Goal: Communication & Community: Answer question/provide support

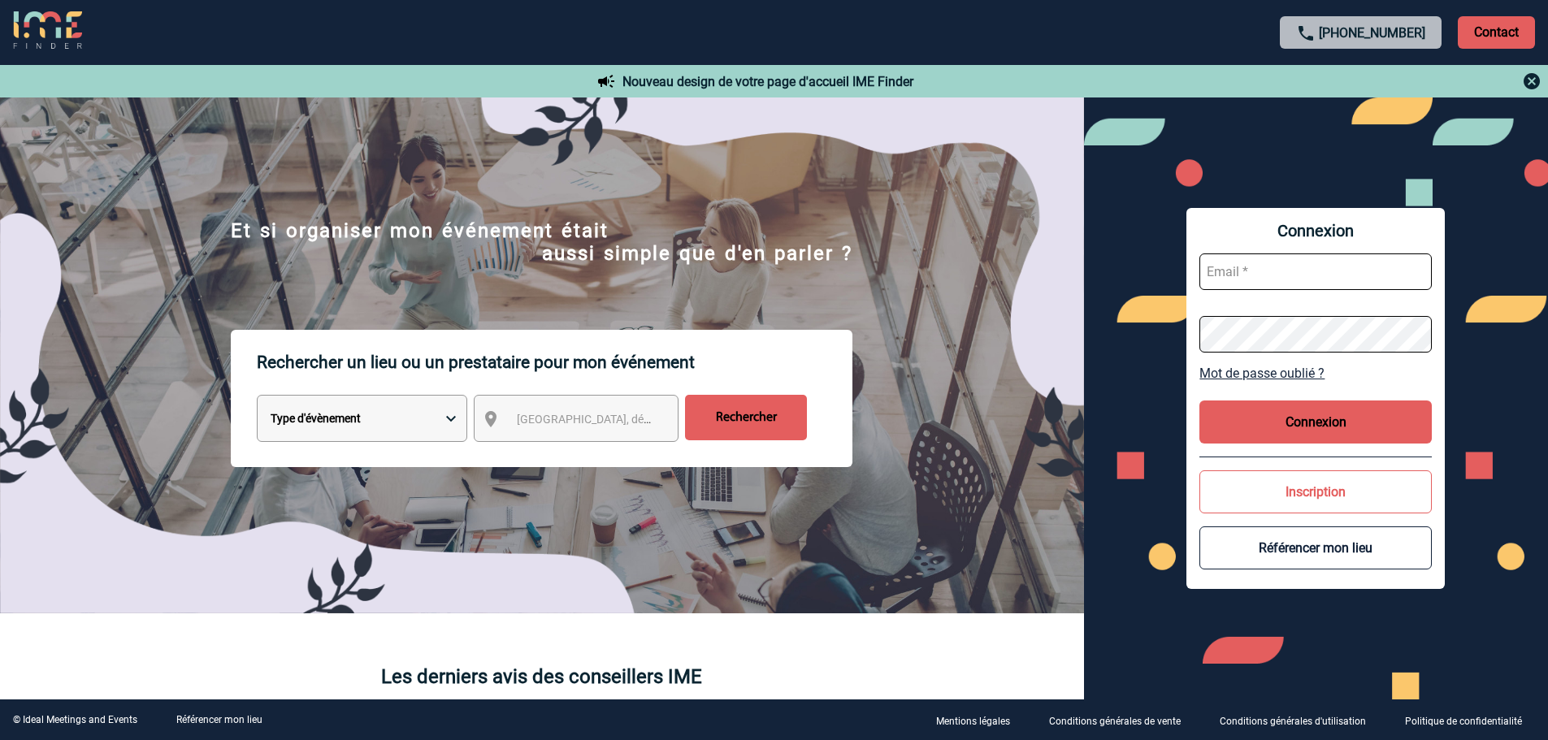
type input "broland@ime-groupe.com"
click at [1287, 415] on button "Connexion" at bounding box center [1316, 422] width 232 height 43
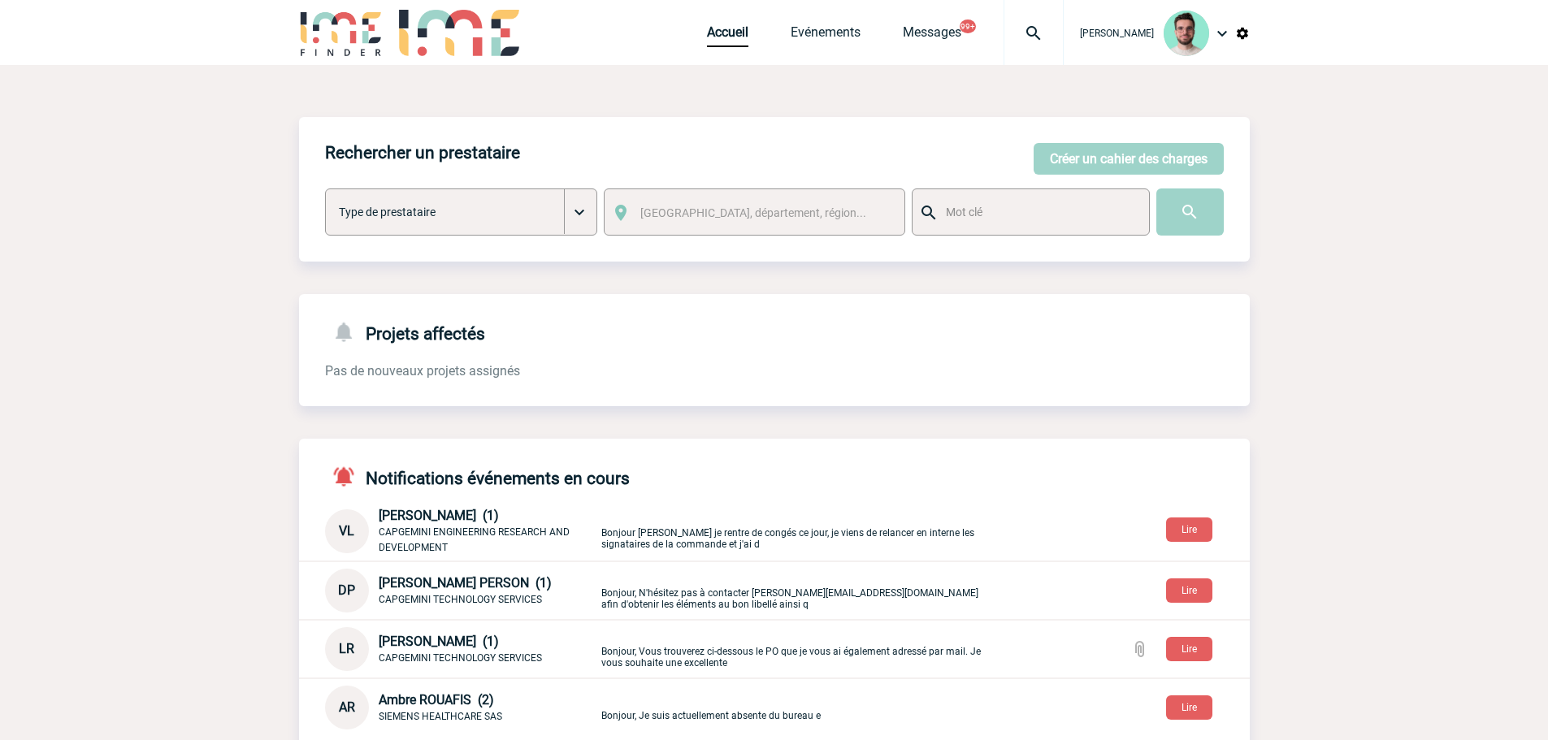
click at [1036, 46] on div at bounding box center [1034, 32] width 60 height 65
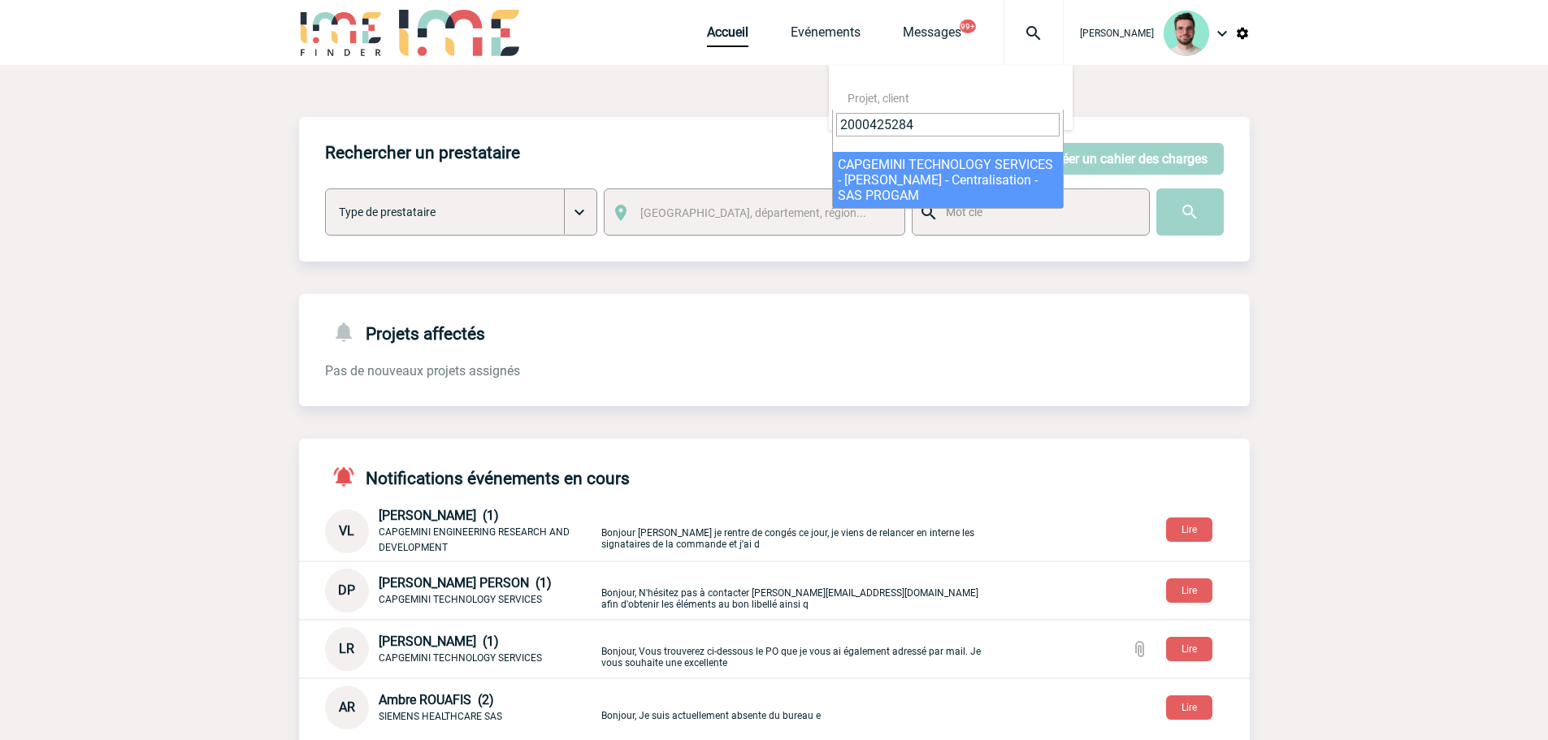
type input "2000425284"
select select "24785"
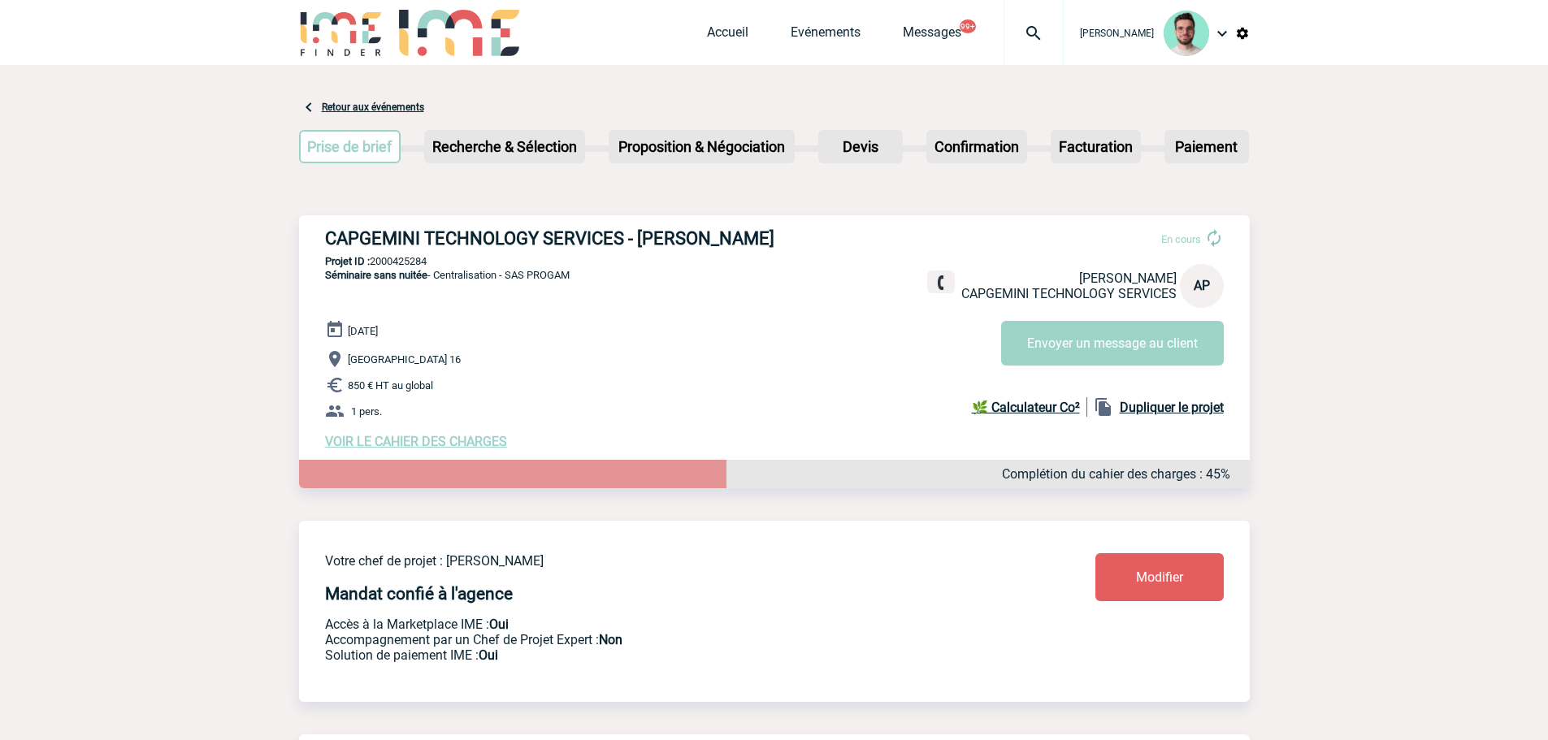
click at [396, 266] on p "Projet ID : 2000425284" at bounding box center [774, 261] width 951 height 12
copy p "2000425284"
click at [719, 33] on link "Accueil" at bounding box center [727, 35] width 41 height 23
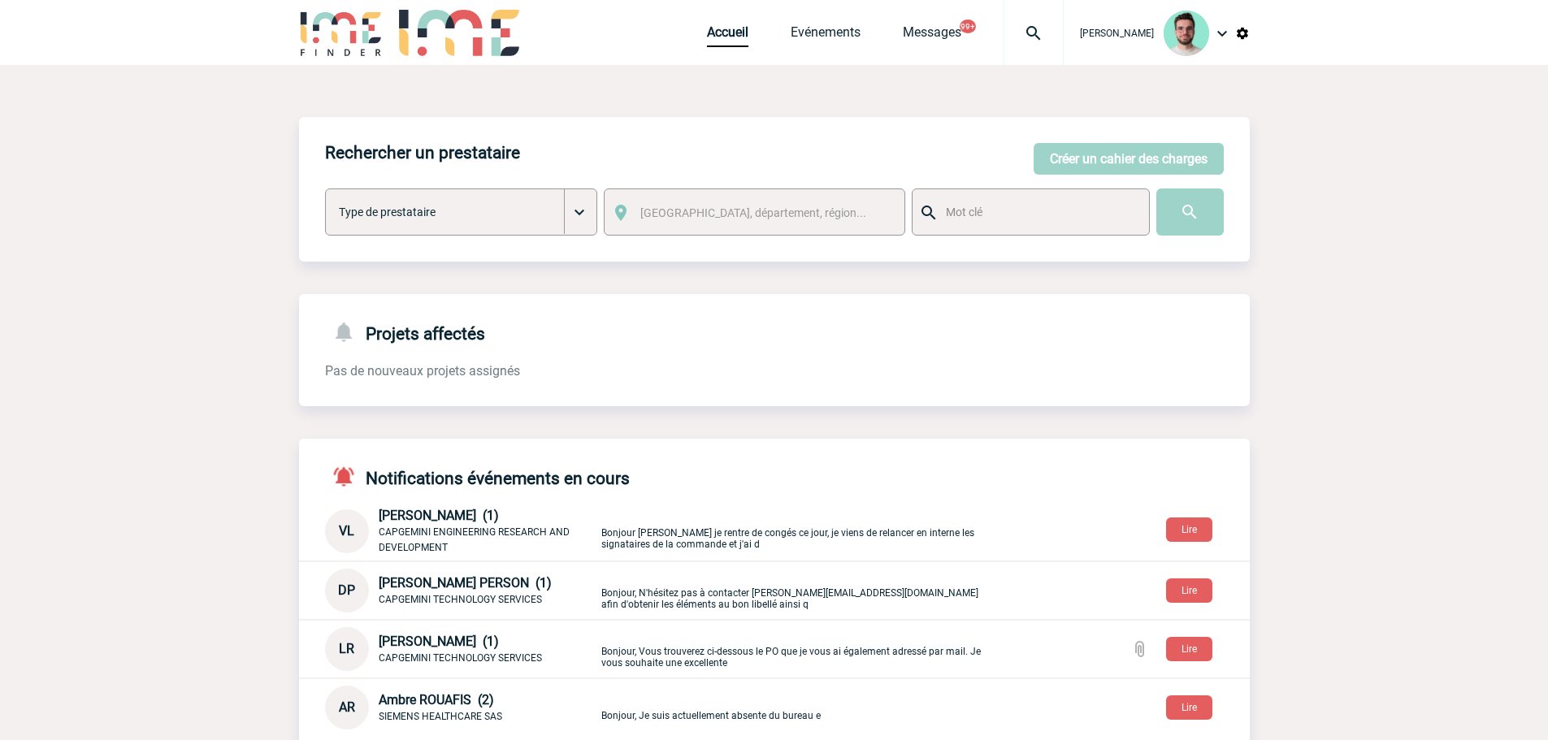
drag, startPoint x: 1048, startPoint y: 46, endPoint x: 1036, endPoint y: 59, distance: 18.4
click at [1048, 46] on div at bounding box center [1034, 32] width 60 height 65
type input "2000425388"
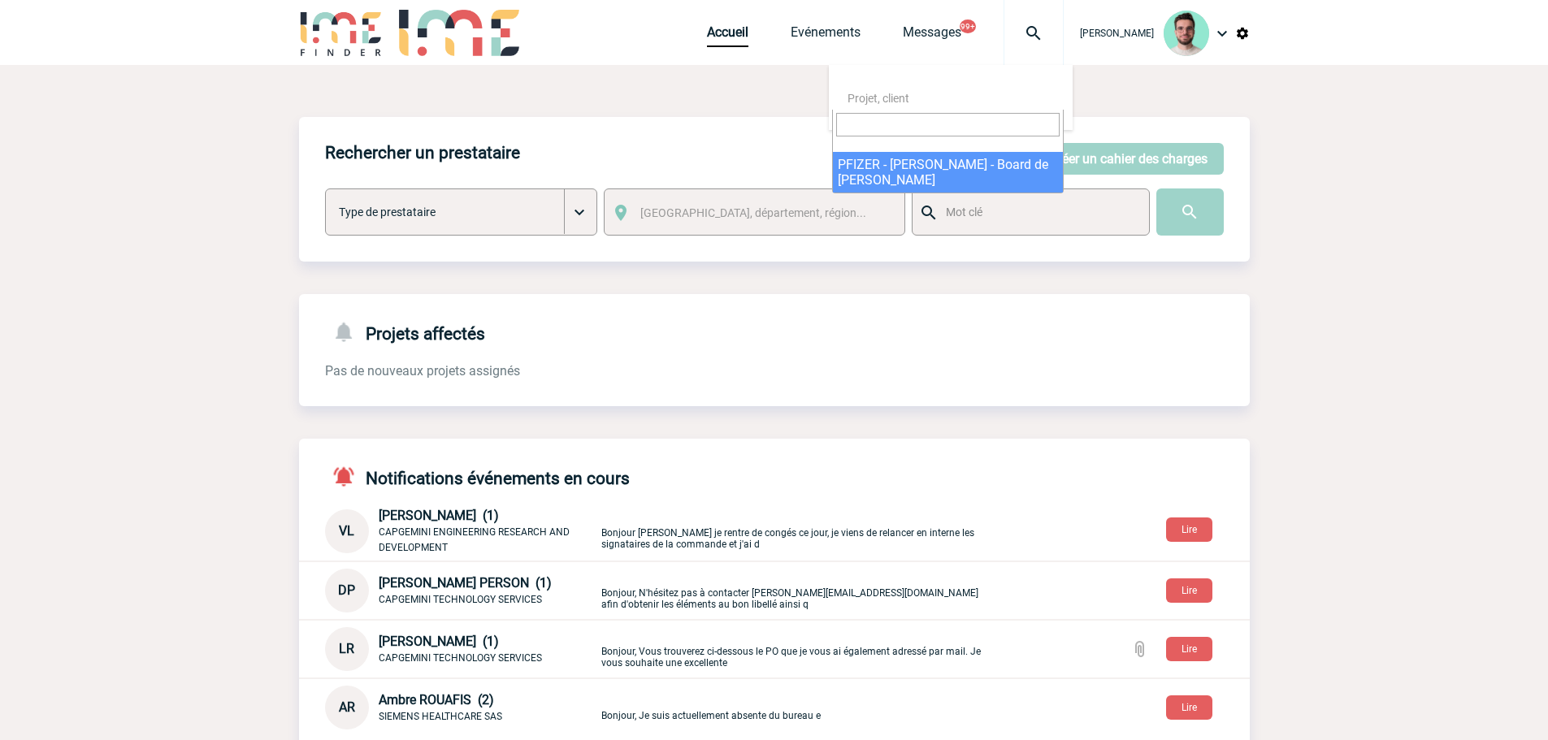
select select "24889"
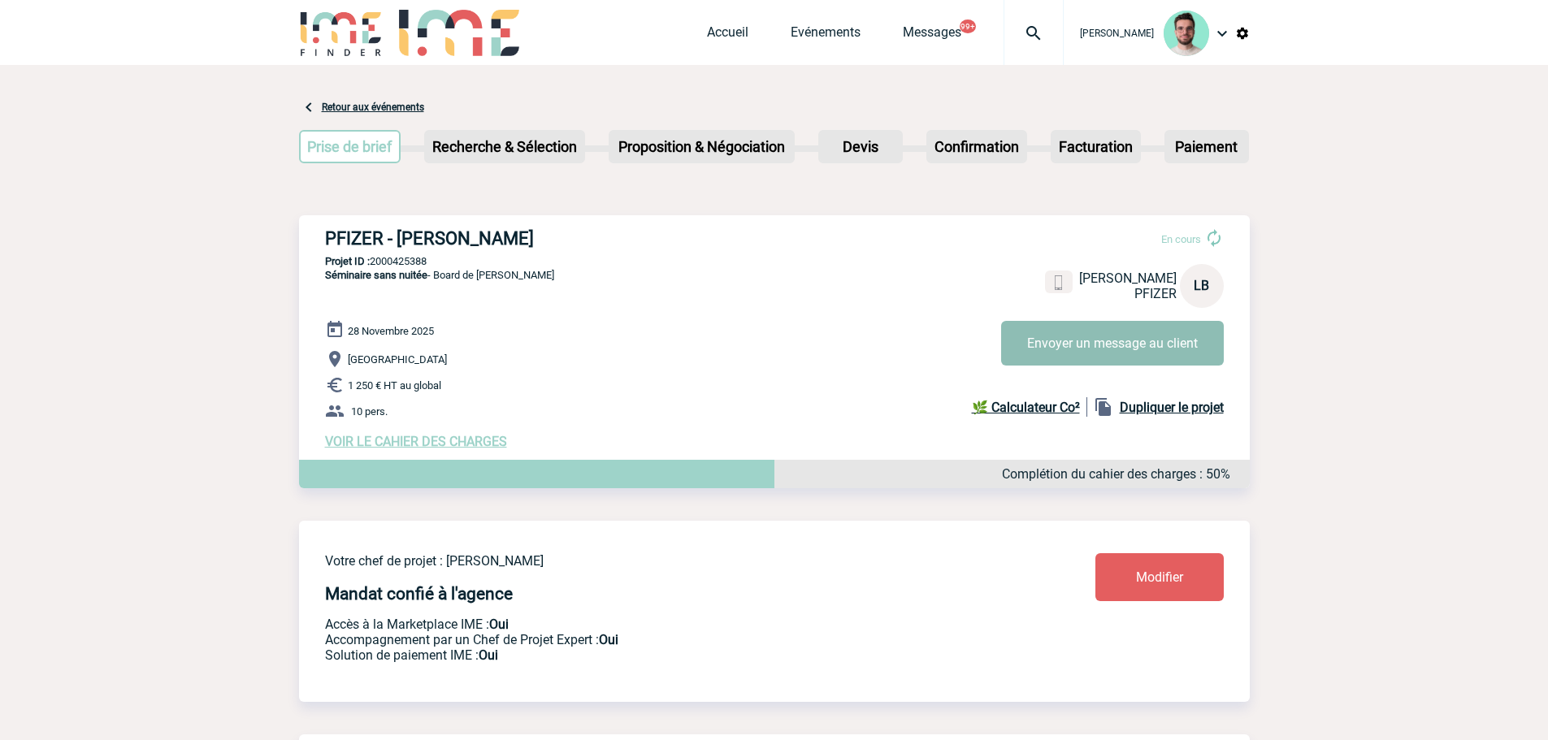
click at [1057, 337] on button "Envoyer un message au client" at bounding box center [1112, 343] width 223 height 45
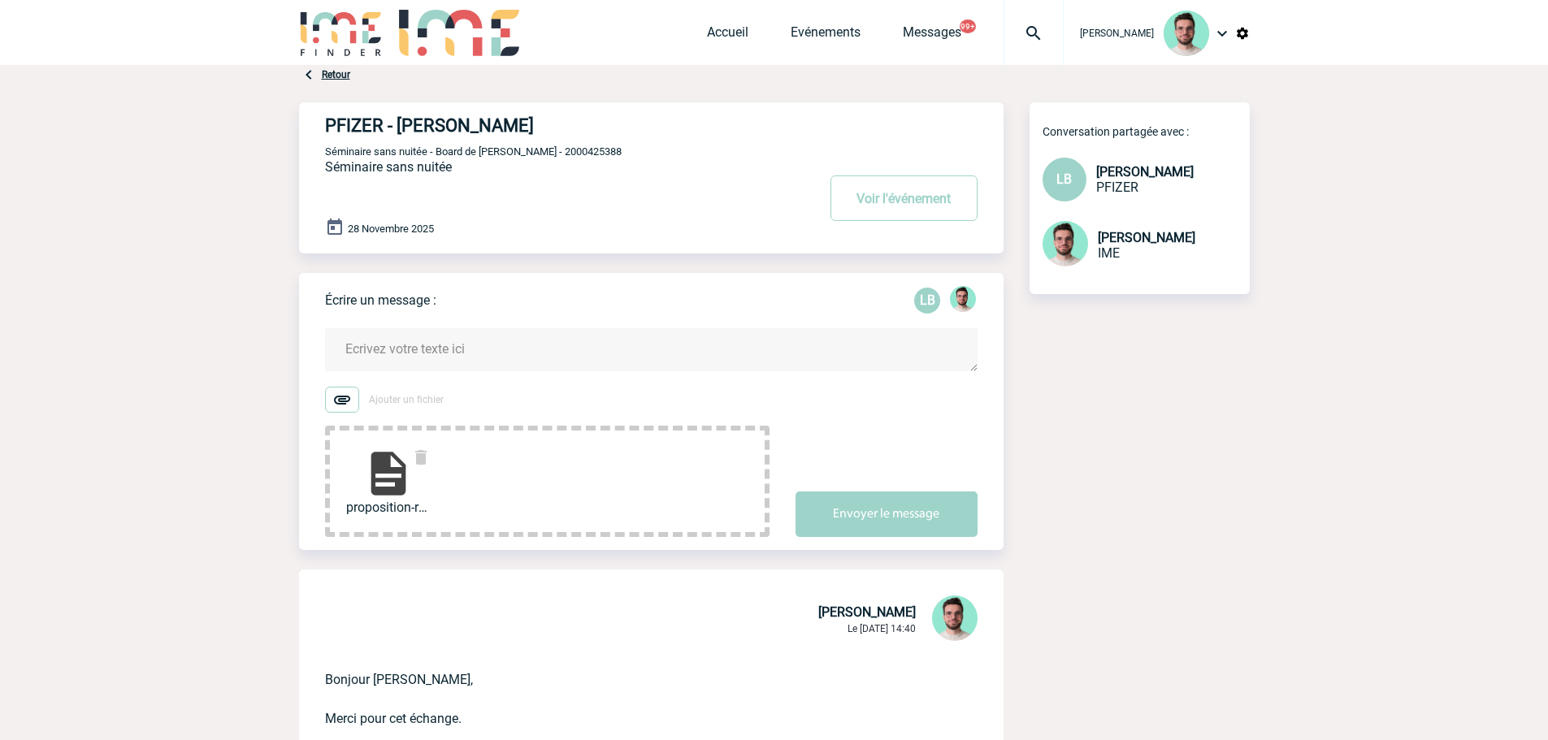
click at [412, 369] on textarea at bounding box center [651, 349] width 653 height 43
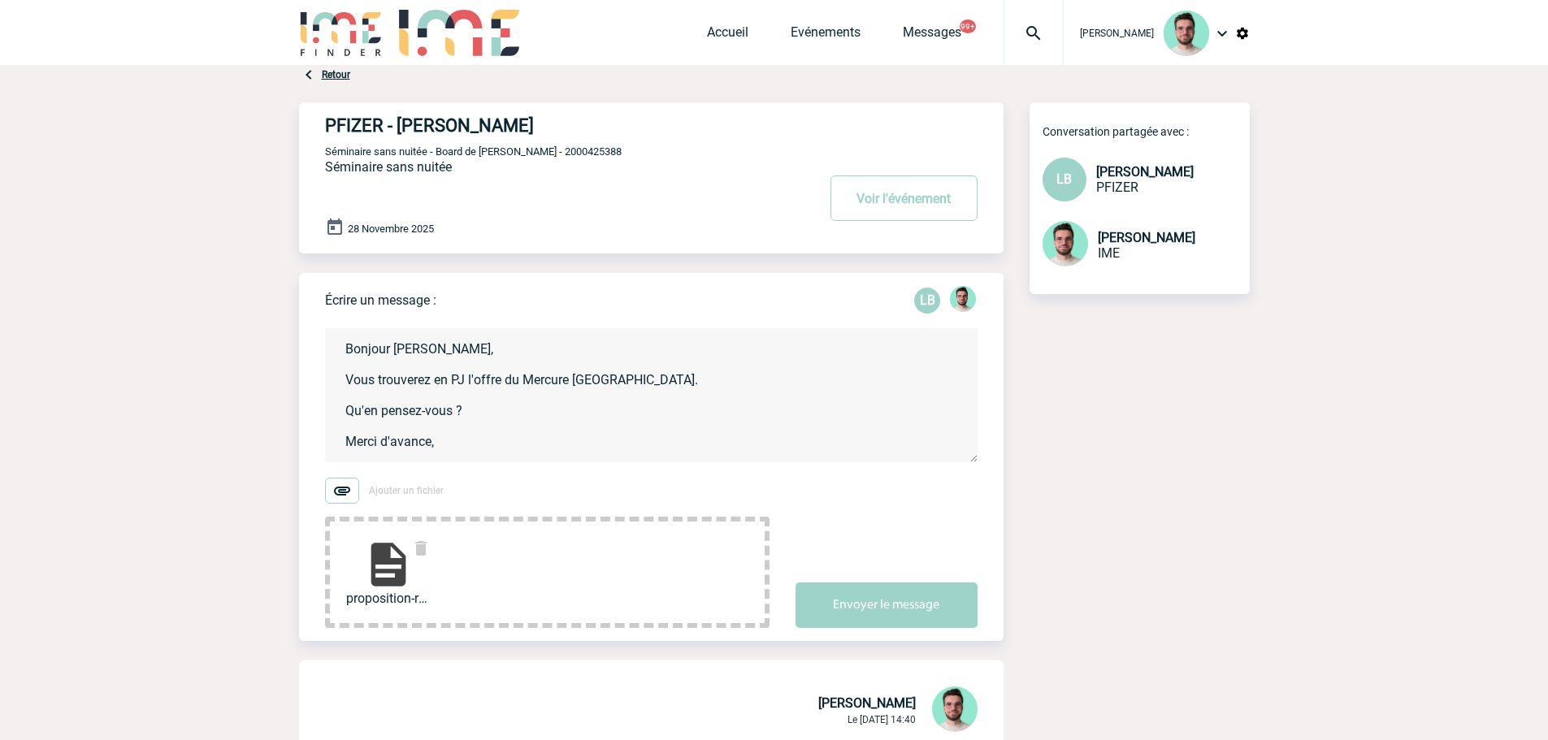
scroll to position [3, 0]
type textarea "Bonjour Laurence, Vous trouverez en PJ l'offre du Mercure Paris Gare de Lyon. Q…"
click at [841, 616] on button "Envoyer le message" at bounding box center [887, 606] width 182 height 46
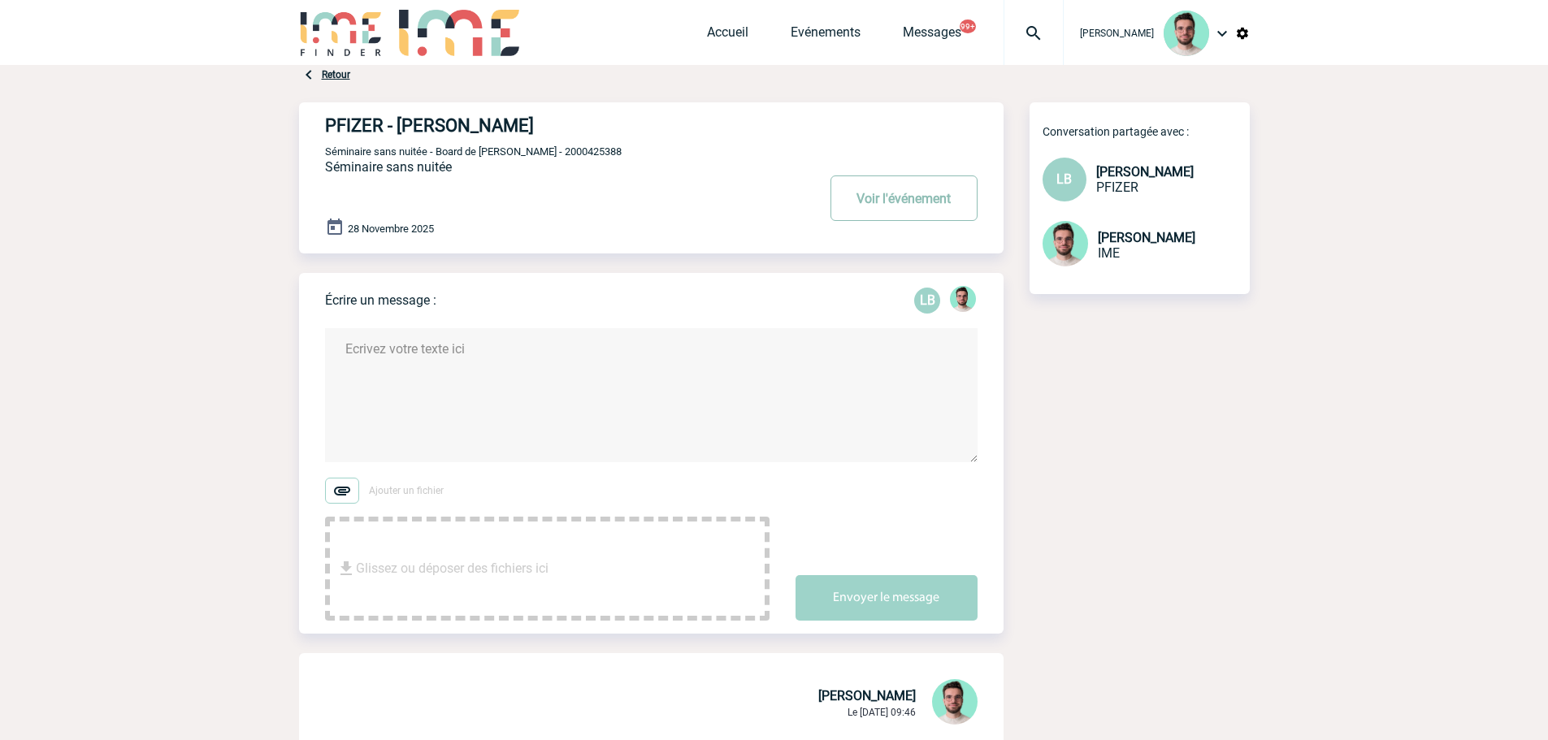
click at [927, 206] on button "Voir l'événement" at bounding box center [904, 199] width 147 height 46
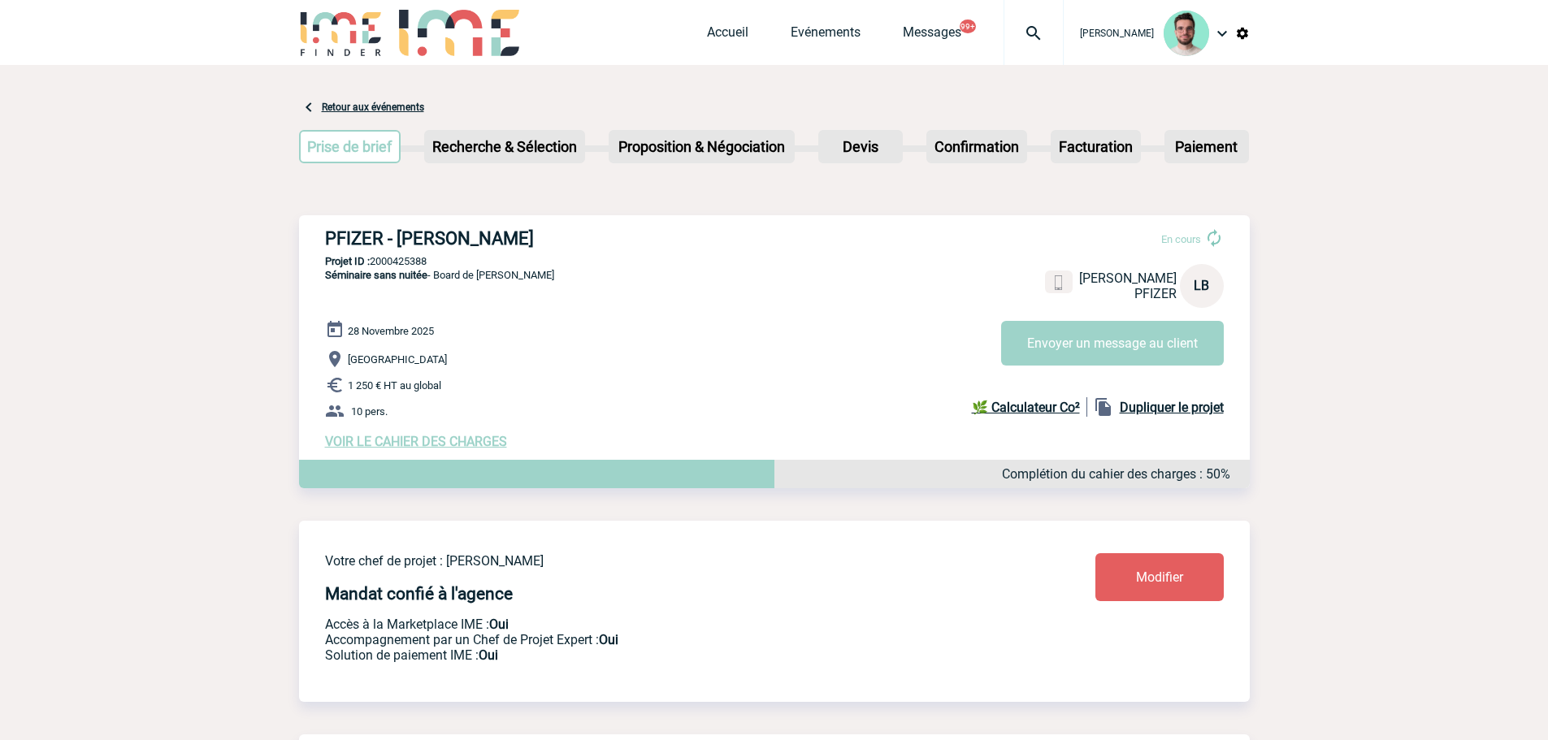
click at [1023, 50] on div at bounding box center [1034, 32] width 60 height 65
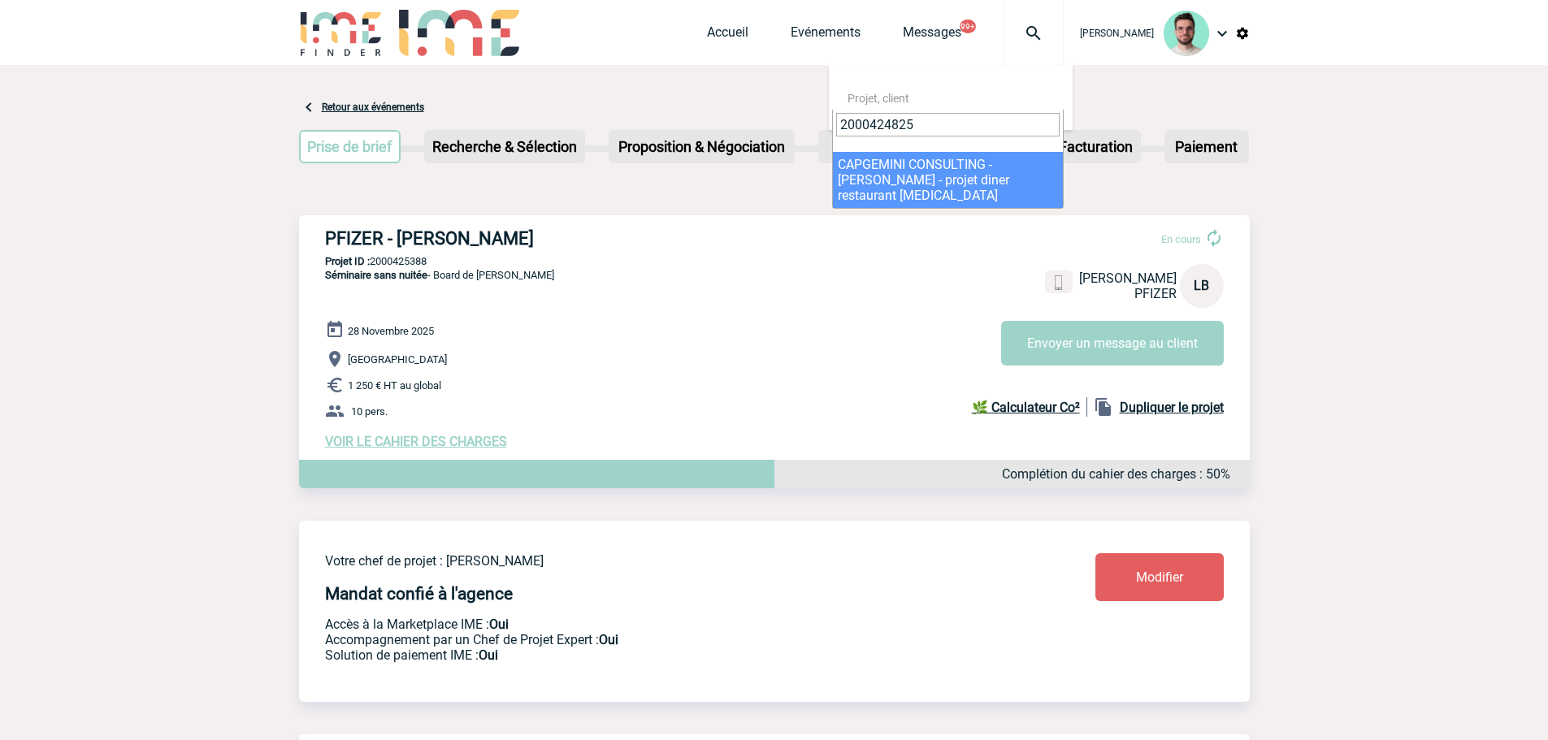
type input "2000424825"
select select "24326"
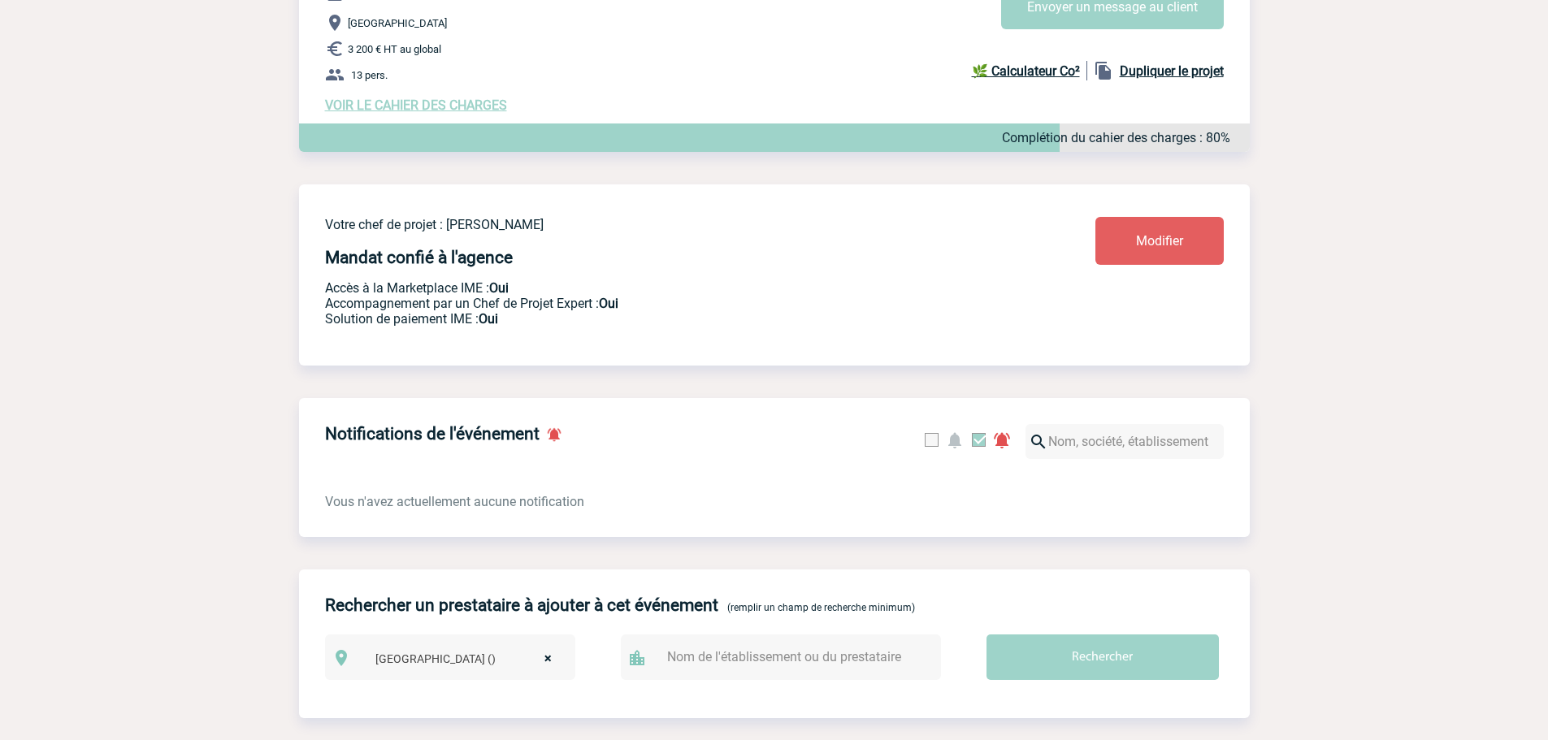
scroll to position [569, 0]
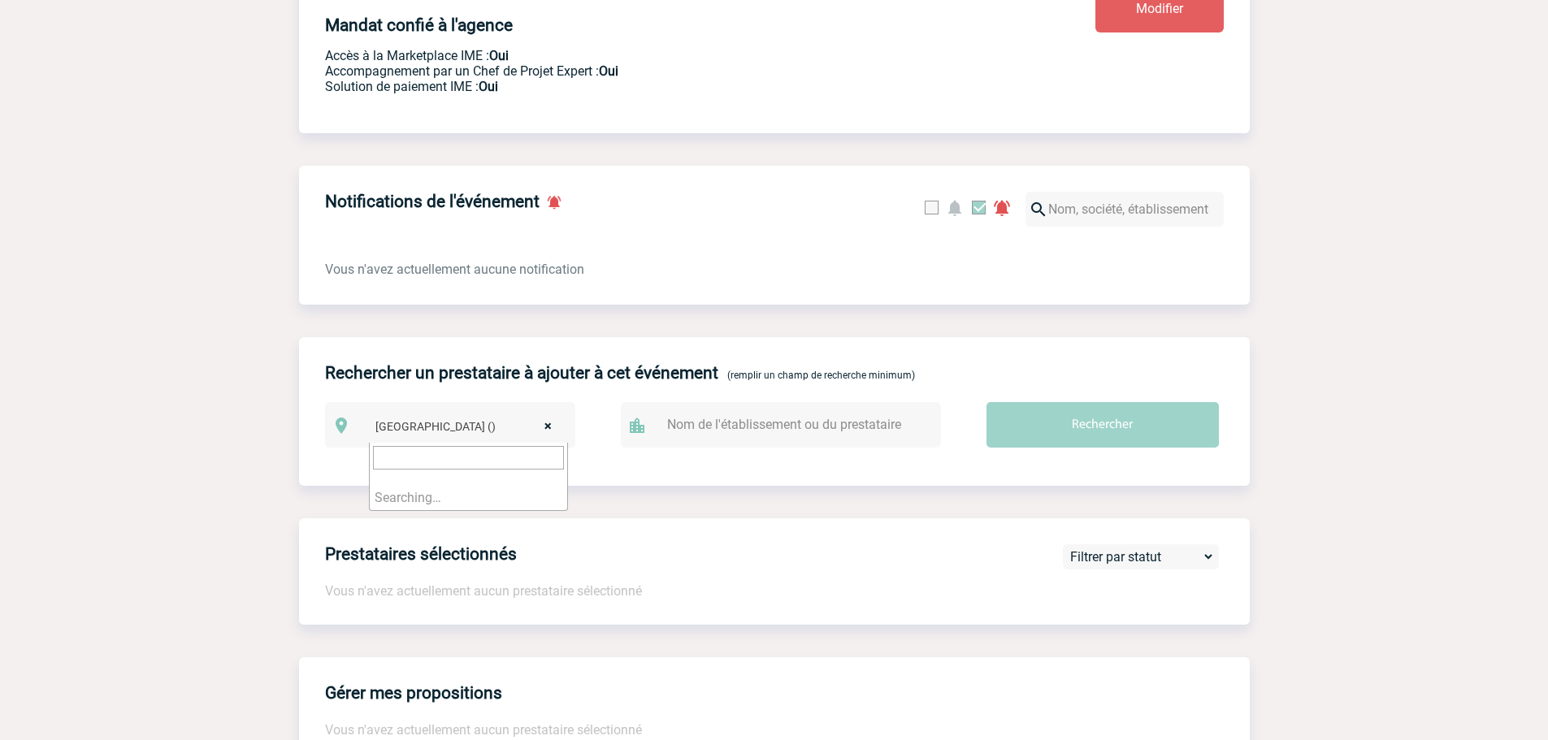
click at [555, 433] on span "× Ile de France ()" at bounding box center [468, 426] width 199 height 23
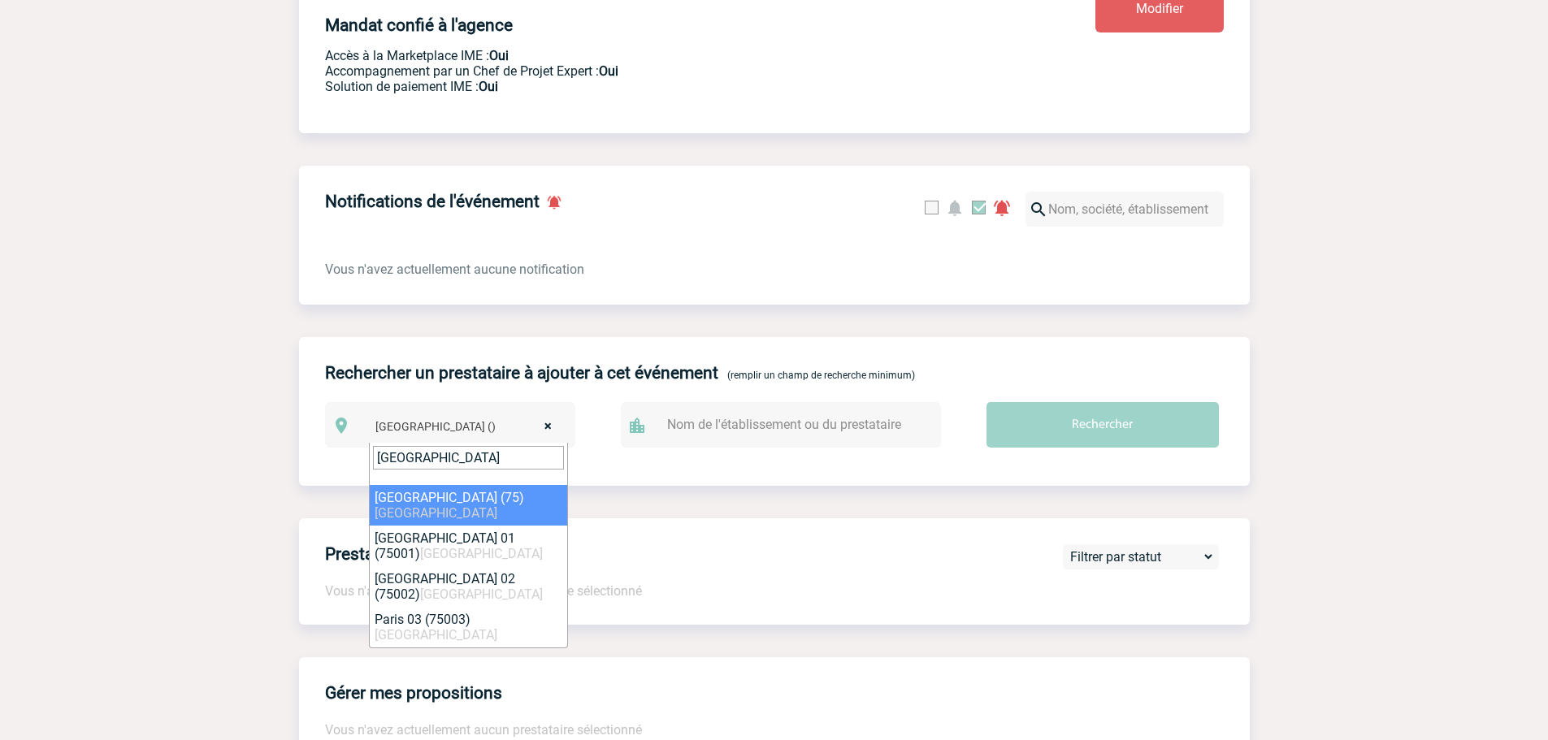
type input "paris"
select select "3"
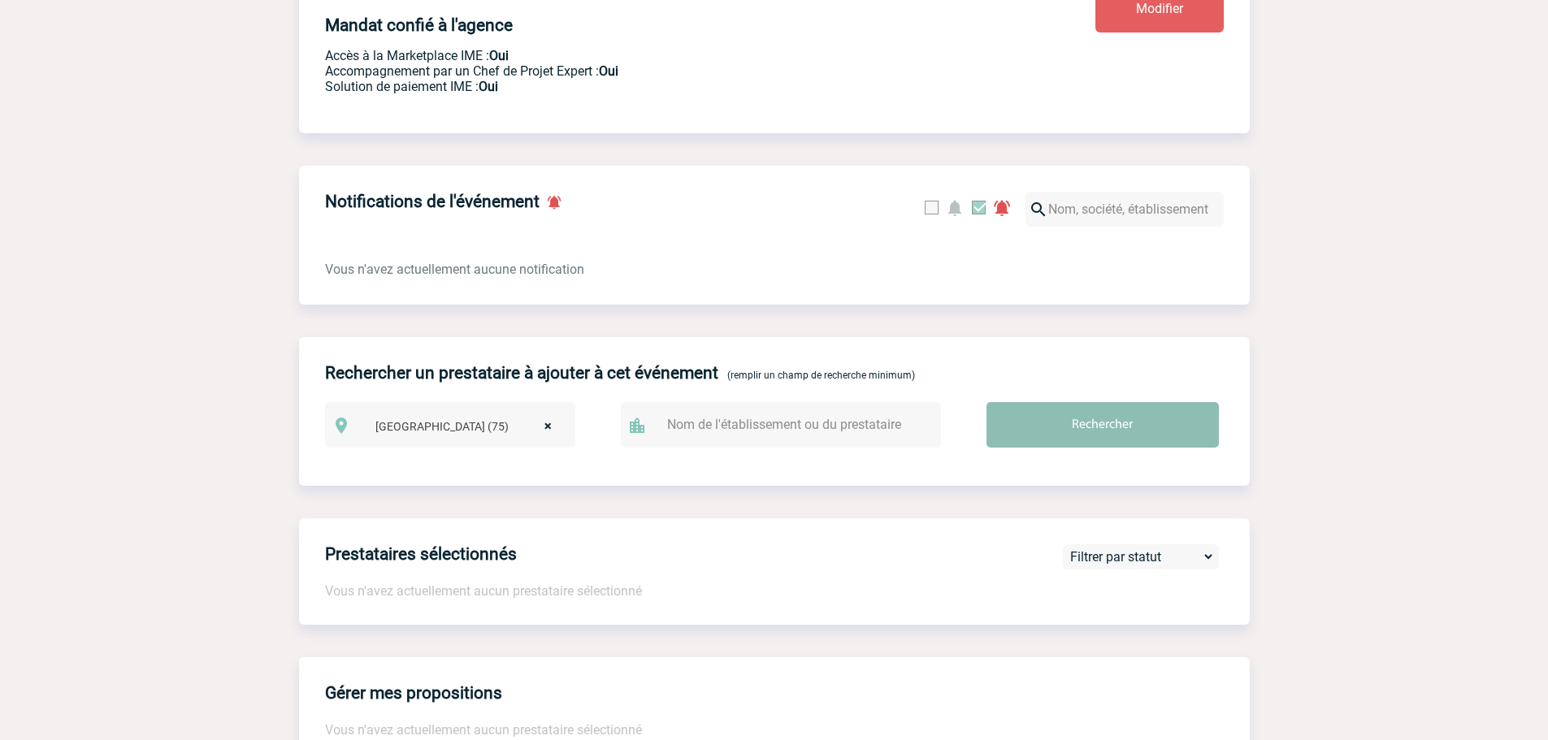
drag, startPoint x: 1144, startPoint y: 412, endPoint x: 1125, endPoint y: 429, distance: 25.9
click at [1144, 416] on input "Rechercher" at bounding box center [1103, 425] width 232 height 46
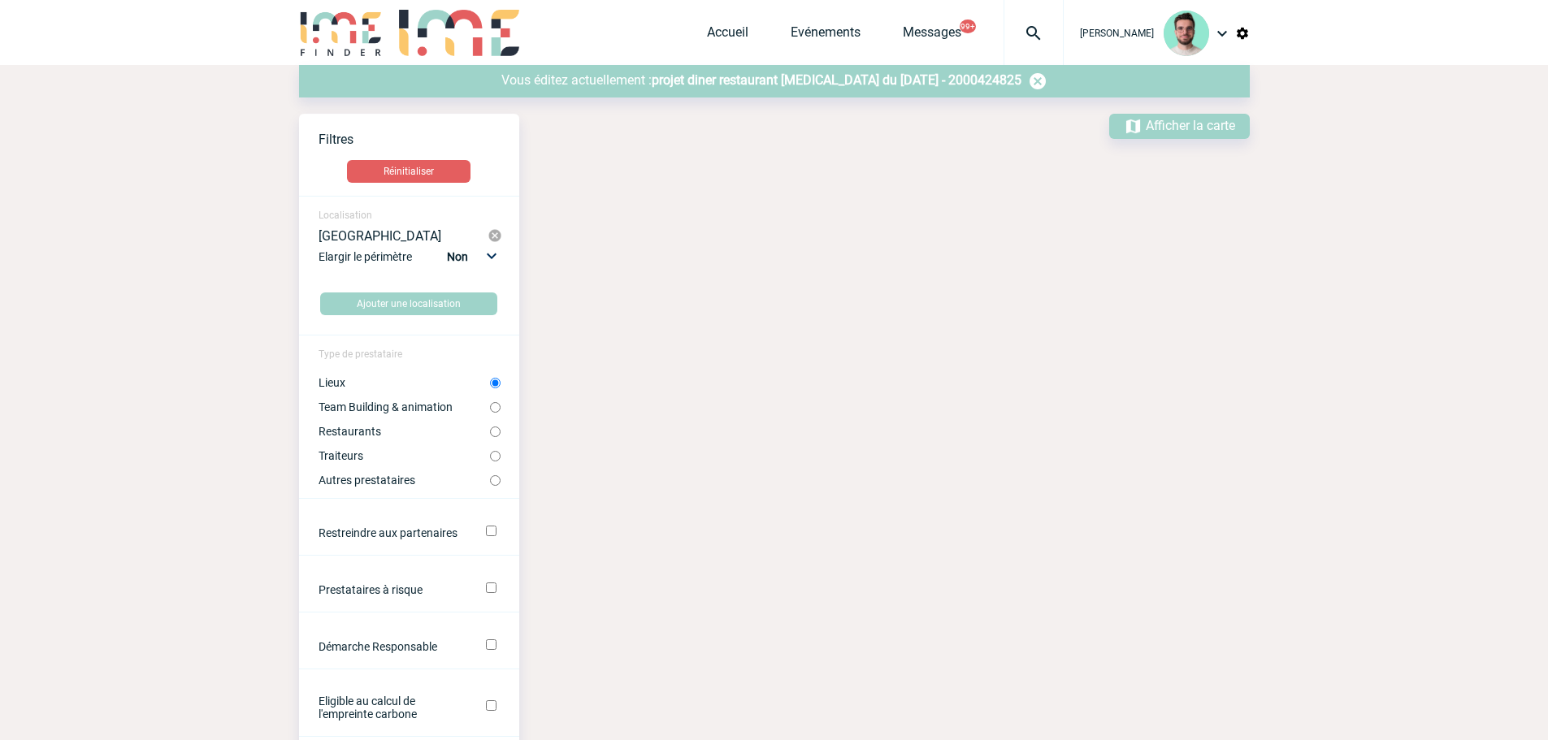
click at [323, 426] on label "Restaurants" at bounding box center [405, 431] width 172 height 13
click at [490, 427] on input "Restaurants" at bounding box center [495, 432] width 11 height 11
radio input "true"
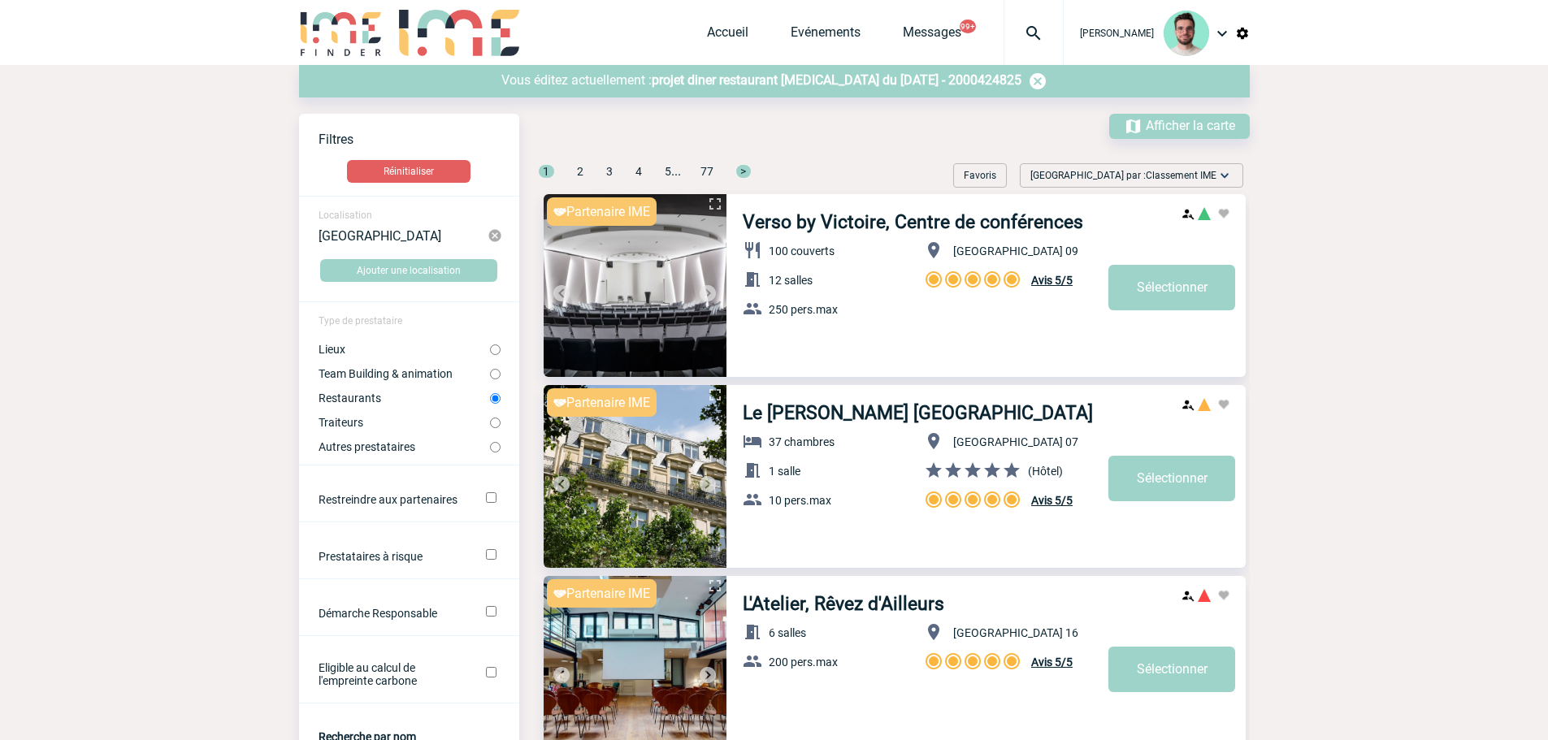
click at [392, 399] on label "Restaurants" at bounding box center [405, 398] width 172 height 13
click at [490, 399] on input "Restaurants" at bounding box center [495, 398] width 11 height 11
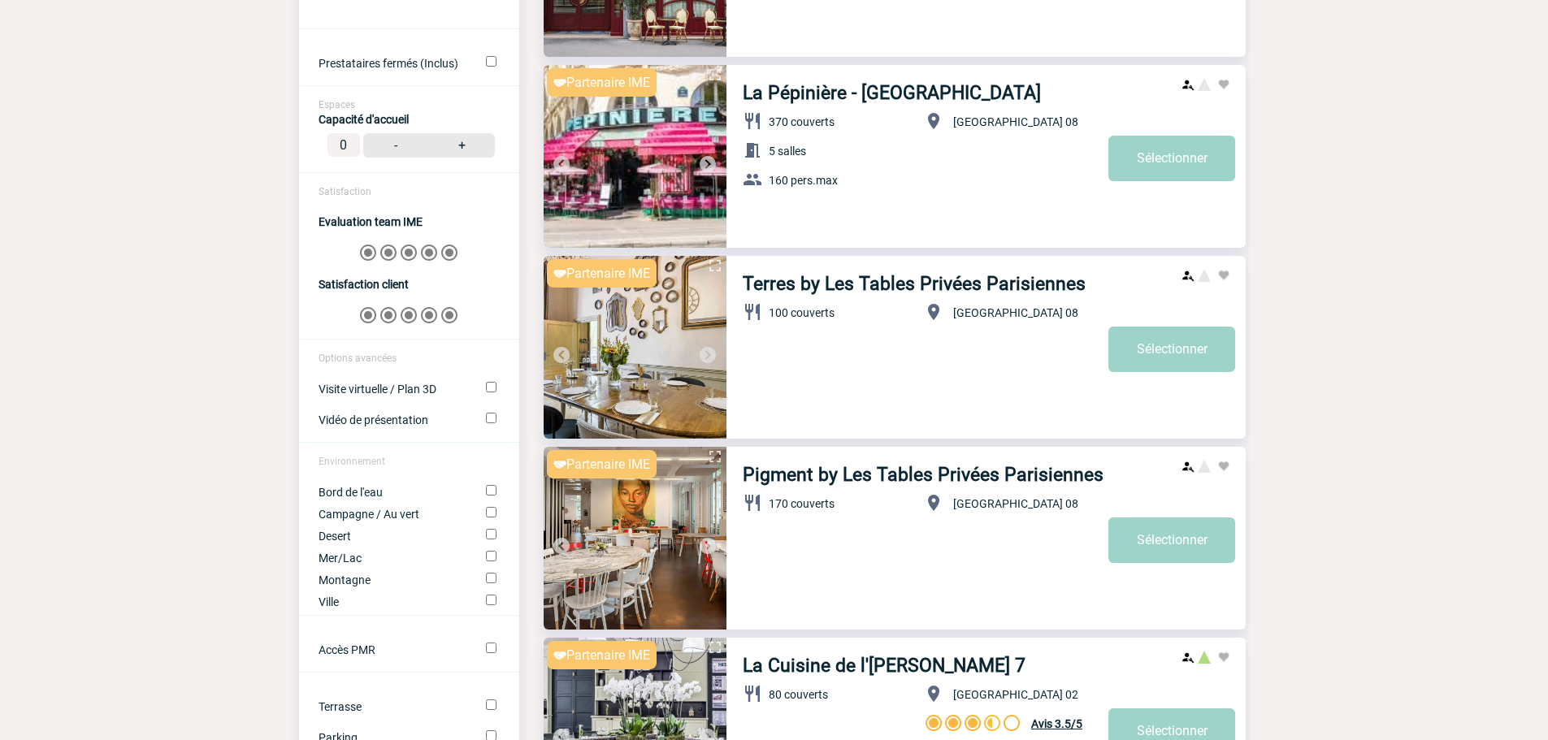
scroll to position [894, 0]
click at [711, 357] on img at bounding box center [708, 355] width 20 height 20
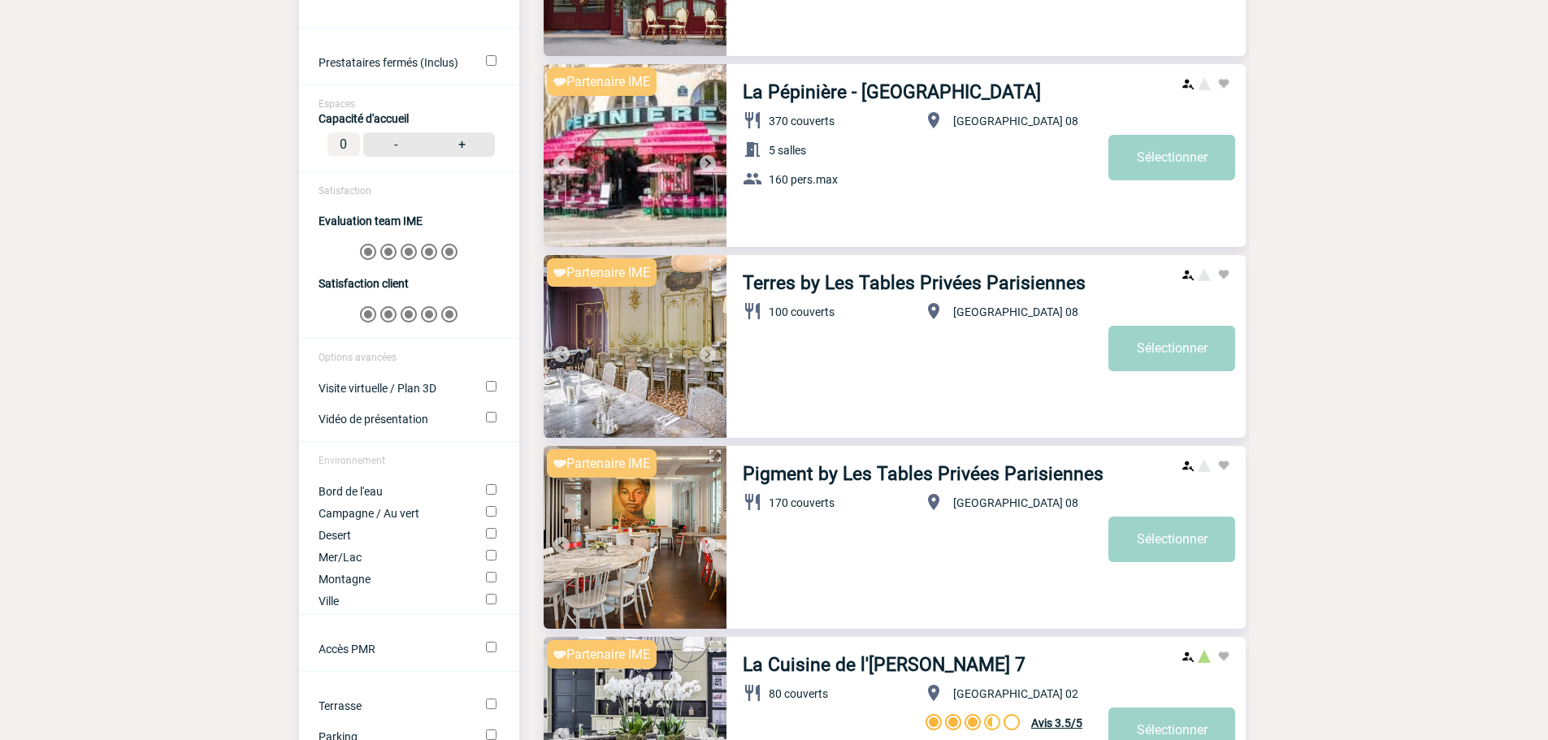
click at [711, 357] on img at bounding box center [708, 355] width 20 height 20
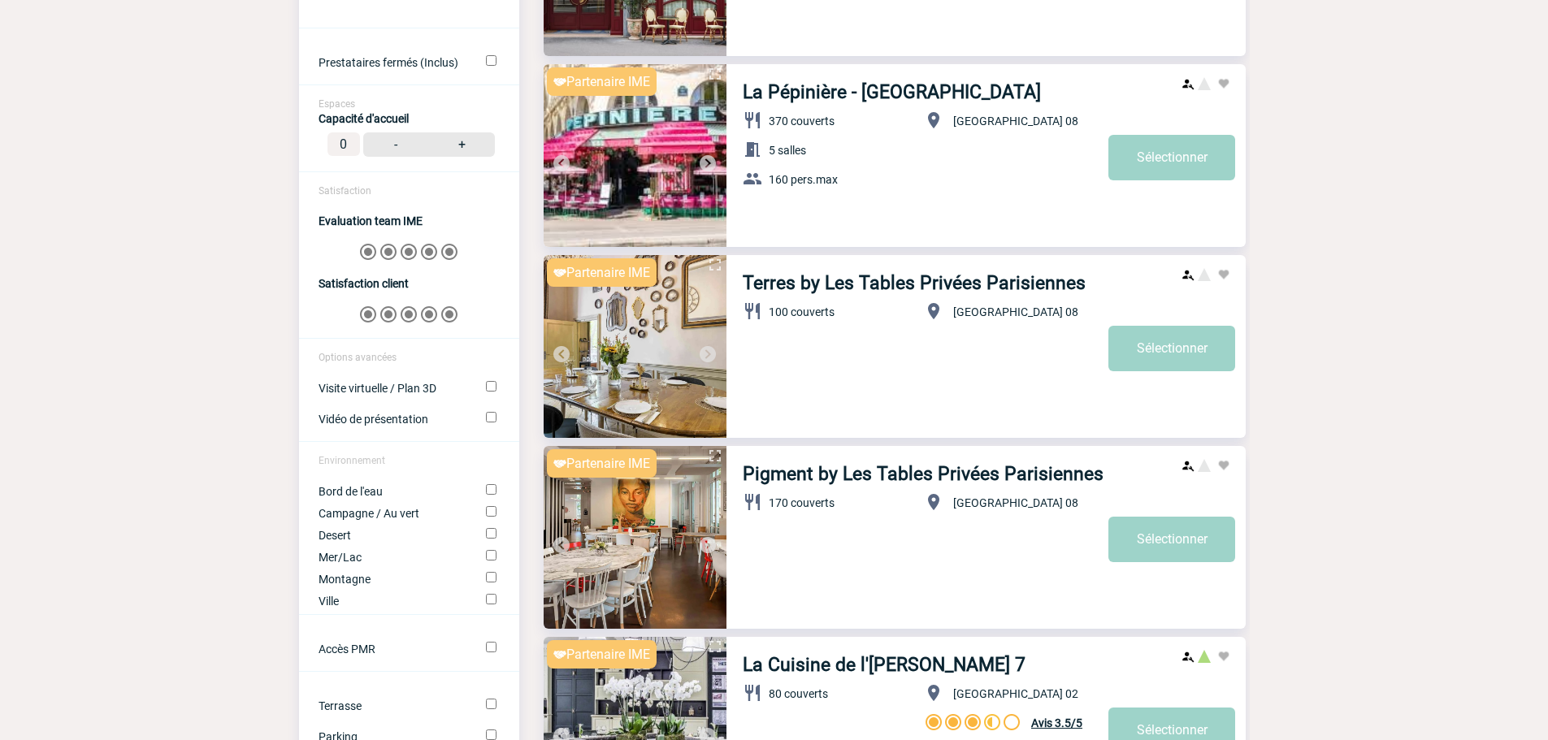
click at [711, 357] on img at bounding box center [708, 355] width 20 height 20
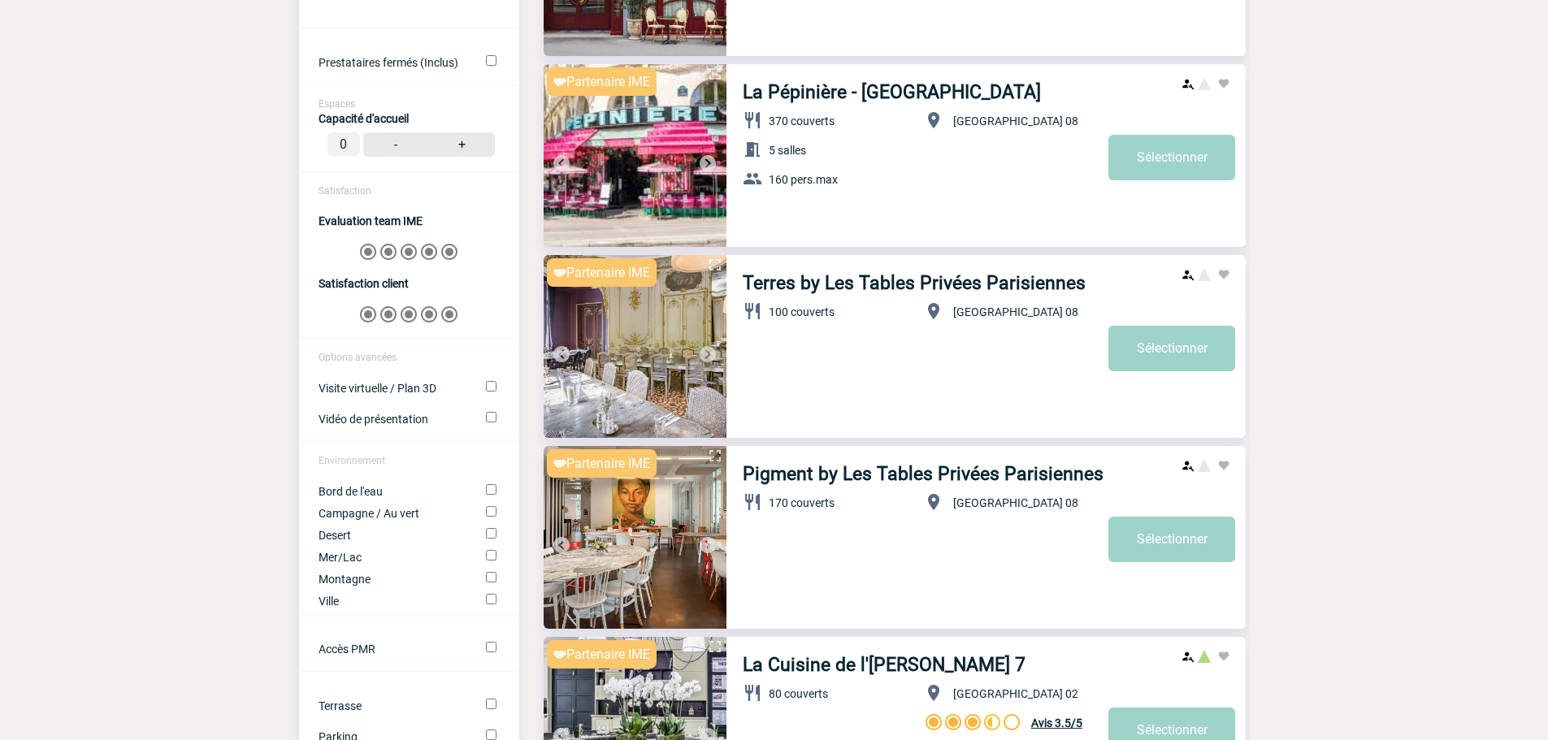
click at [711, 357] on img at bounding box center [708, 355] width 20 height 20
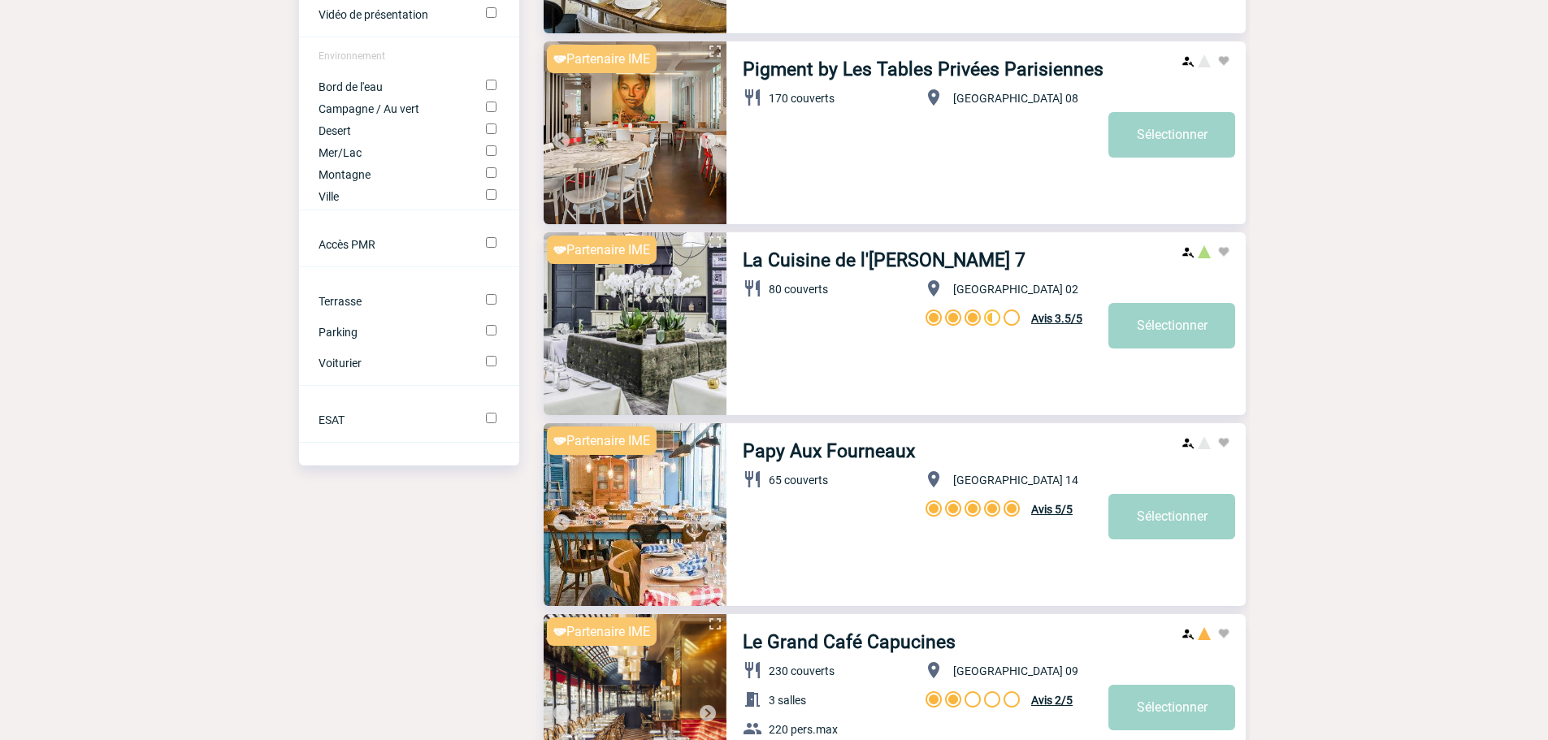
scroll to position [1301, 0]
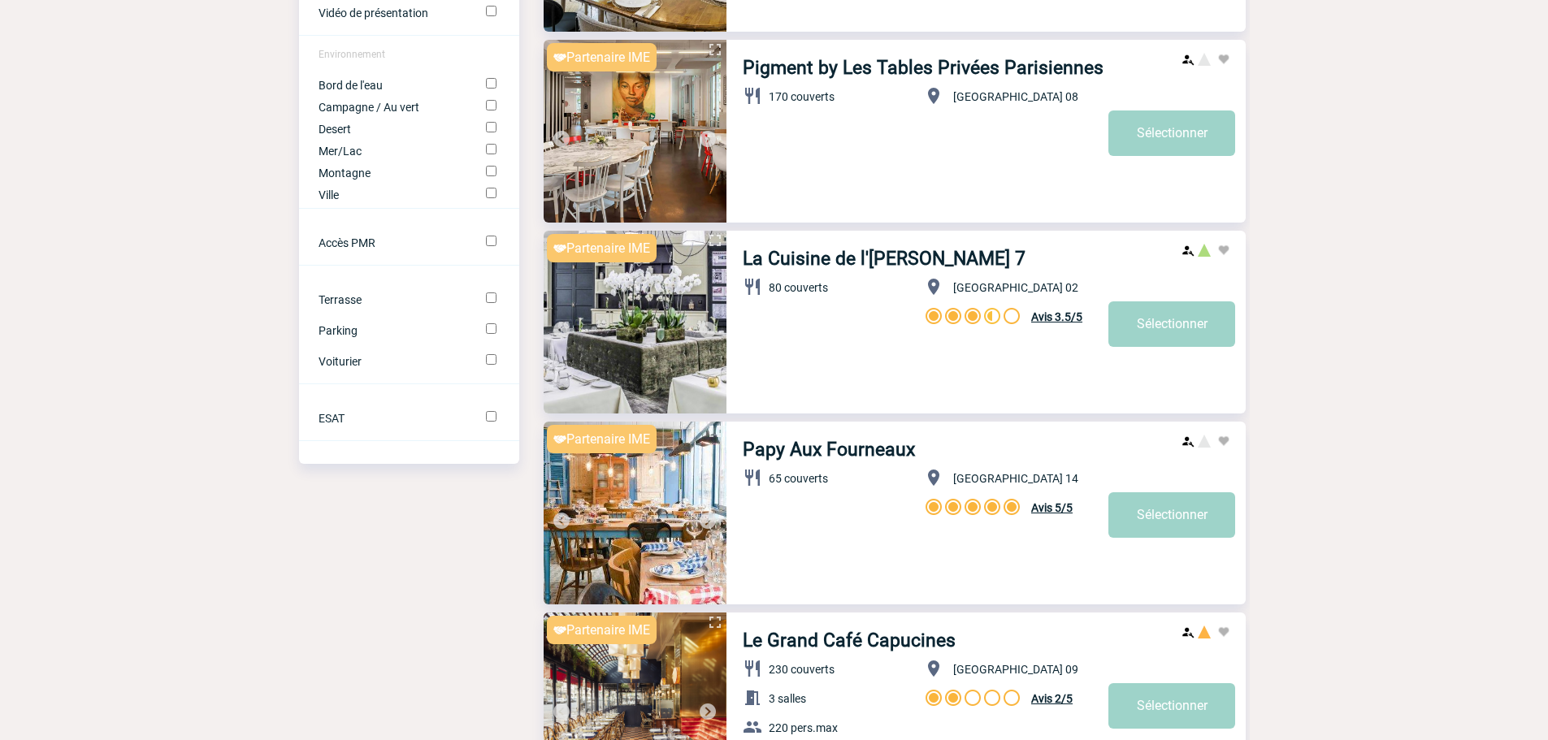
click at [696, 329] on img at bounding box center [635, 322] width 183 height 183
click at [702, 328] on img at bounding box center [708, 330] width 20 height 20
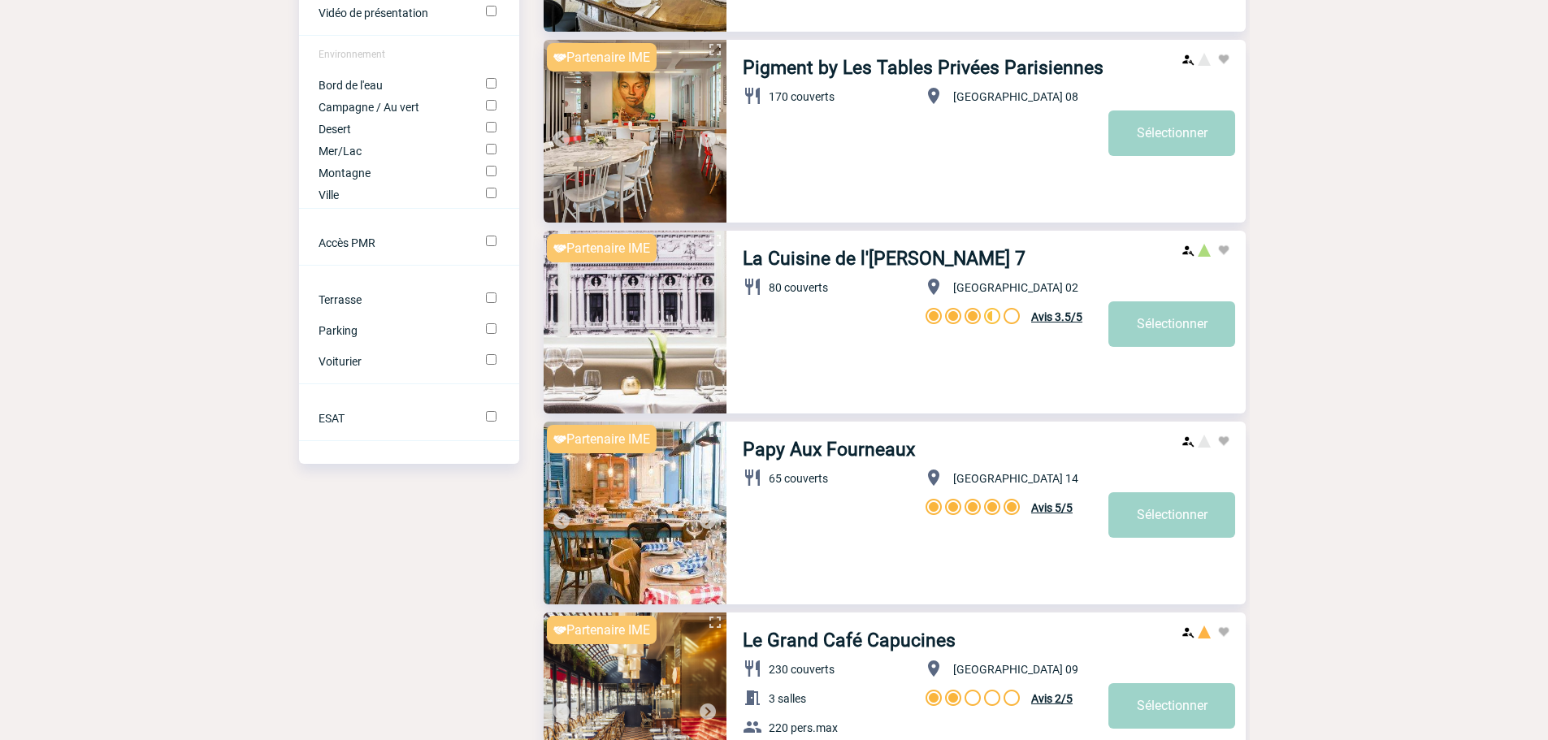
click at [702, 329] on img at bounding box center [708, 330] width 20 height 20
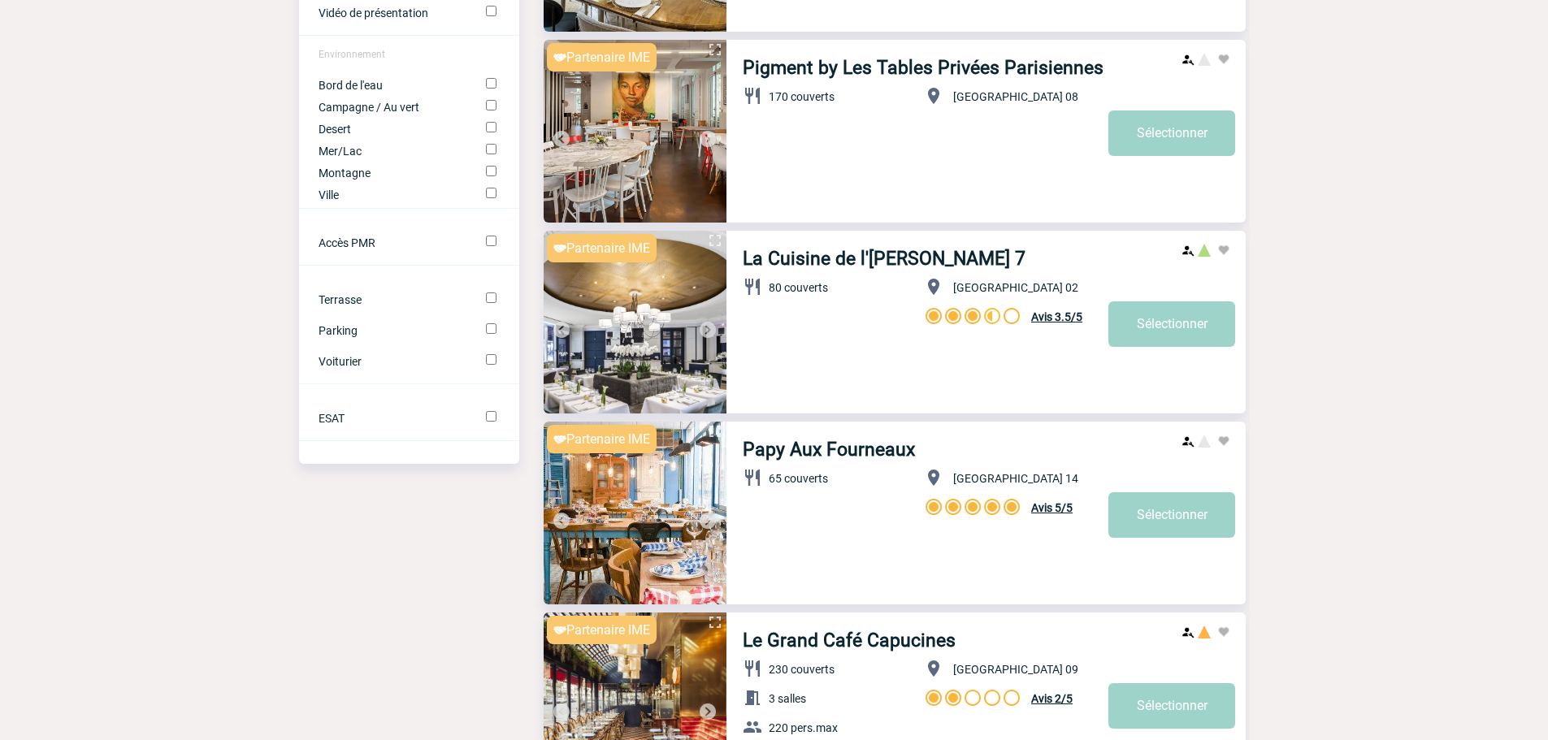
click at [702, 329] on img at bounding box center [708, 330] width 20 height 20
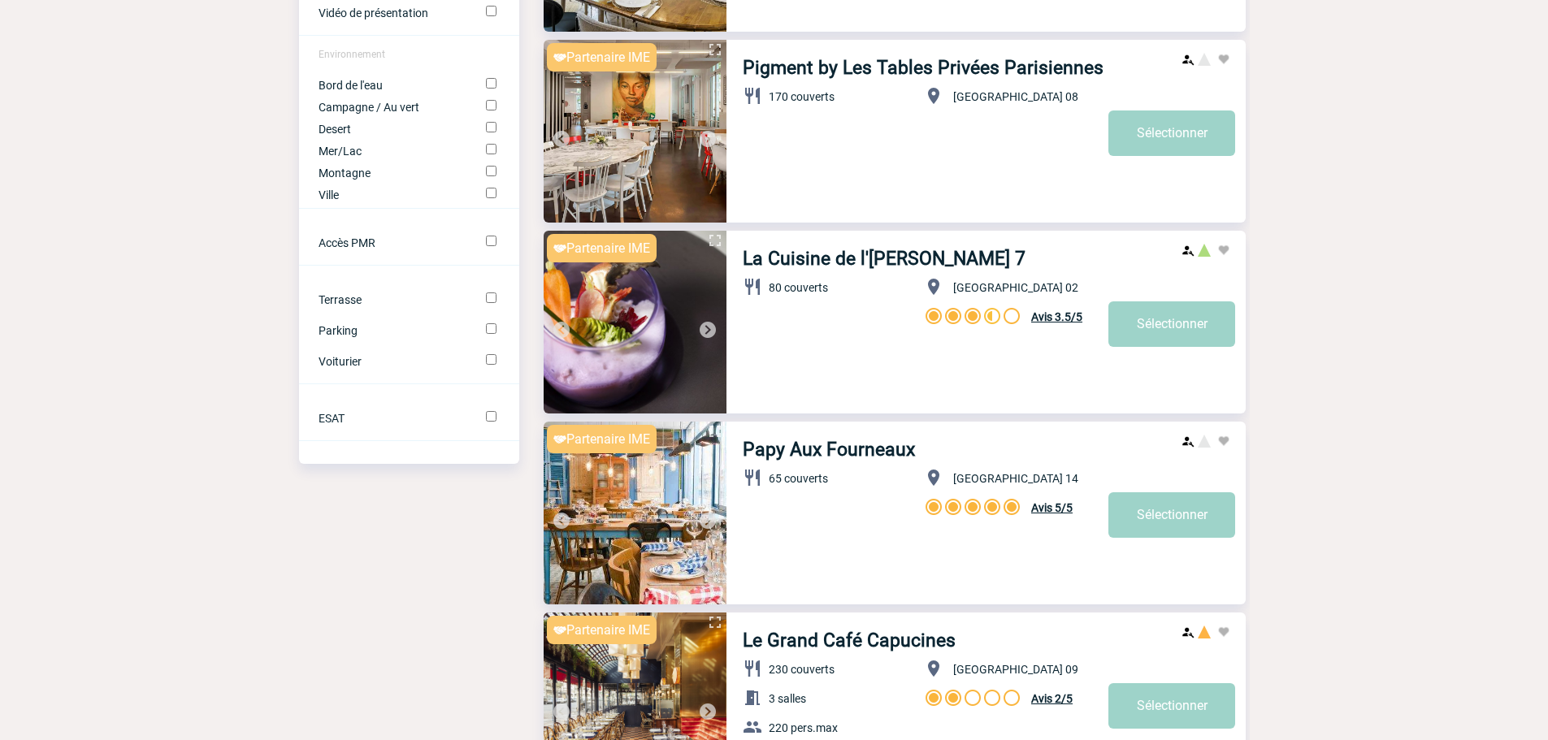
click at [703, 329] on img at bounding box center [708, 330] width 20 height 20
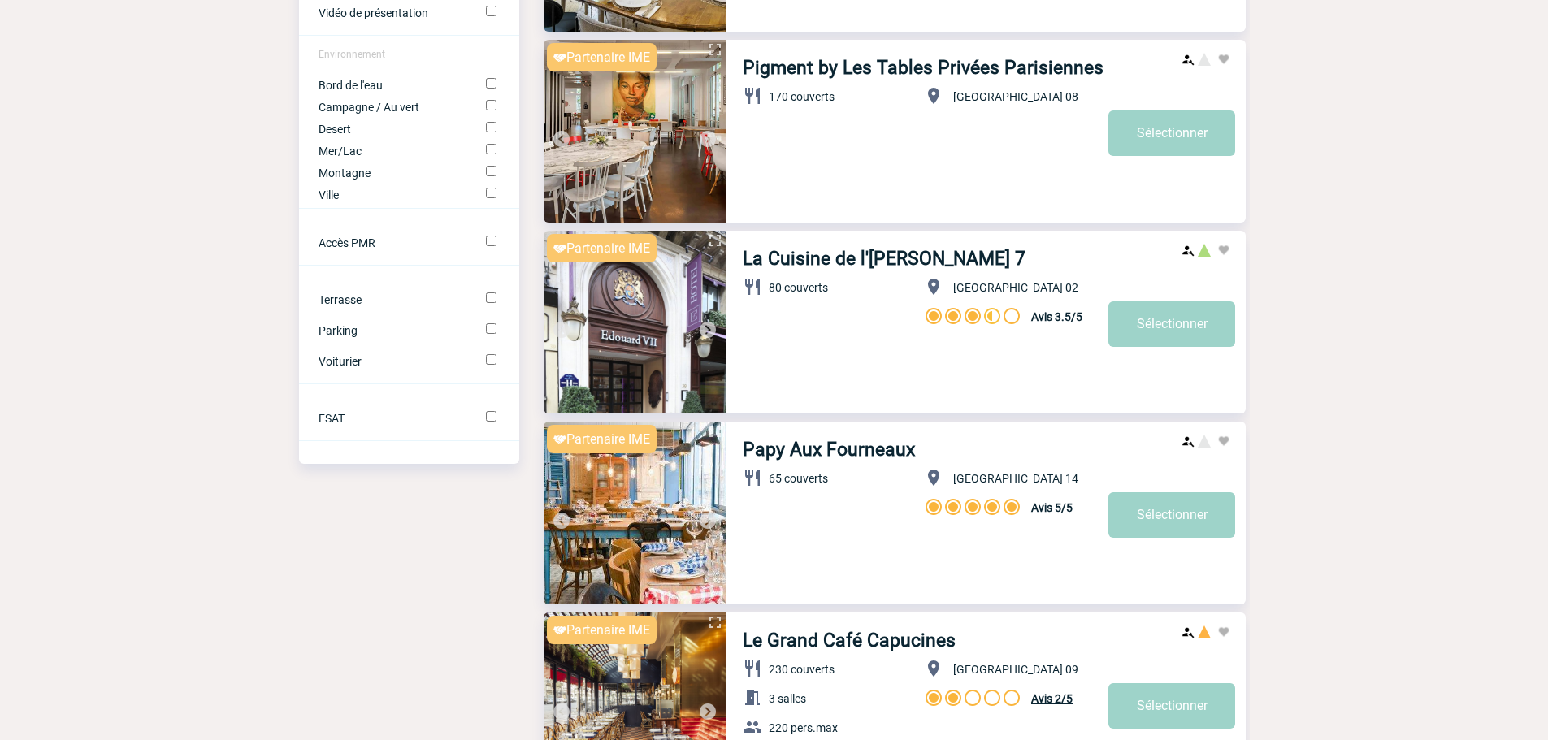
click at [564, 331] on img at bounding box center [562, 330] width 20 height 20
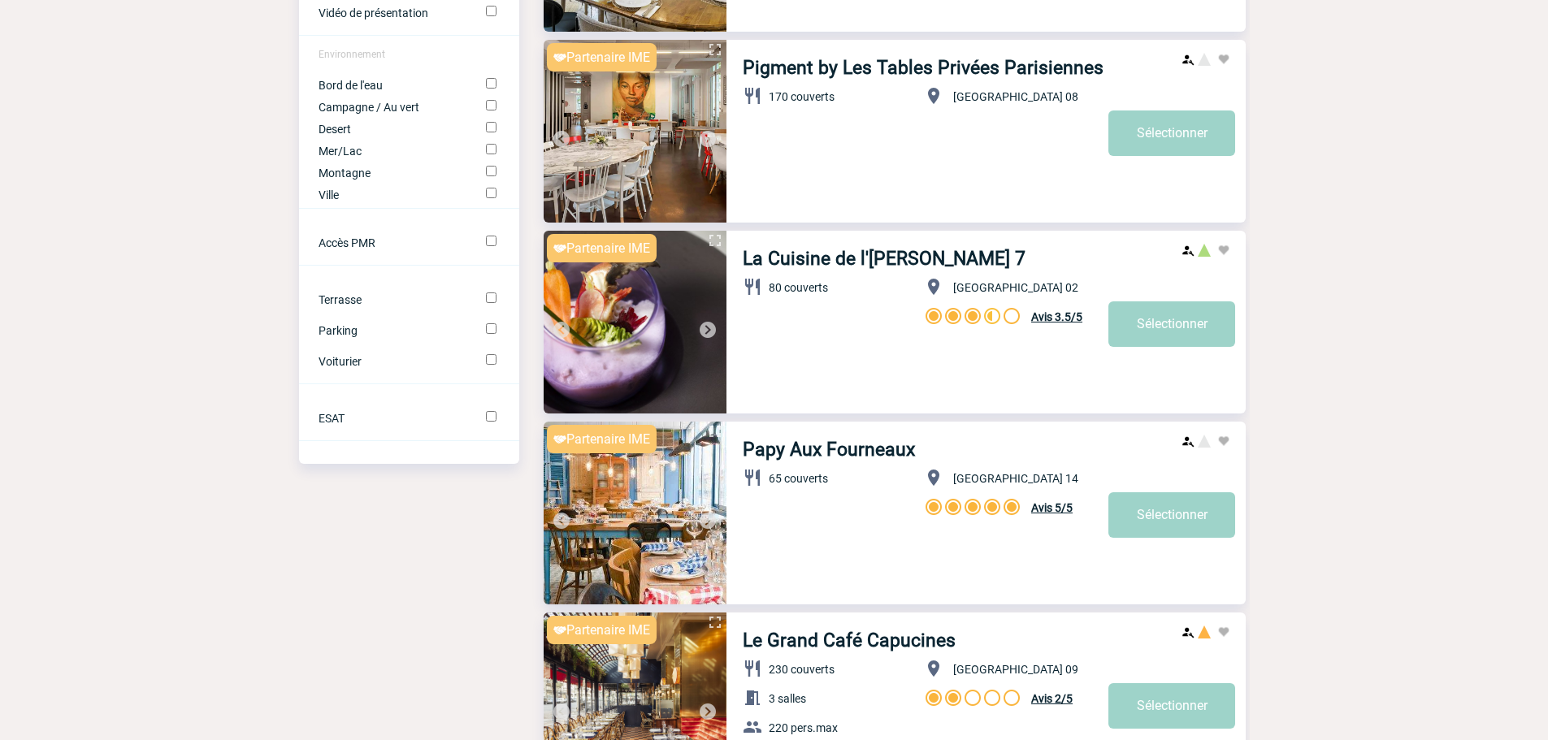
click at [564, 331] on img at bounding box center [562, 330] width 20 height 20
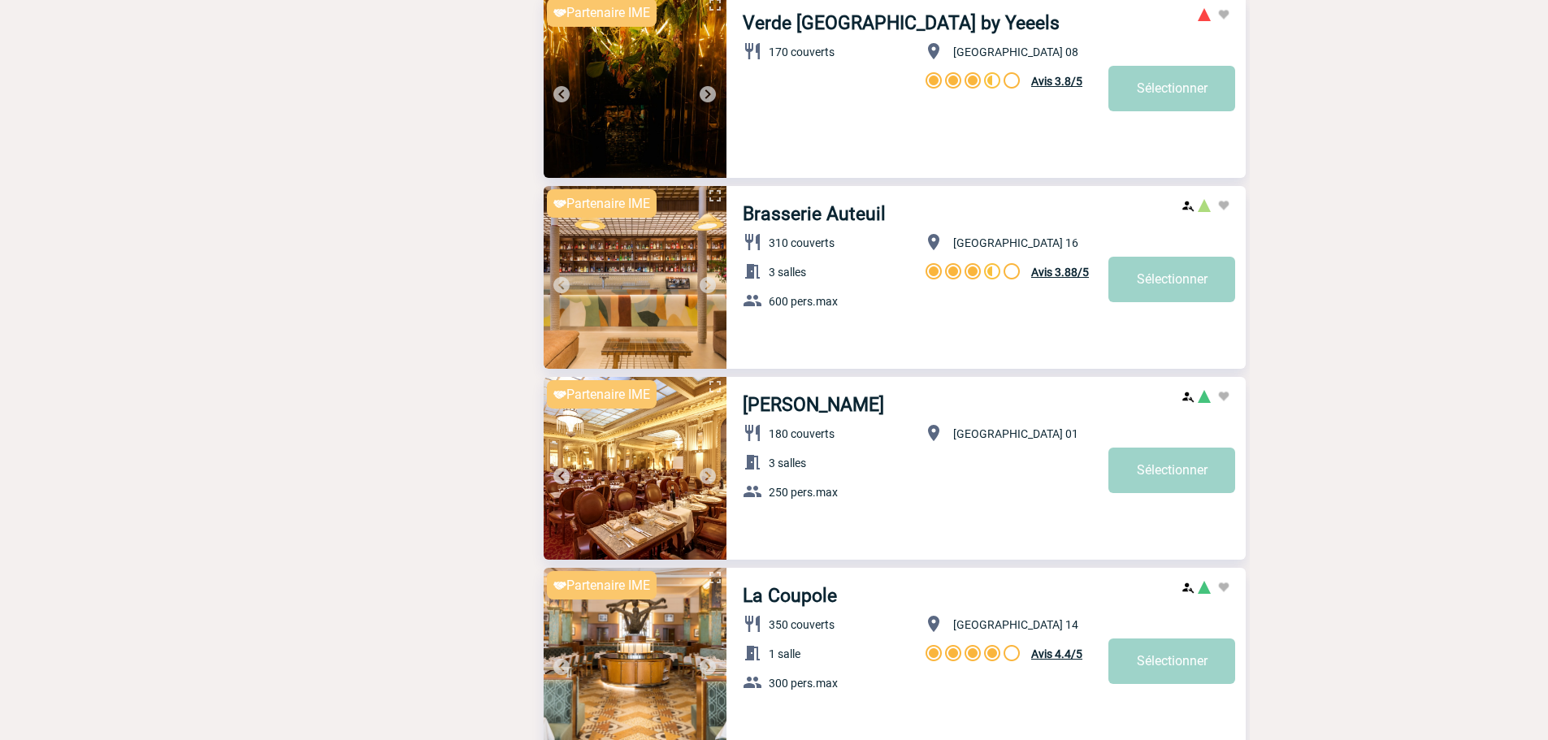
scroll to position [2926, 0]
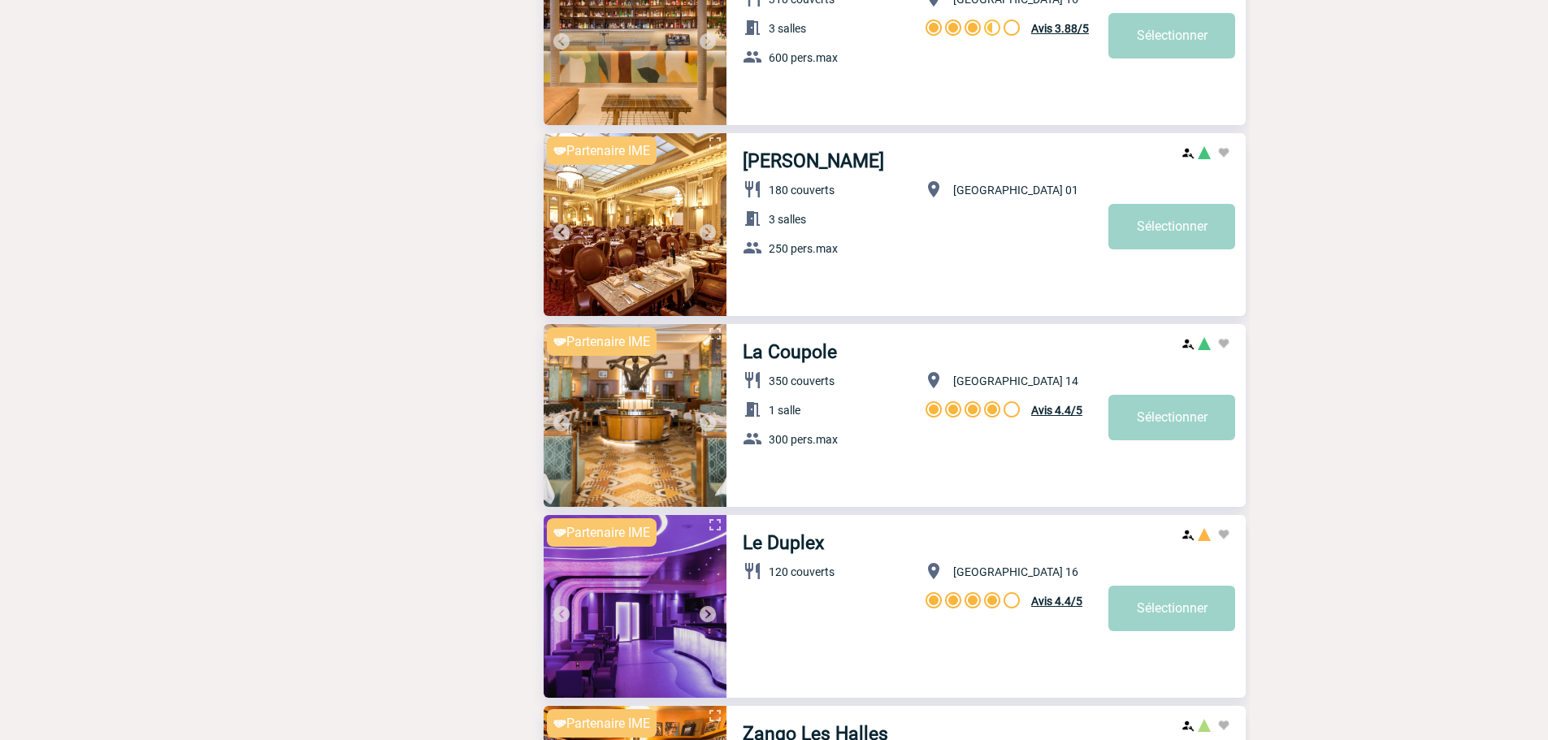
click at [709, 233] on img at bounding box center [708, 233] width 20 height 20
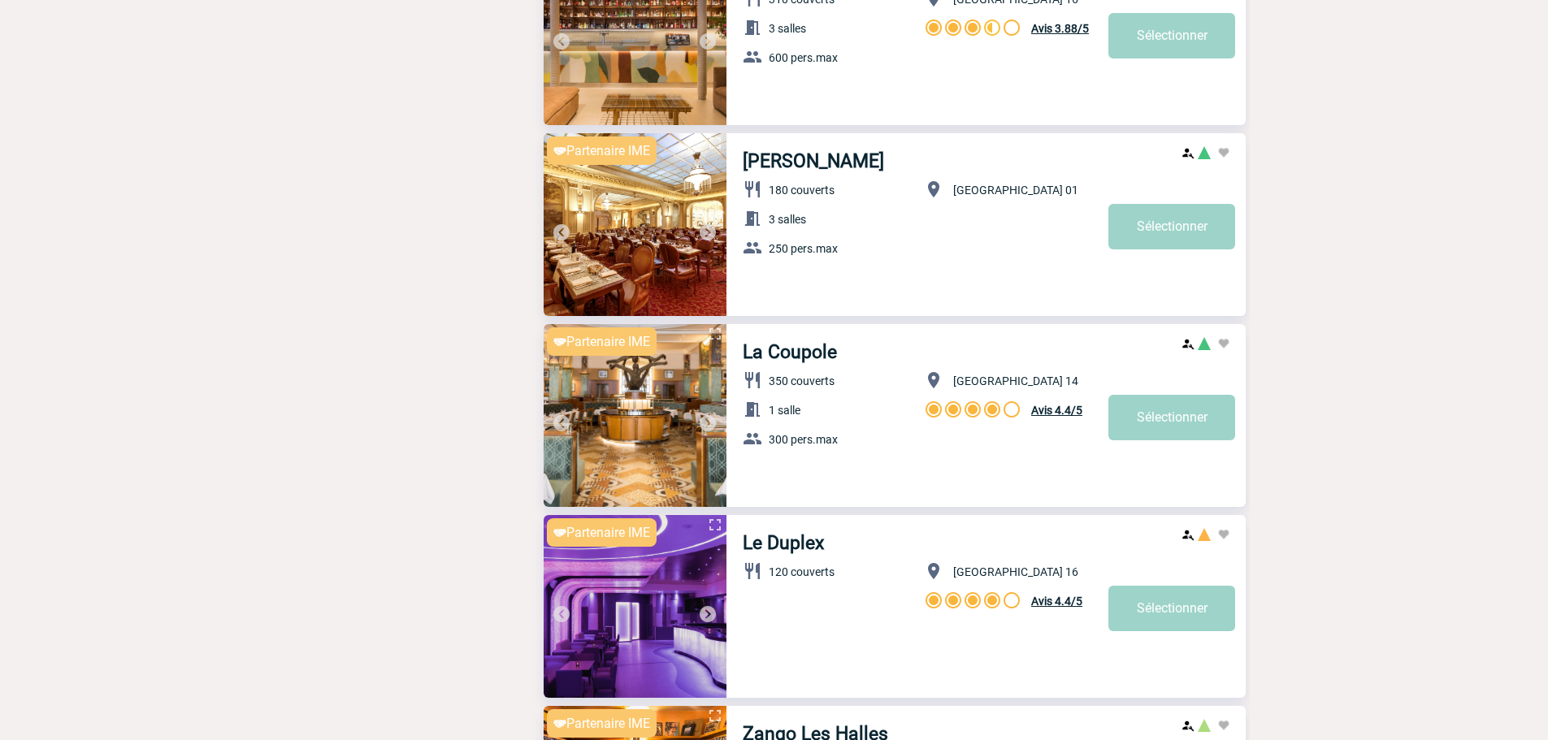
click at [709, 233] on img at bounding box center [708, 233] width 20 height 20
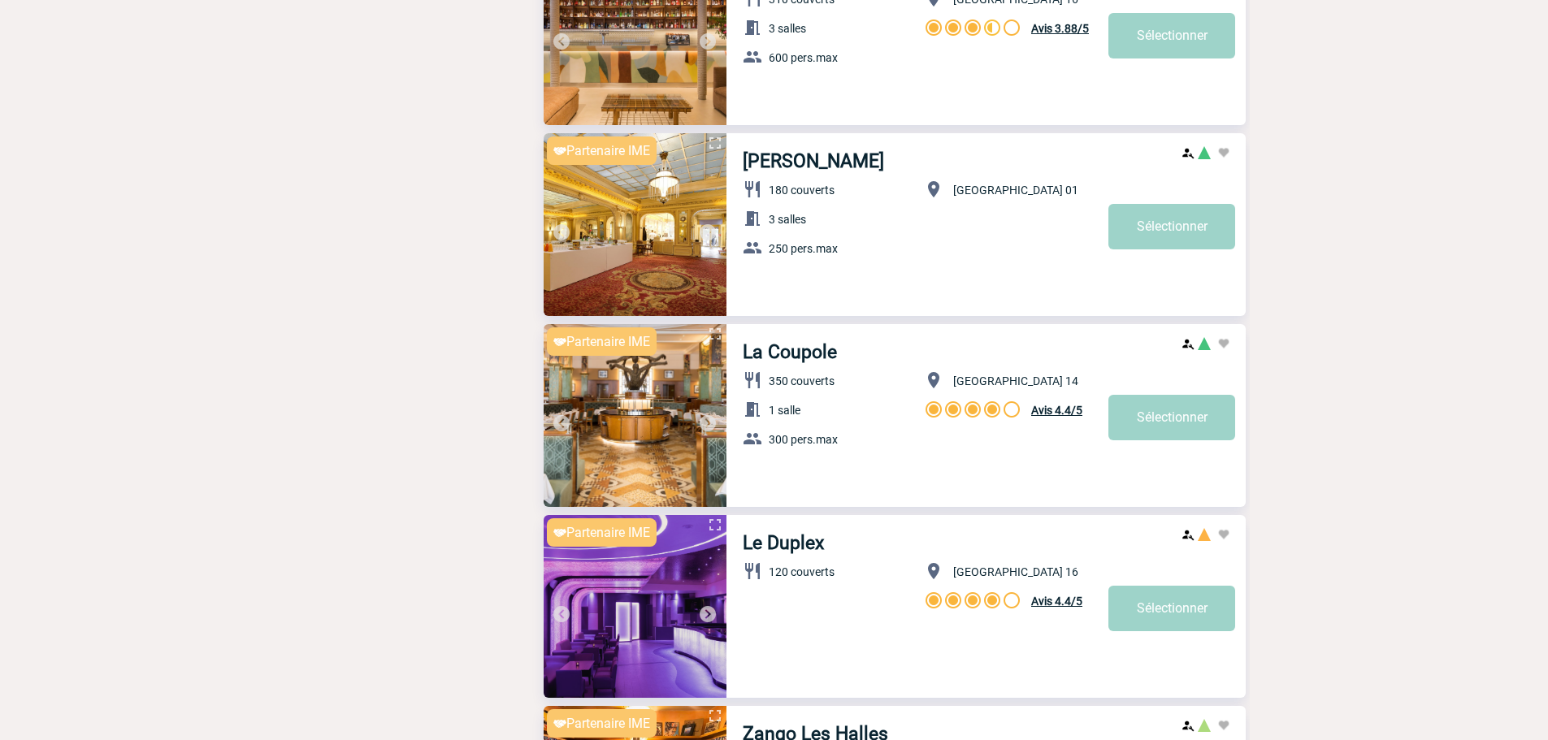
click at [709, 233] on img at bounding box center [708, 233] width 20 height 20
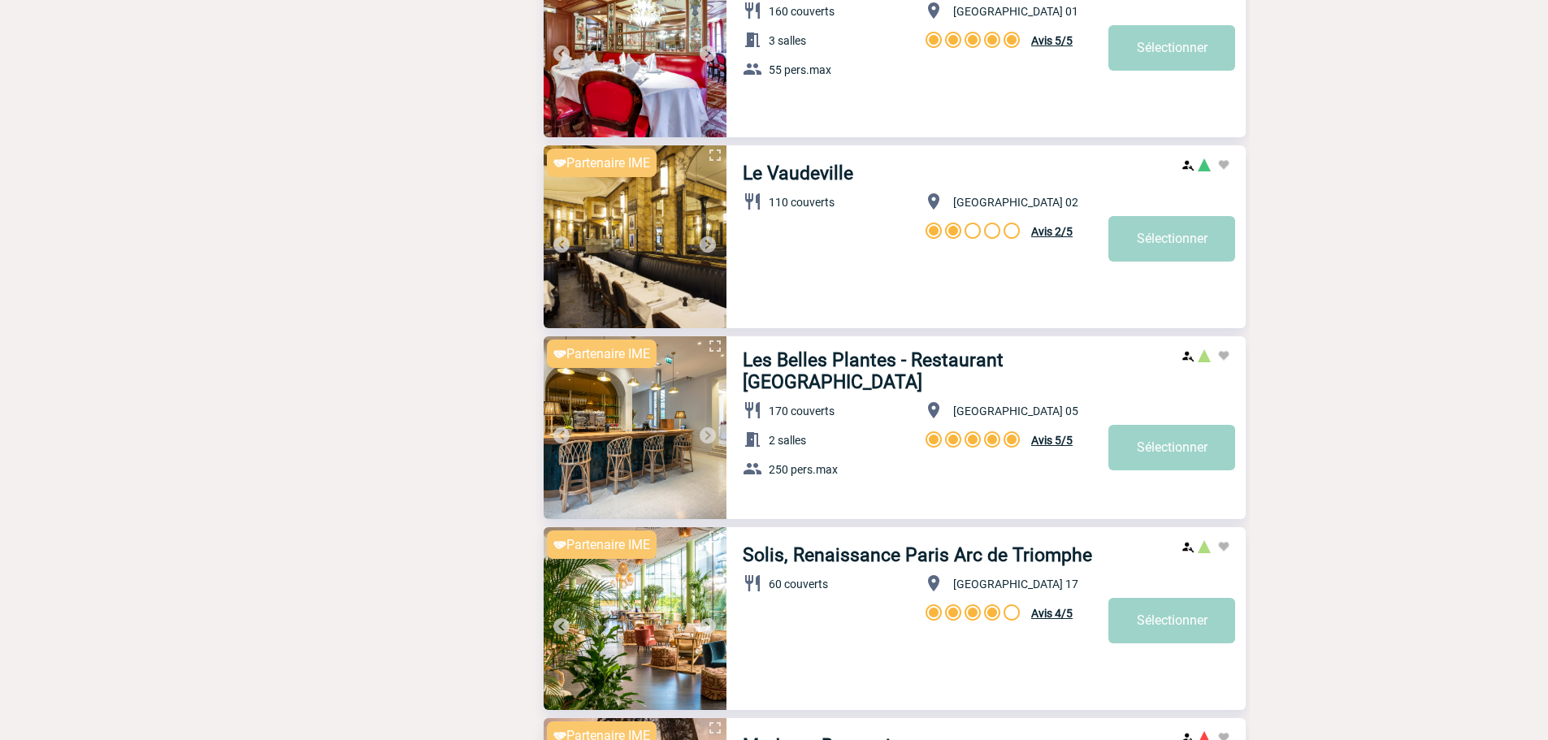
scroll to position [4064, 0]
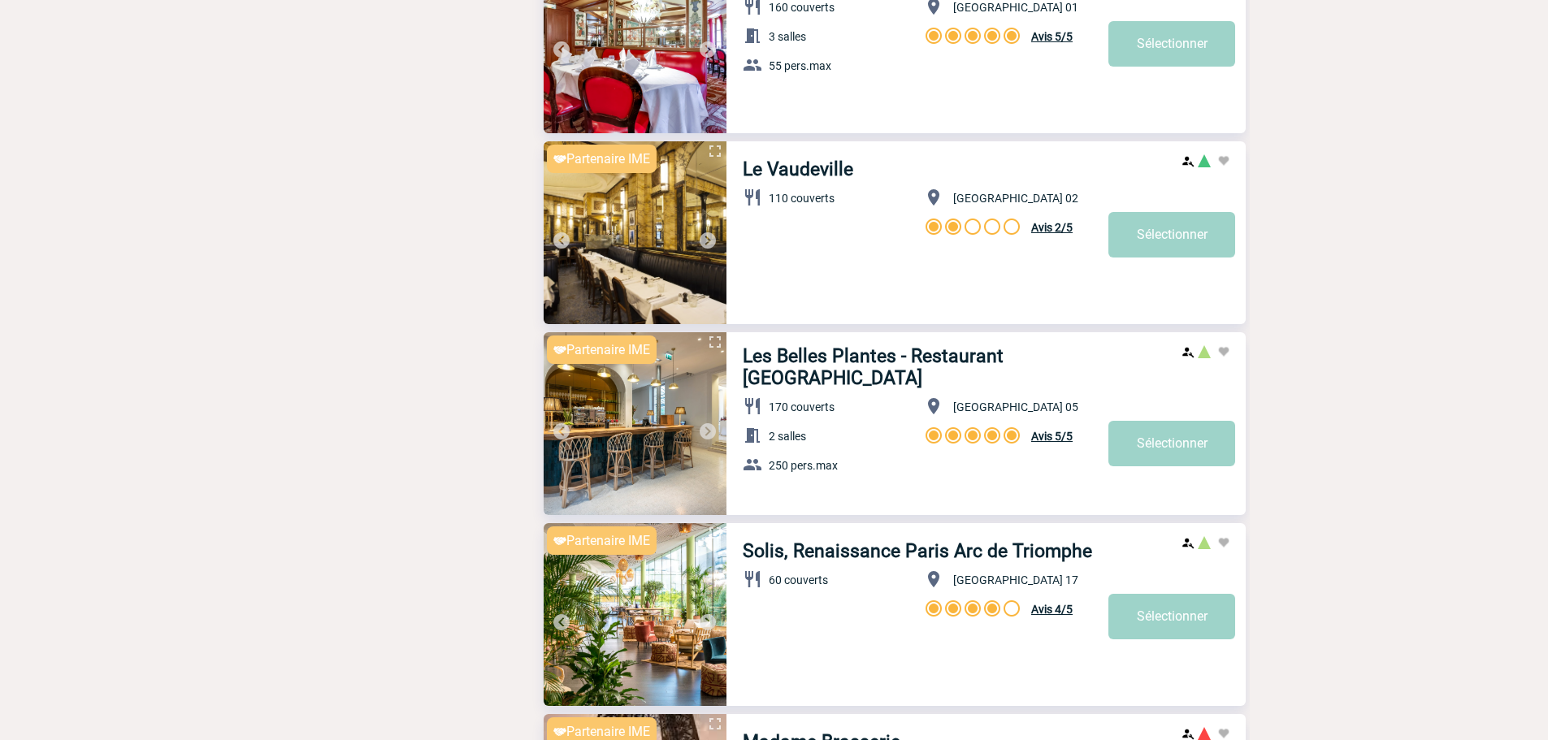
click at [717, 436] on img at bounding box center [708, 432] width 20 height 20
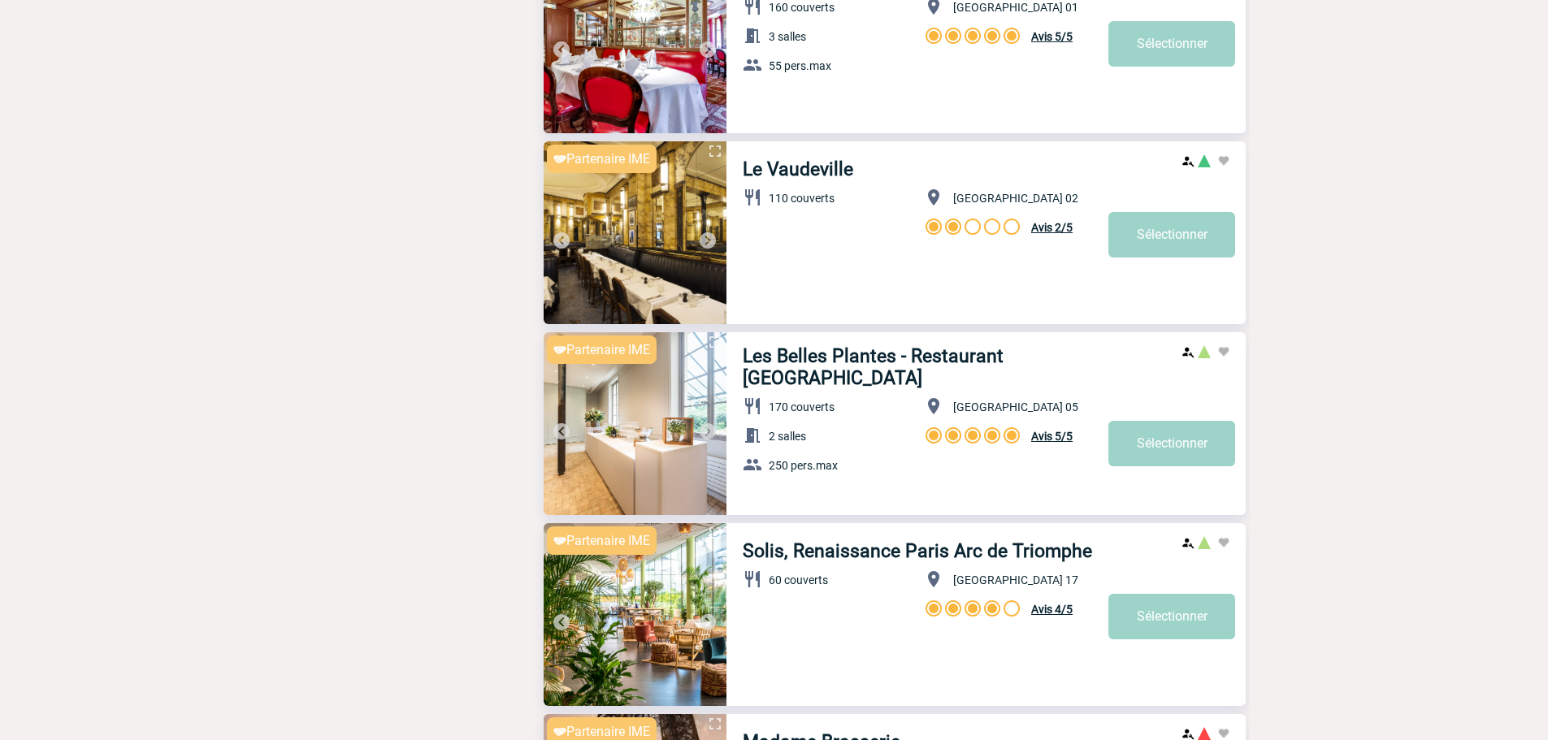
click at [714, 435] on img at bounding box center [708, 432] width 20 height 20
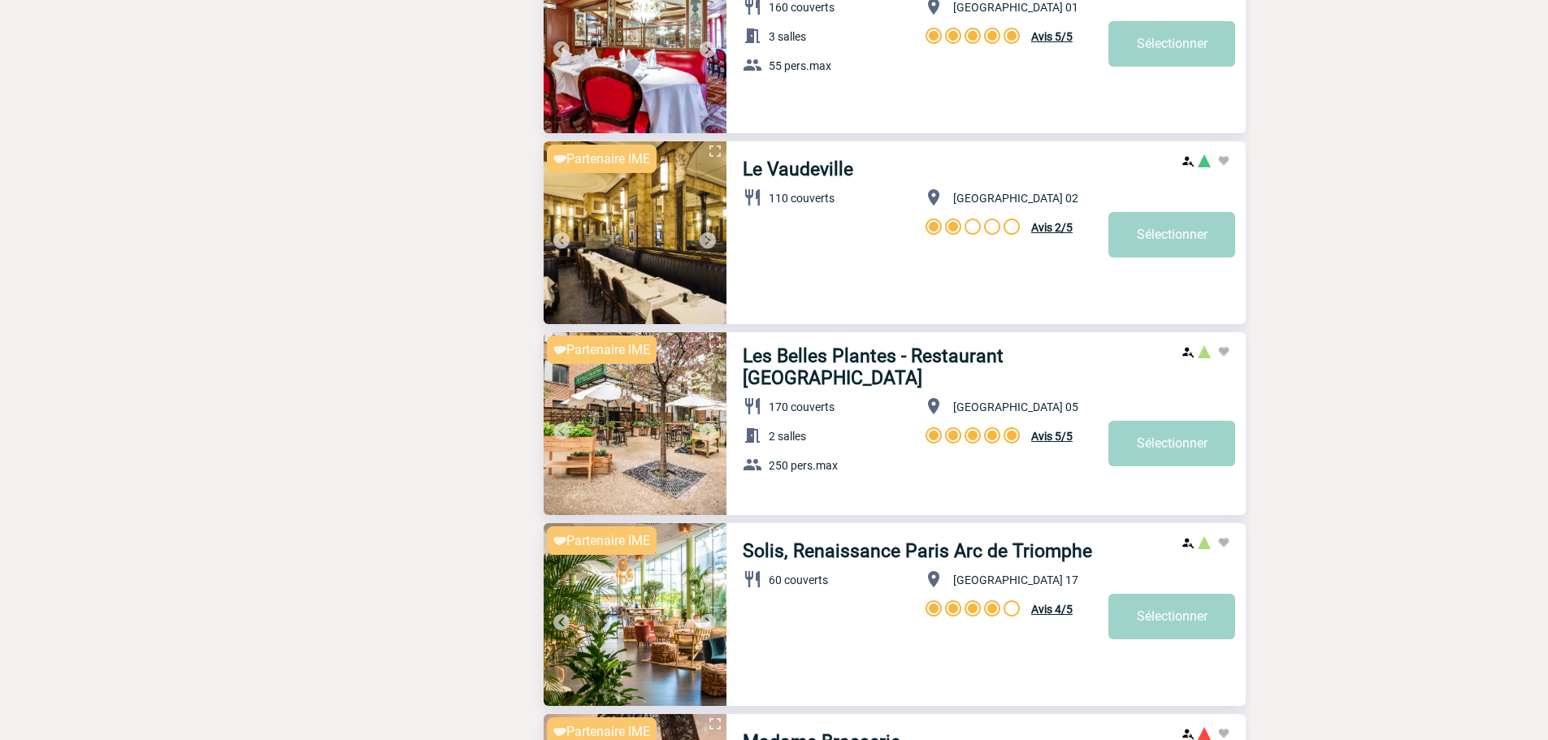
click at [714, 435] on img at bounding box center [708, 432] width 20 height 20
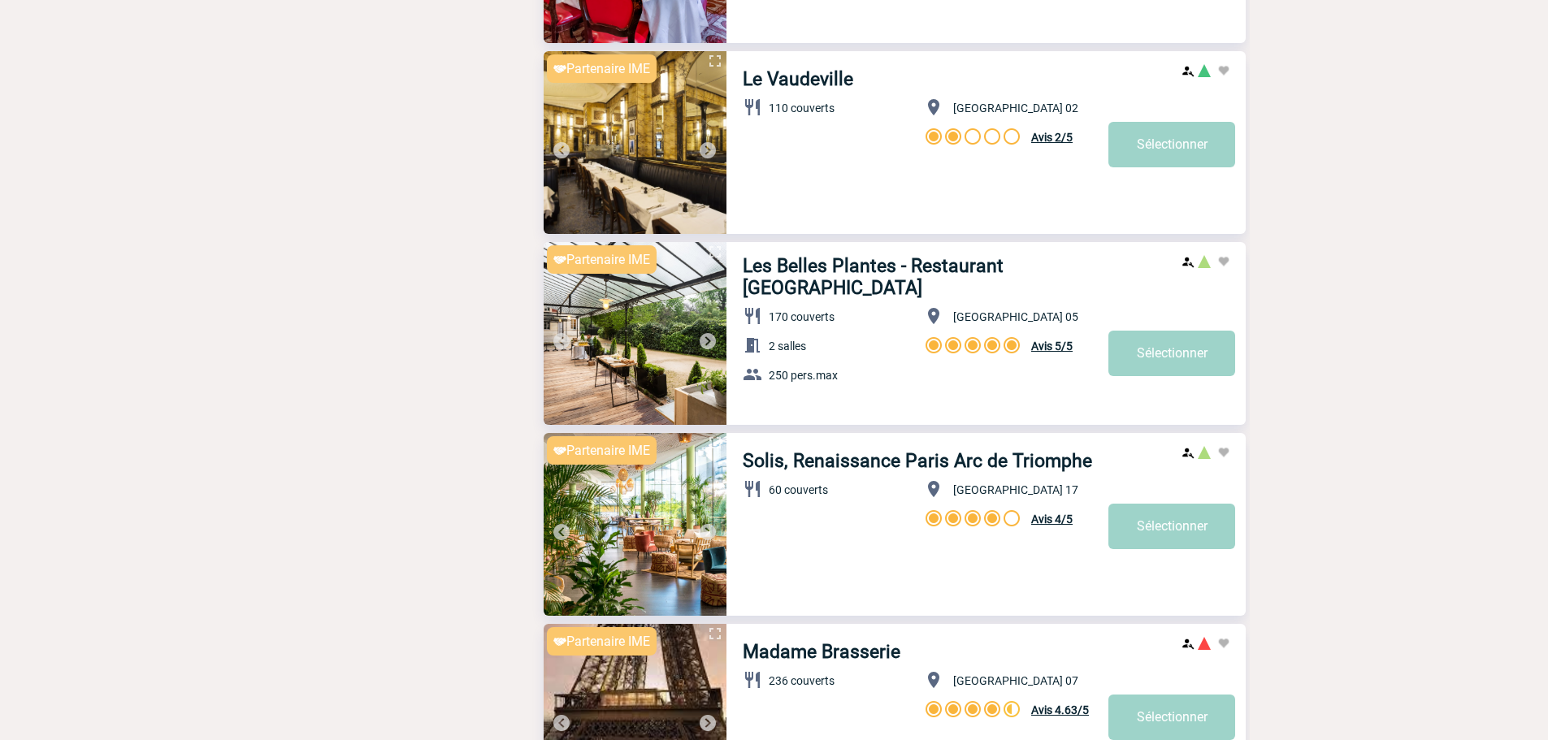
scroll to position [4308, 0]
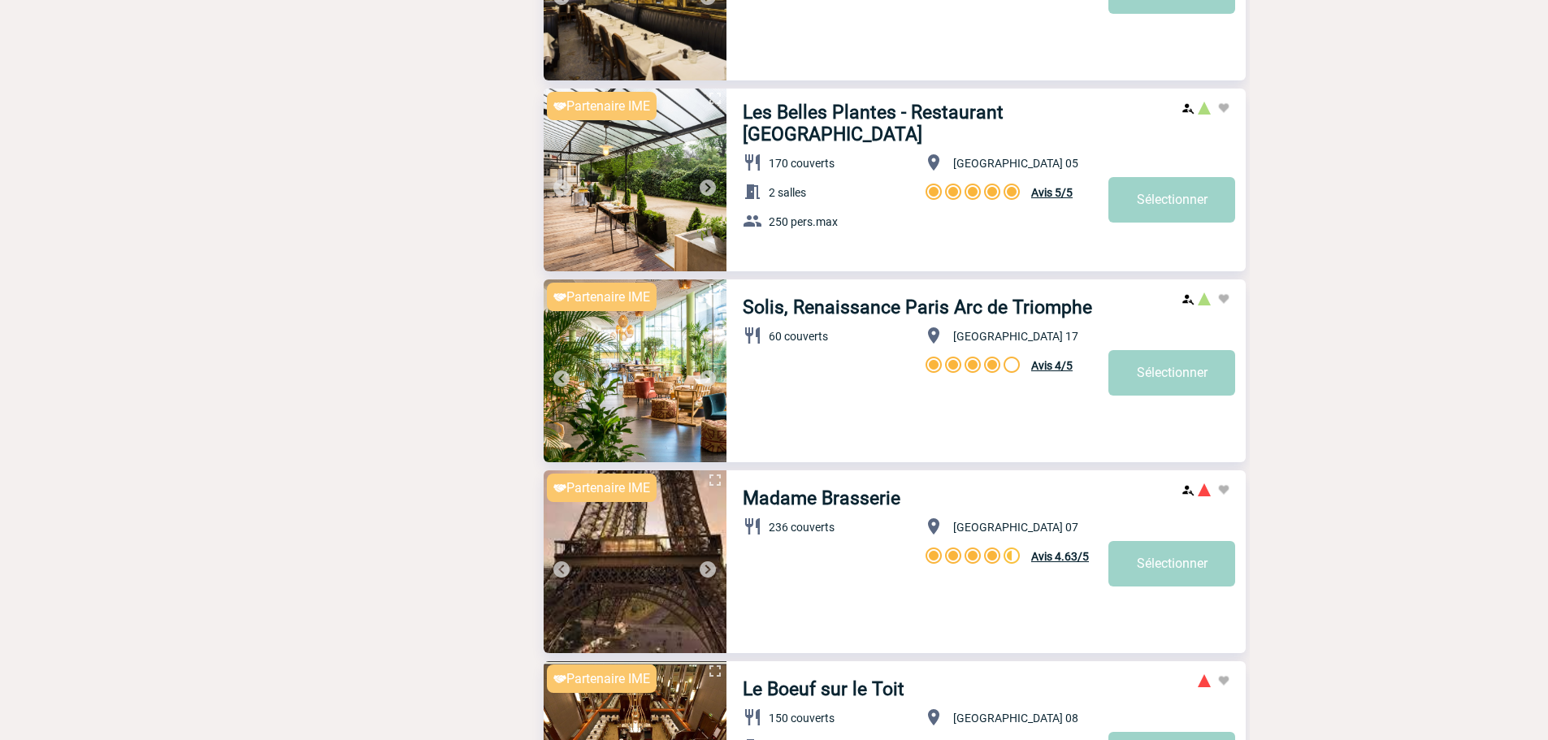
click at [704, 379] on img at bounding box center [708, 379] width 20 height 20
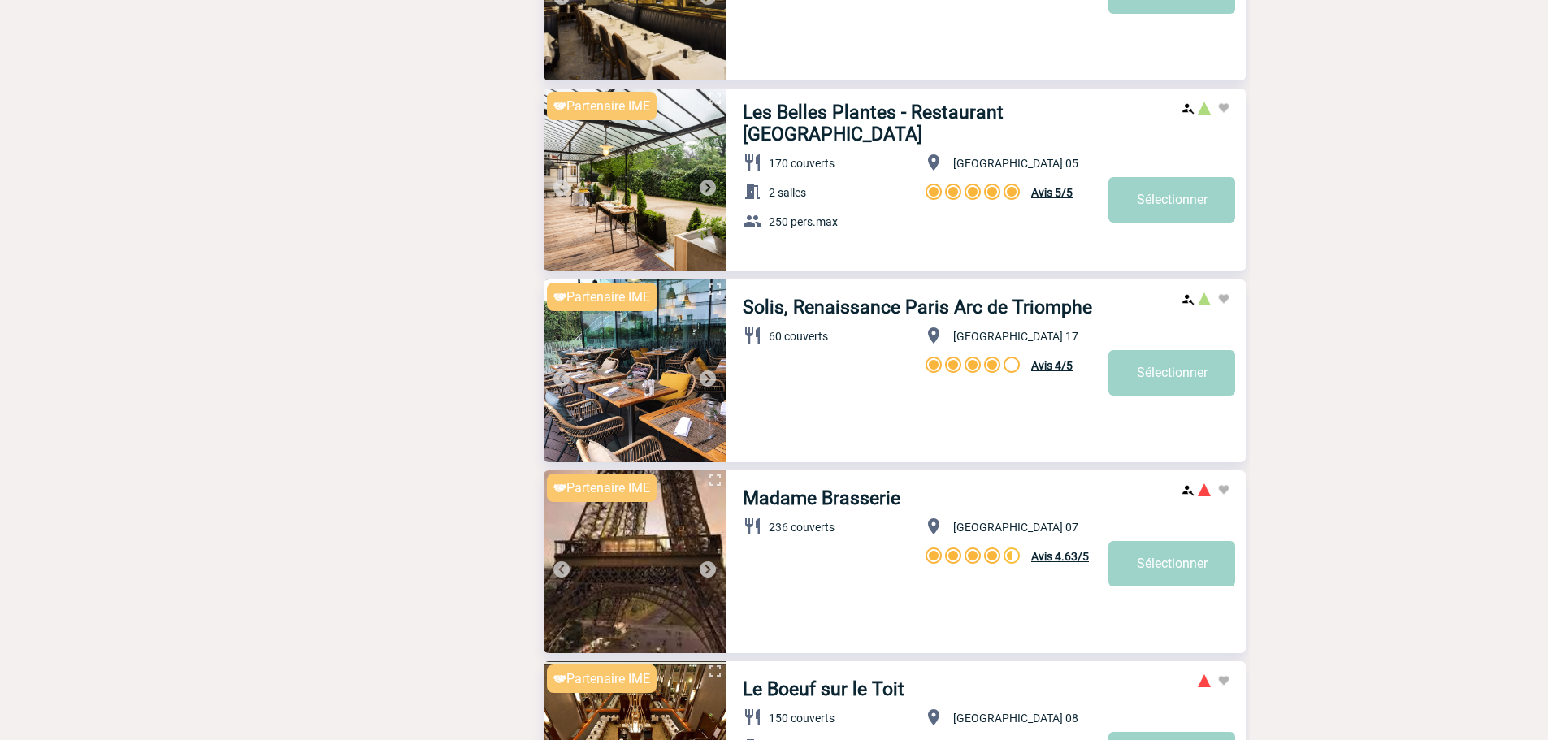
click at [704, 379] on img at bounding box center [708, 379] width 20 height 20
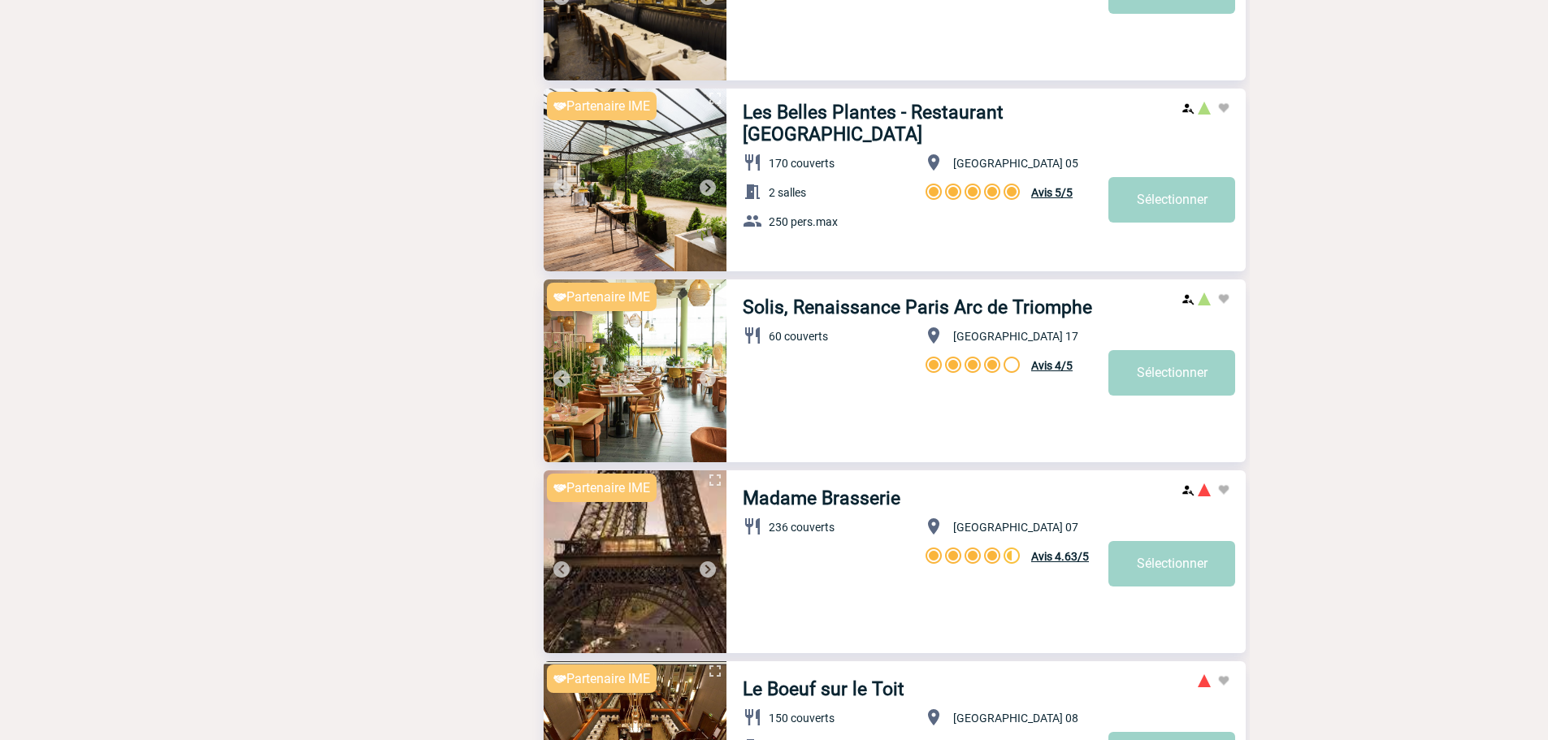
click at [704, 379] on img at bounding box center [708, 379] width 20 height 20
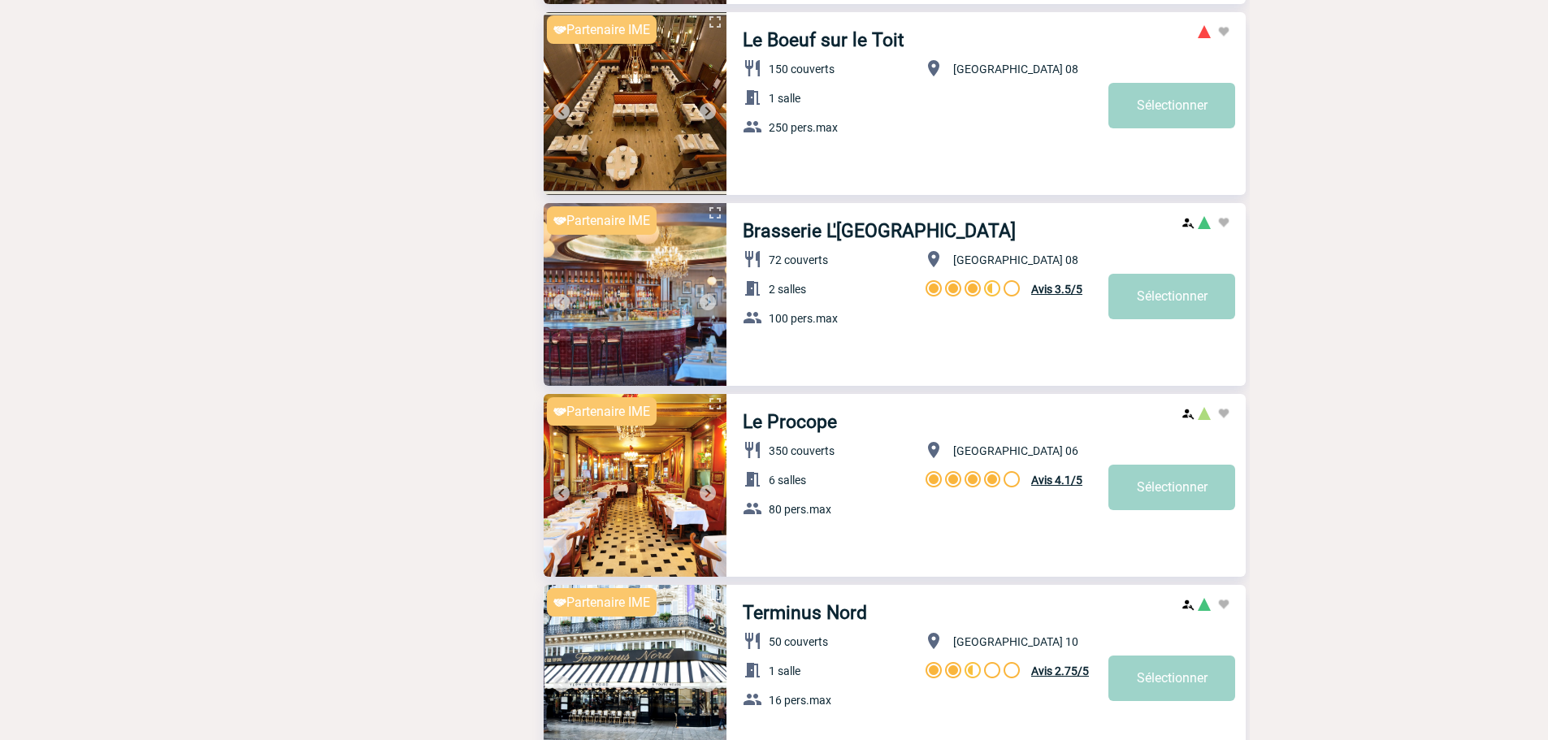
scroll to position [4958, 0]
click at [701, 109] on img at bounding box center [708, 111] width 20 height 20
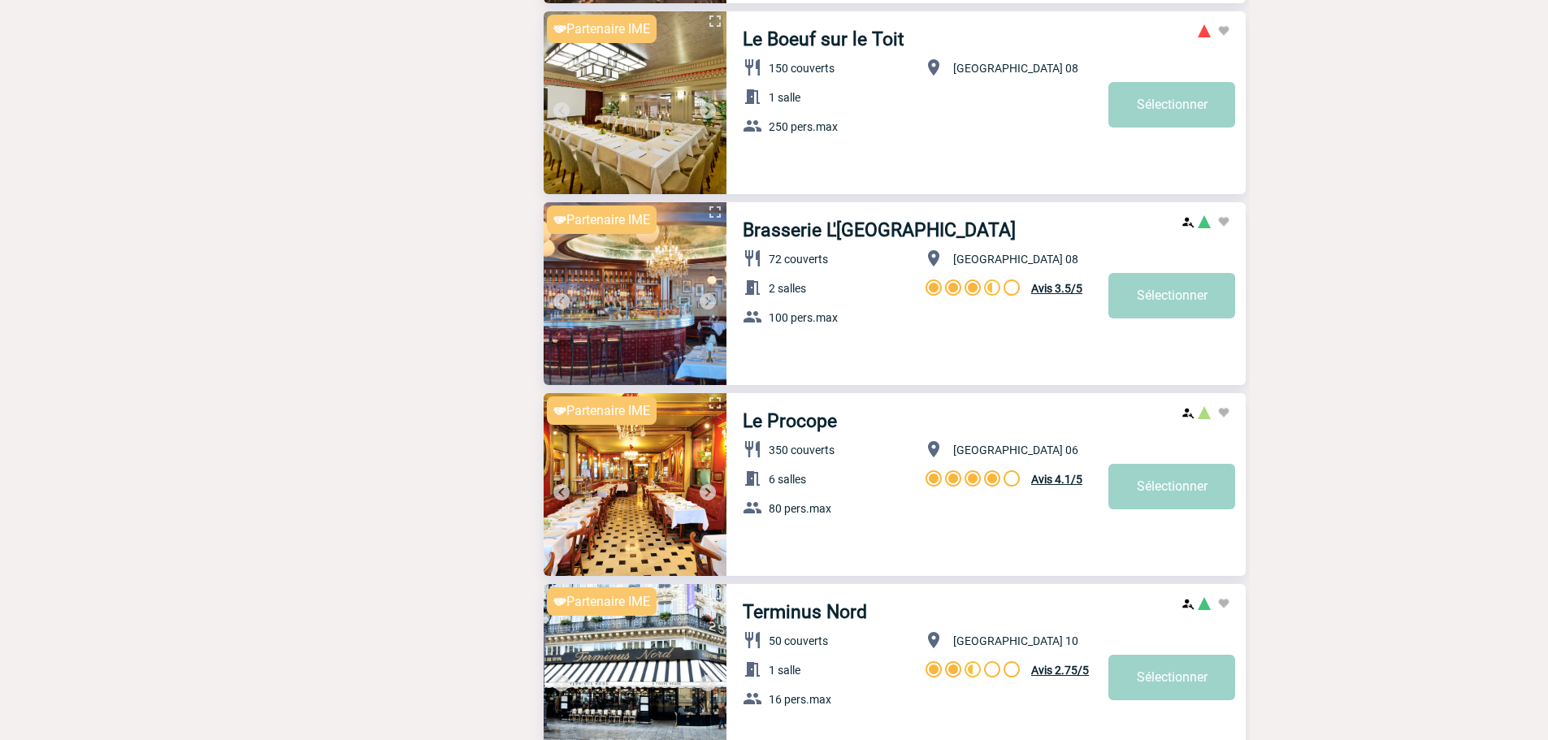
click at [711, 116] on img at bounding box center [708, 111] width 20 height 20
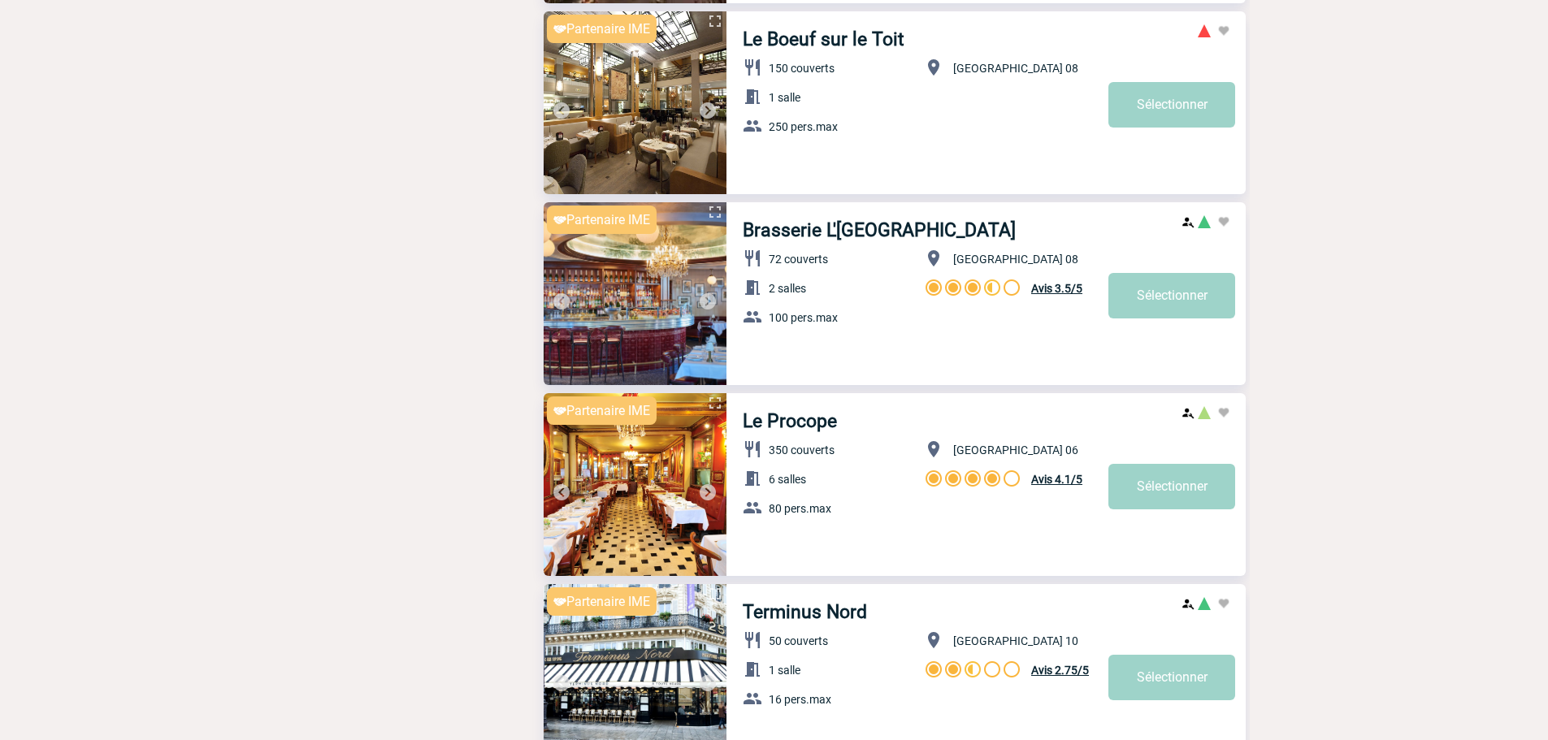
click at [711, 116] on img at bounding box center [708, 111] width 20 height 20
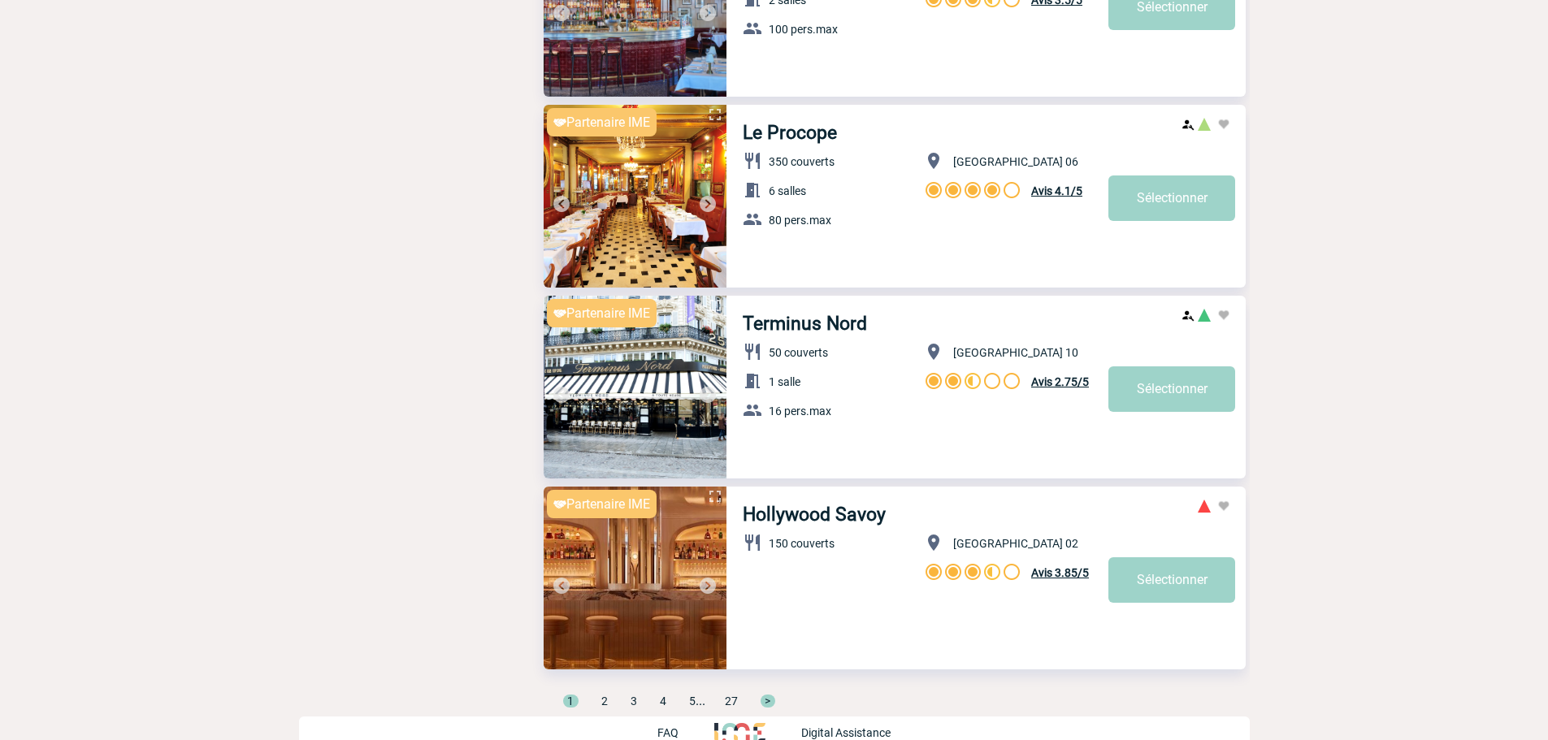
scroll to position [5271, 0]
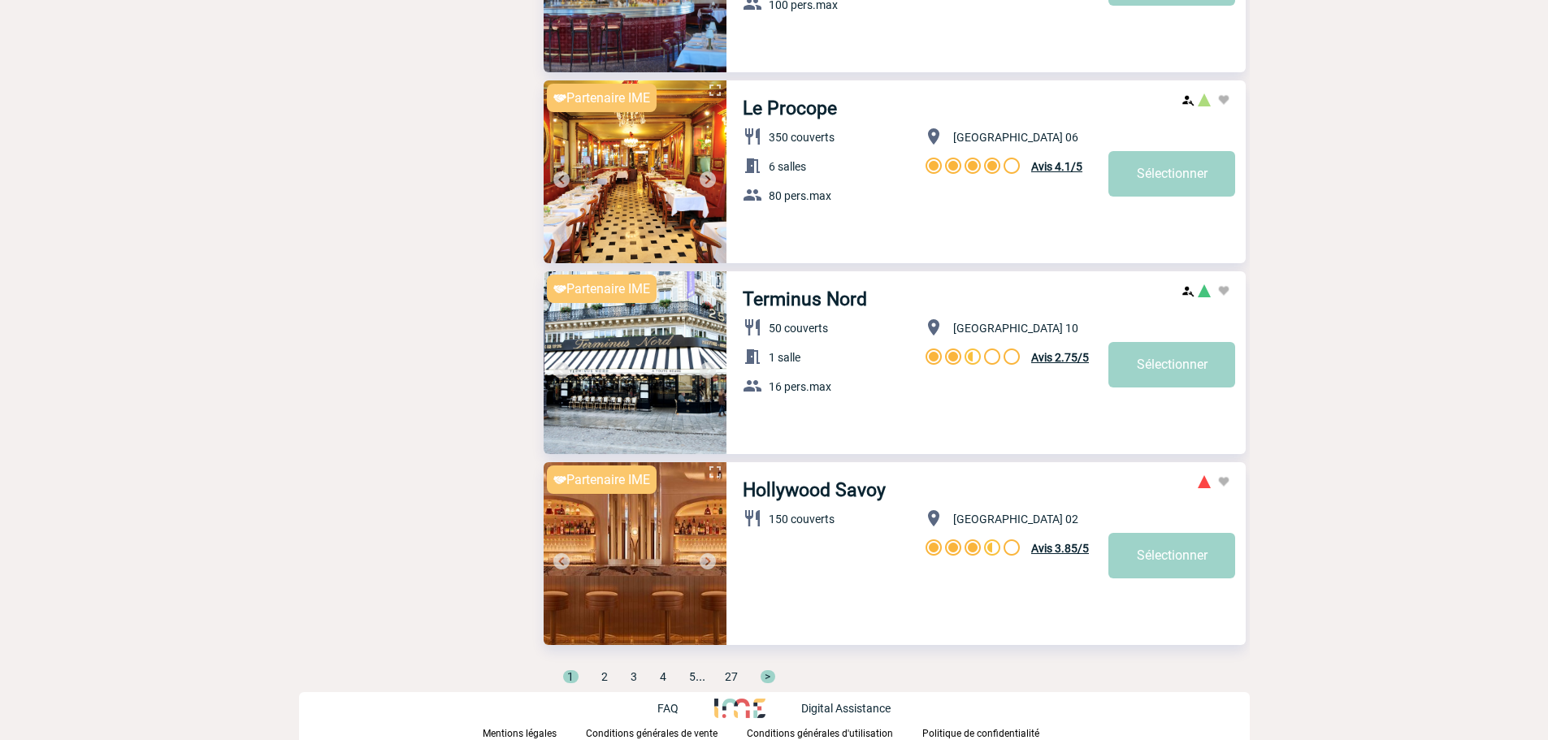
click at [706, 567] on img at bounding box center [708, 562] width 20 height 20
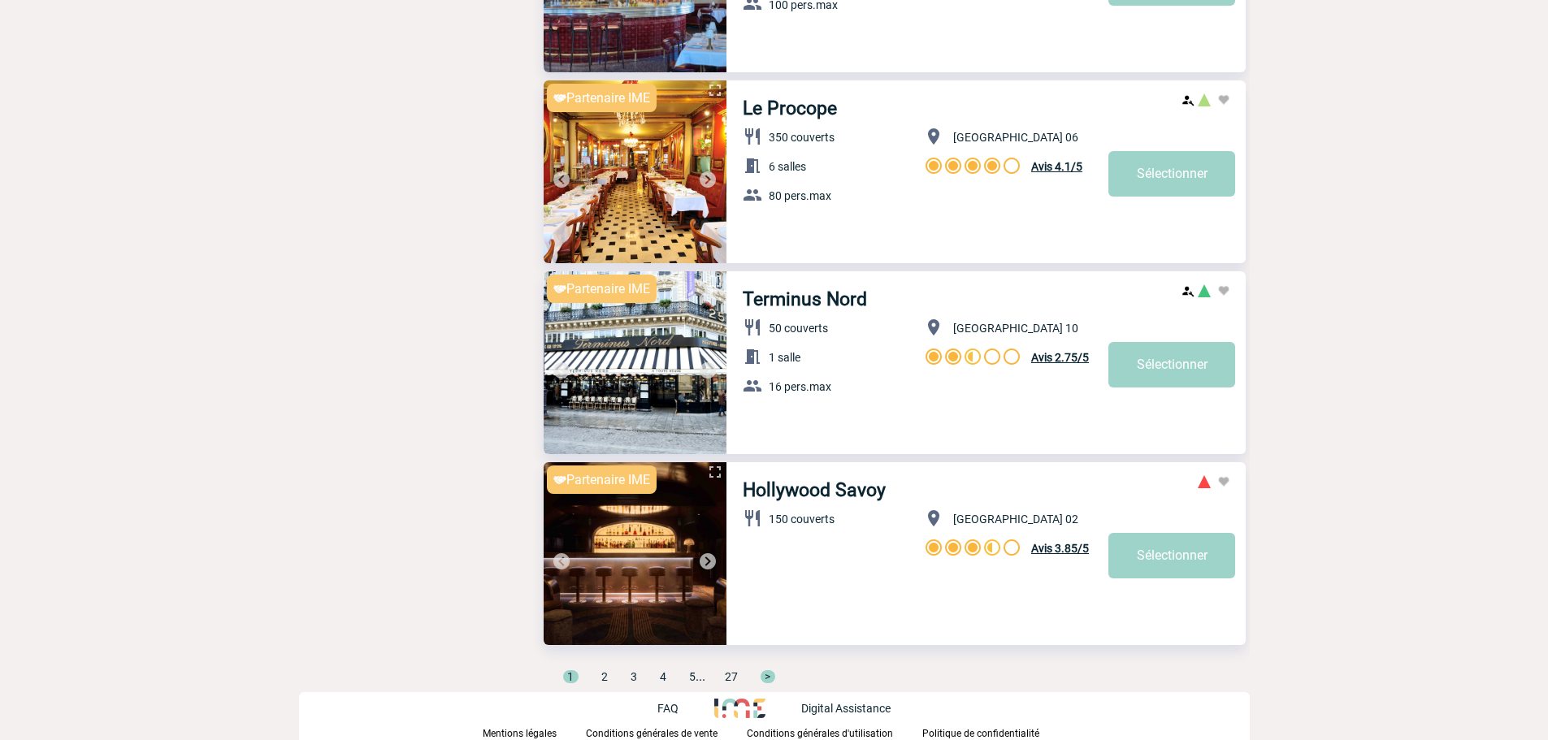
click at [706, 567] on img at bounding box center [708, 562] width 20 height 20
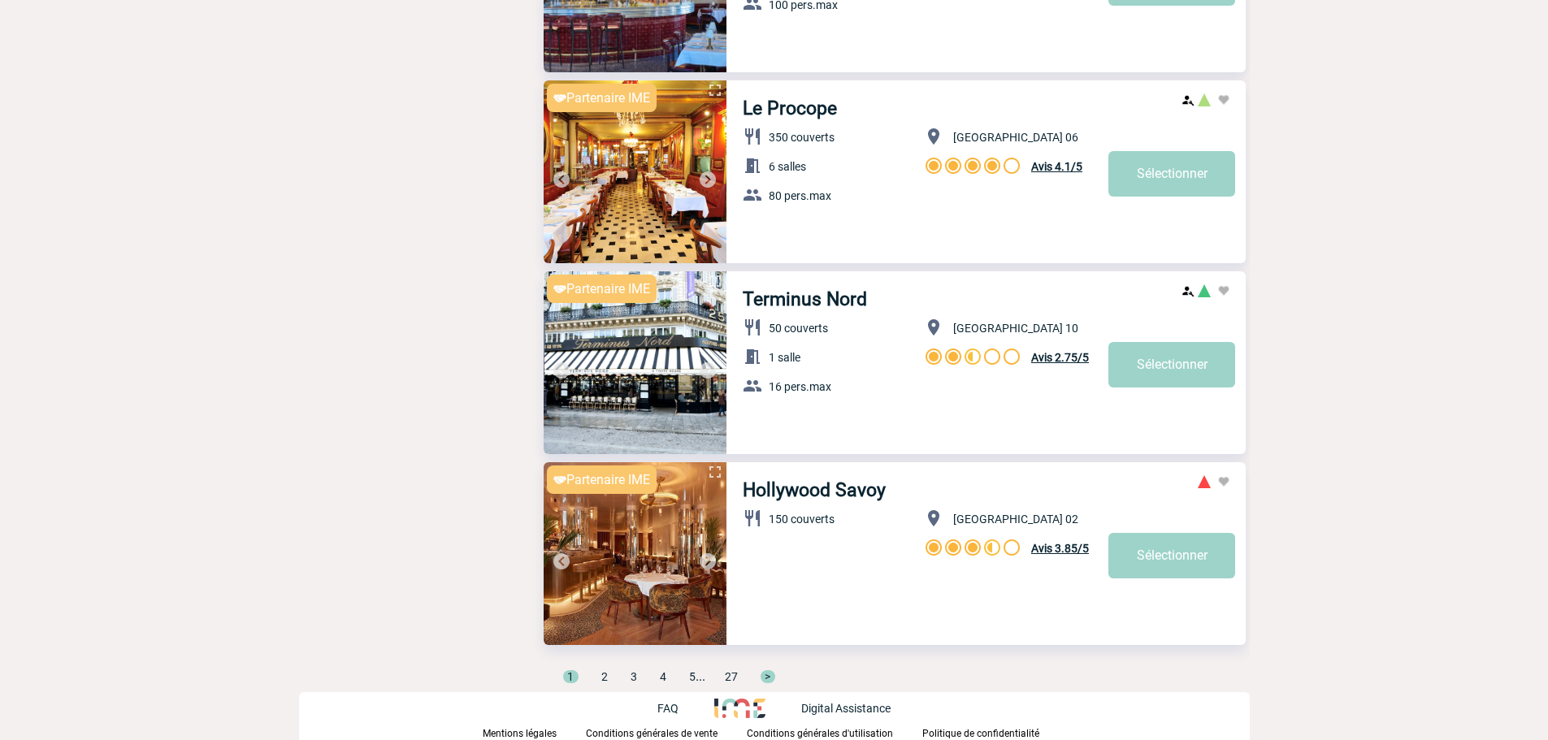
click at [706, 567] on img at bounding box center [708, 562] width 20 height 20
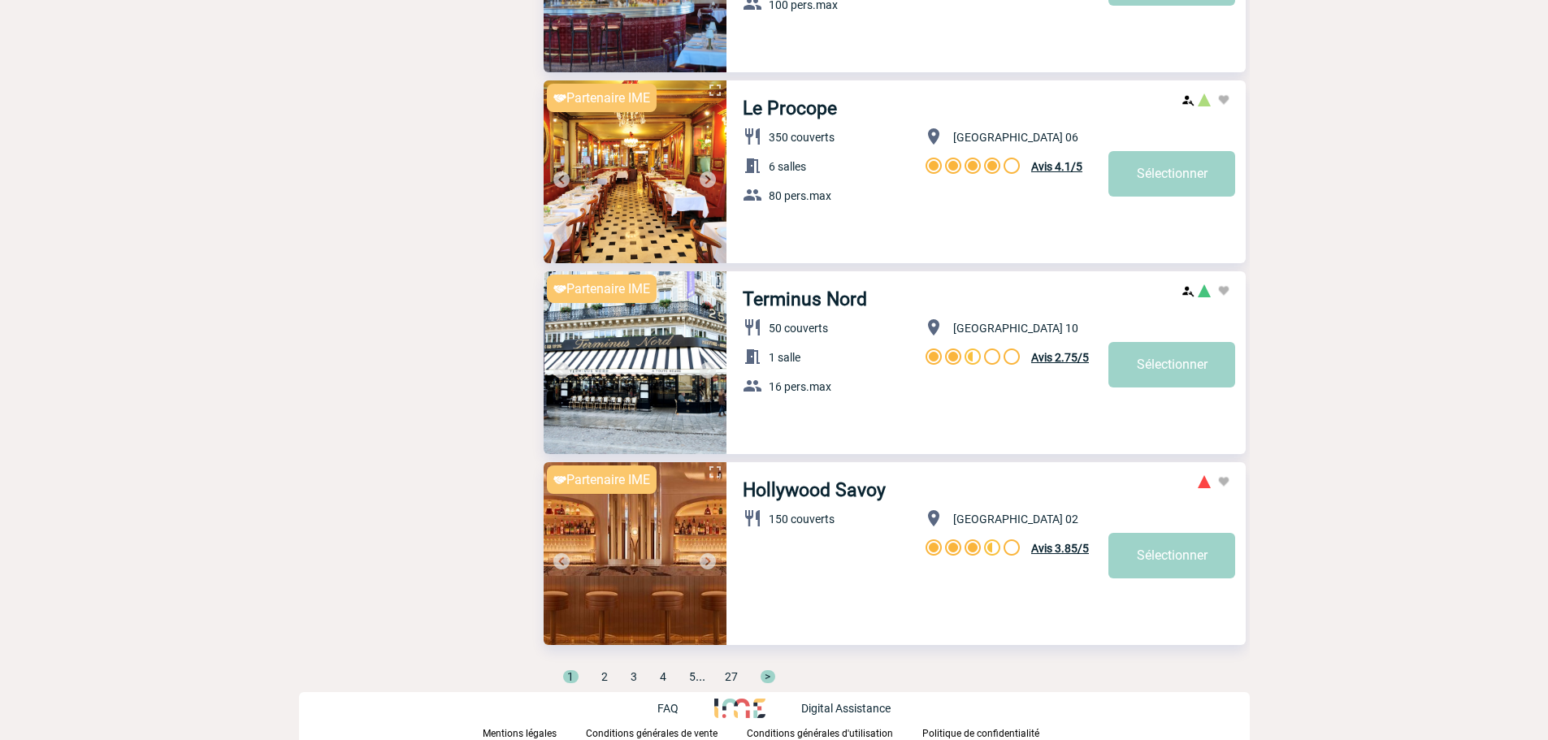
click at [706, 567] on img at bounding box center [708, 562] width 20 height 20
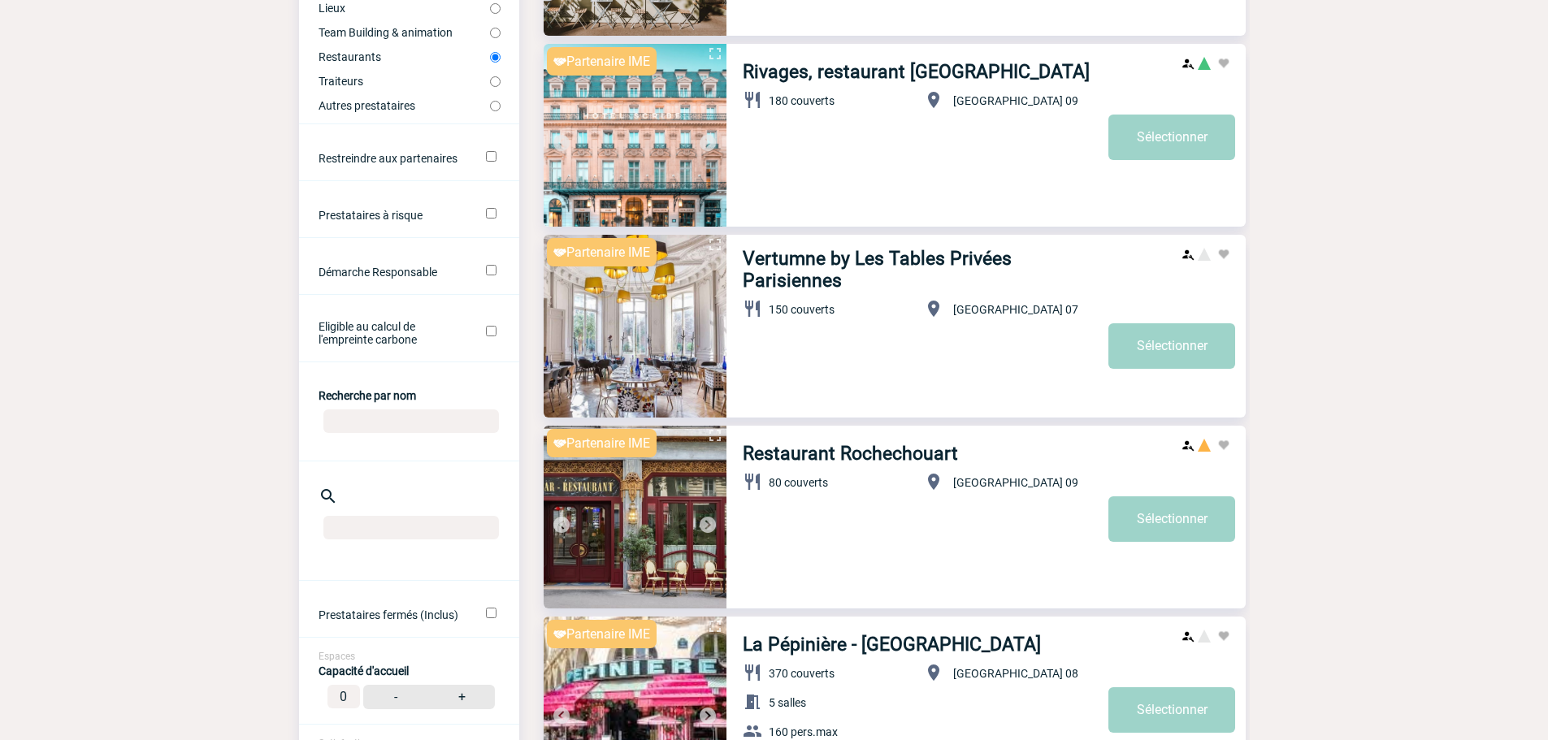
scroll to position [0, 0]
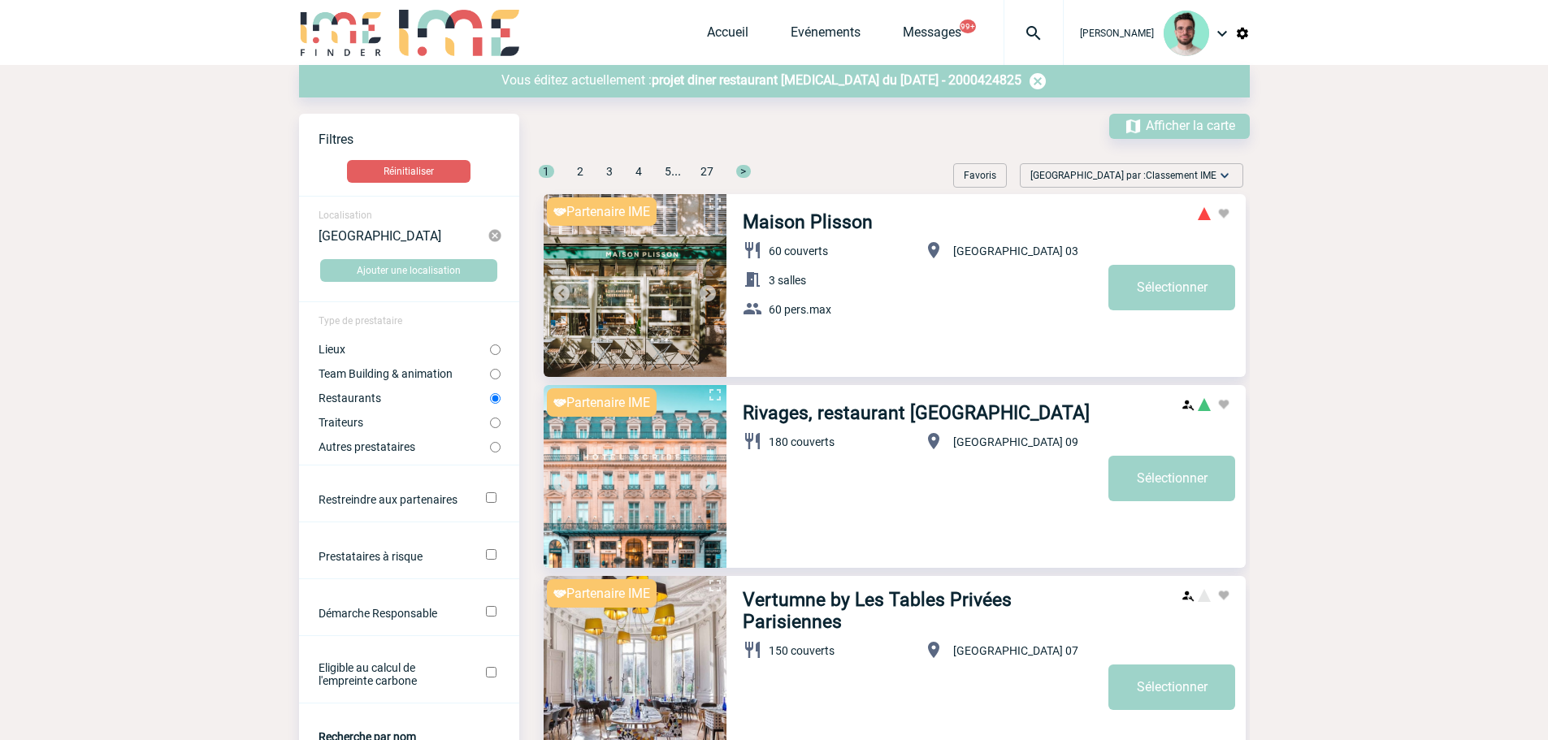
click at [857, 87] on span "projet diner restaurant gastro du 31 Octobre 2025 - 2000424825" at bounding box center [837, 79] width 370 height 15
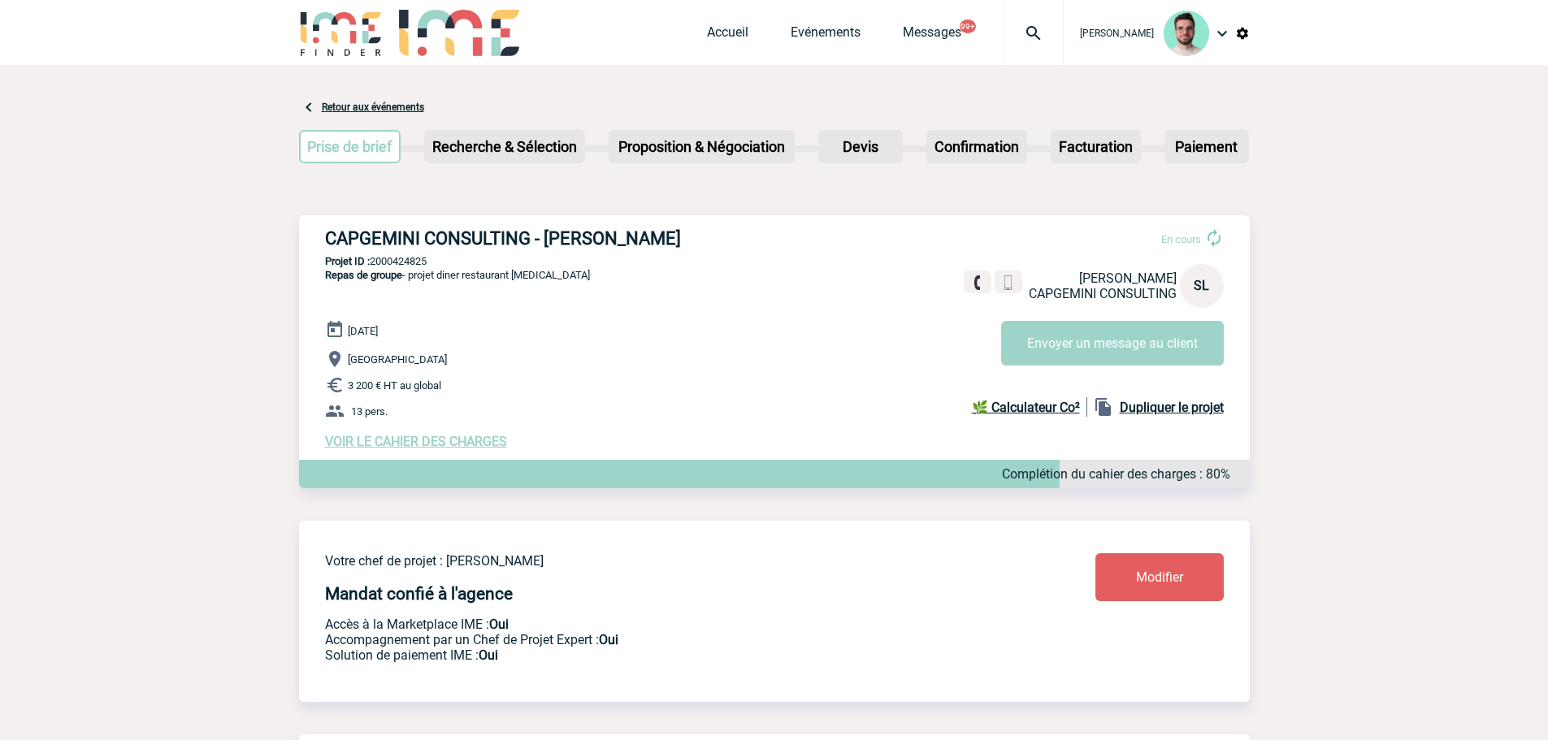
click at [460, 441] on span "VOIR LE CAHIER DES CHARGES" at bounding box center [416, 441] width 182 height 15
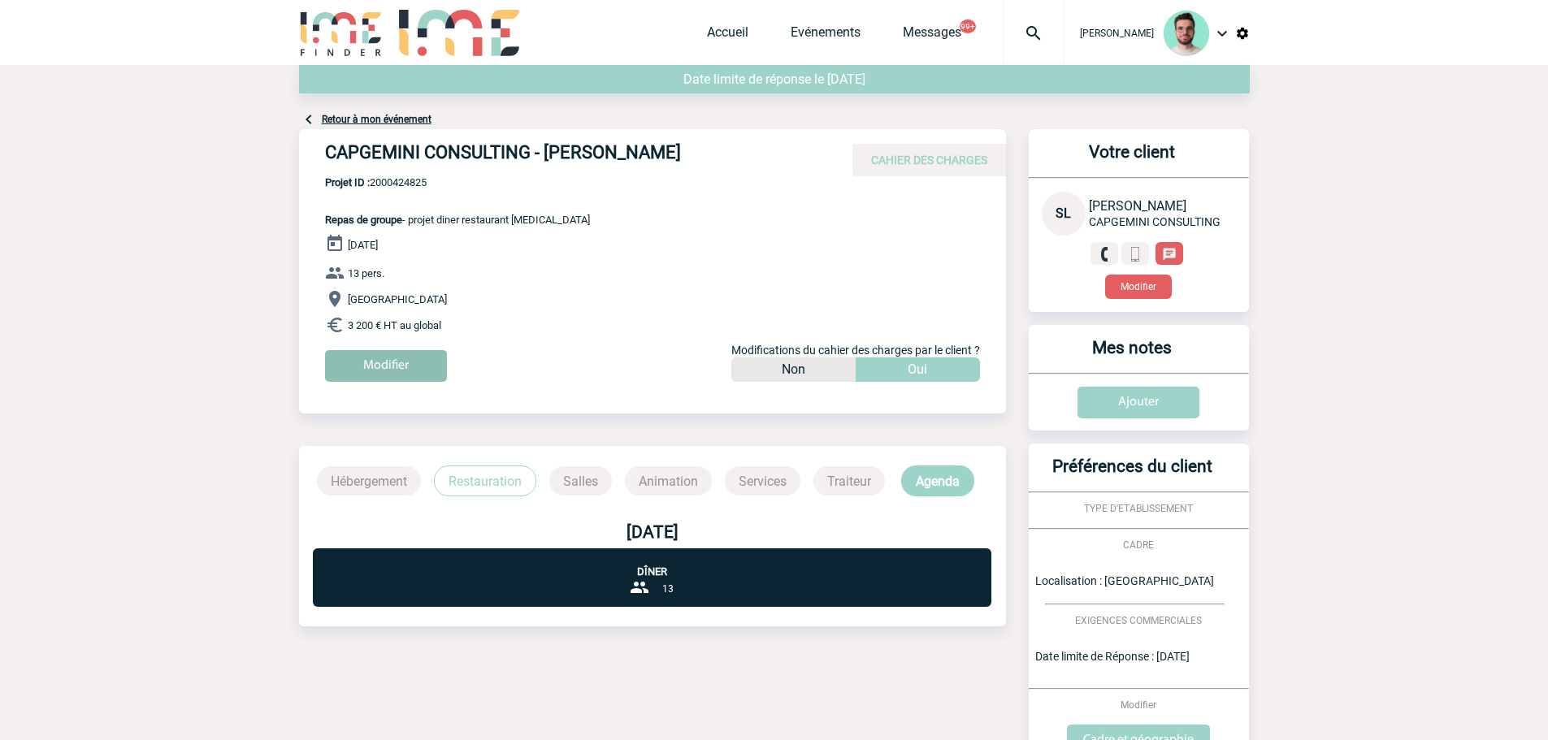
click at [380, 377] on input "Modifier" at bounding box center [386, 366] width 122 height 32
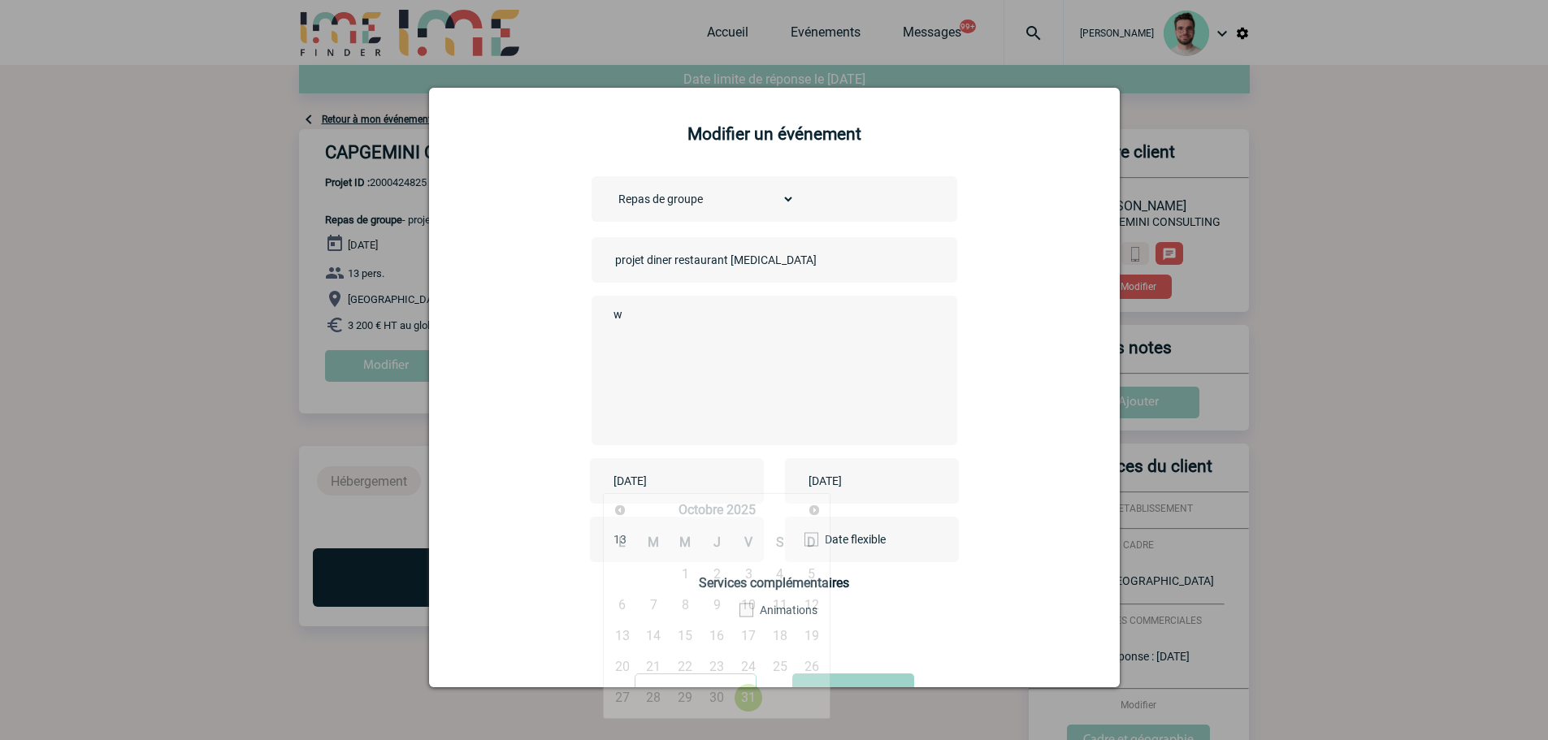
click at [667, 476] on input "[DATE]" at bounding box center [666, 481] width 112 height 21
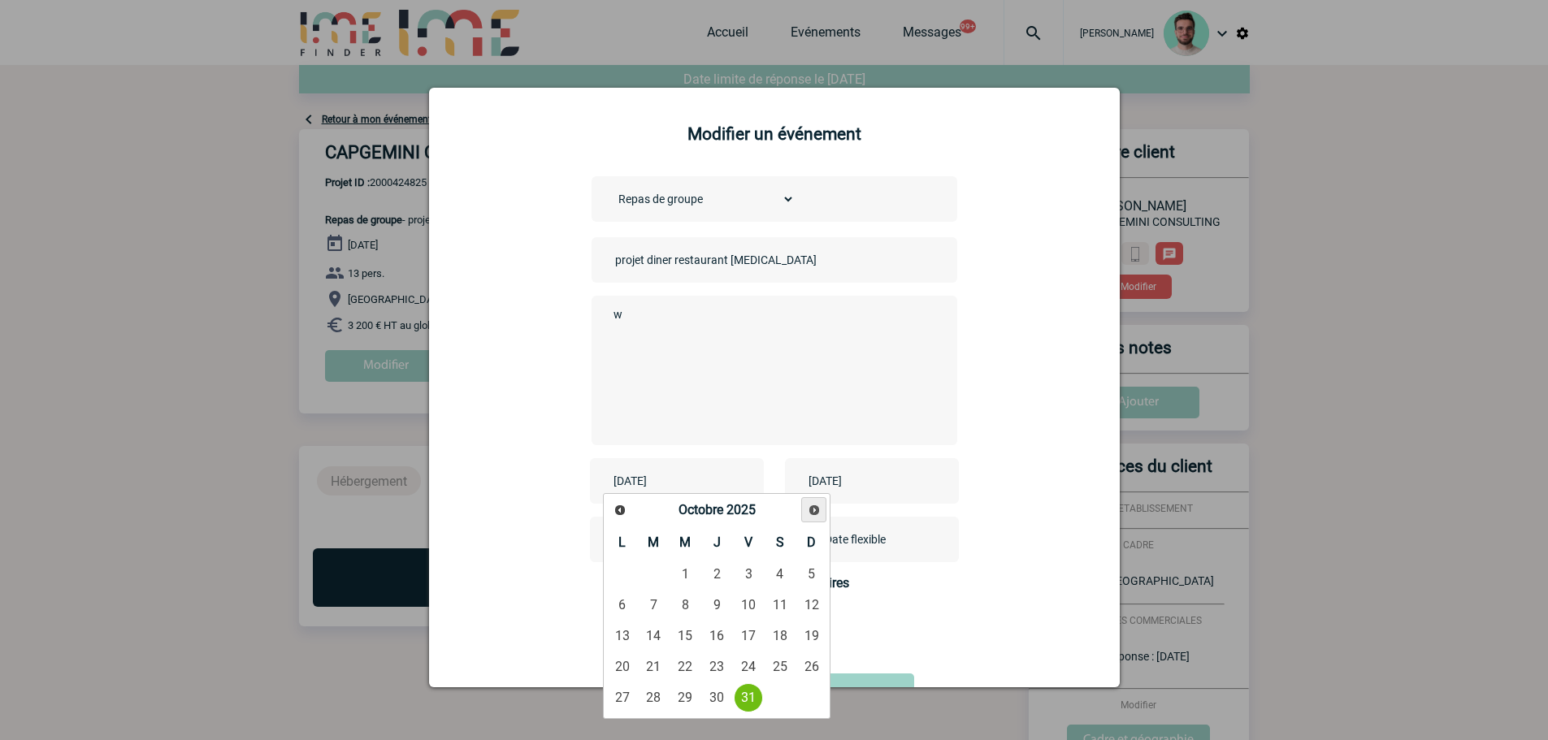
click at [815, 511] on span "Suivant" at bounding box center [814, 510] width 13 height 13
click at [644, 599] on link "4" at bounding box center [654, 605] width 30 height 29
type input "2025-11-04"
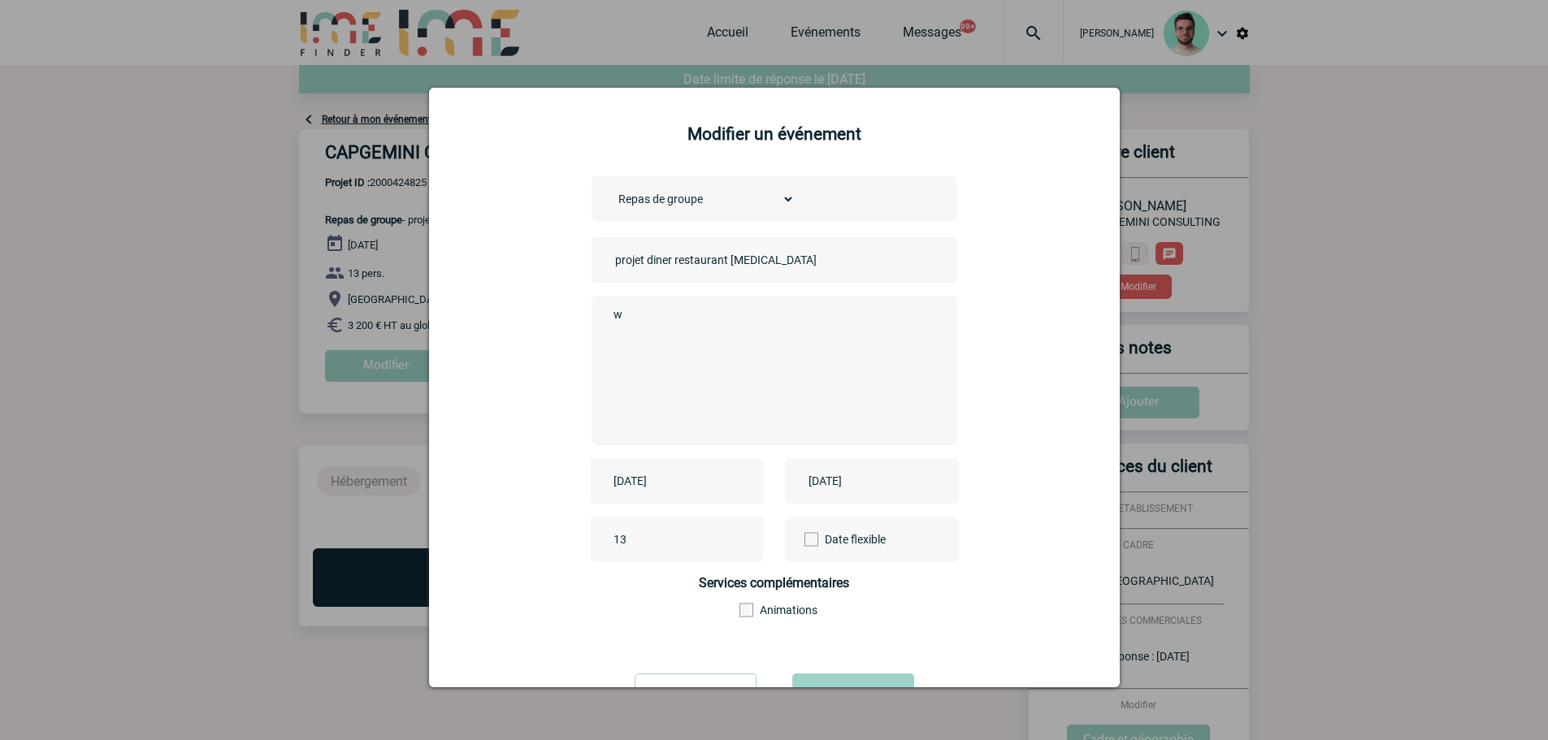
click at [862, 471] on div "2025-10-31" at bounding box center [872, 481] width 174 height 46
click at [860, 478] on input "2025-10-31" at bounding box center [861, 481] width 112 height 21
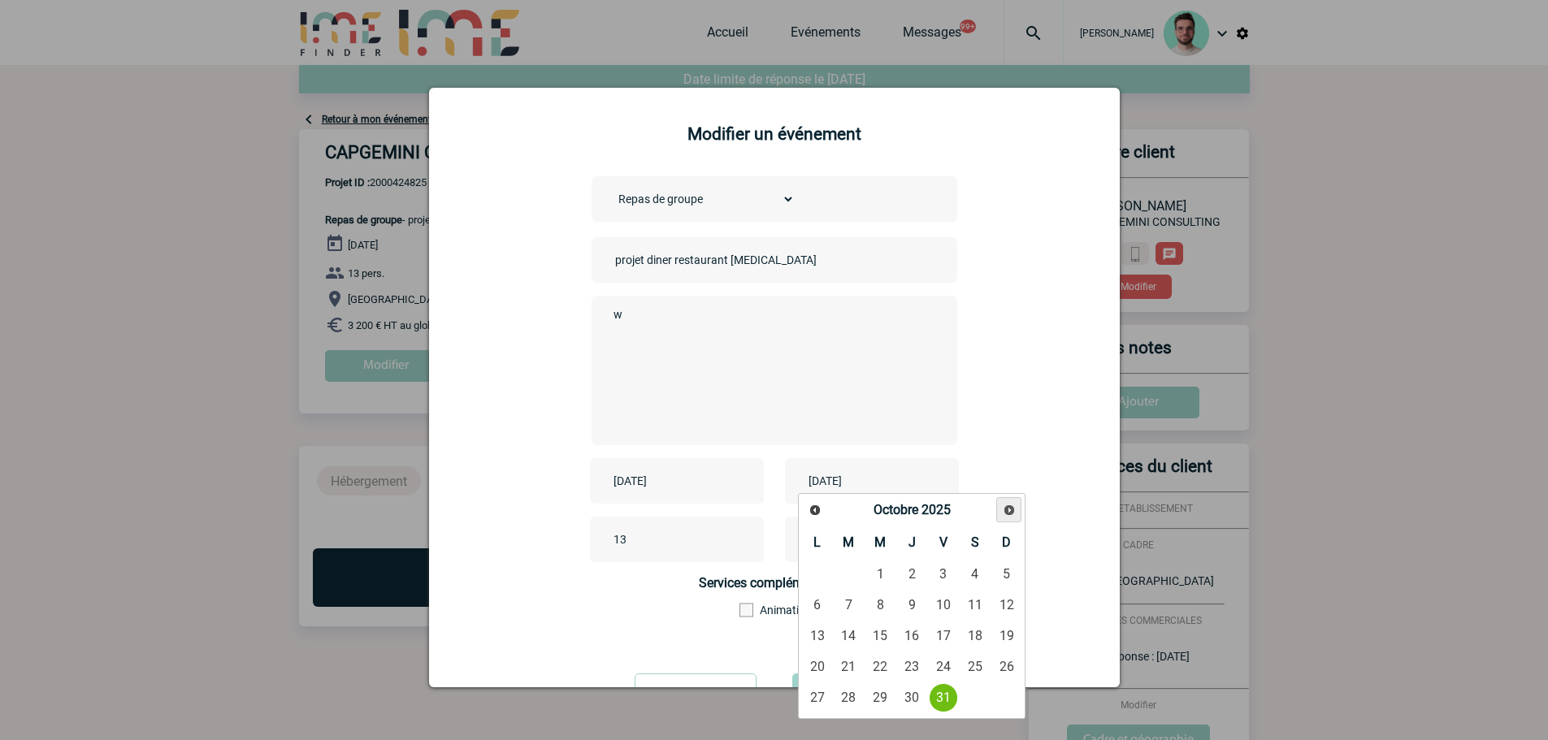
click at [1010, 513] on span "Suivant" at bounding box center [1009, 510] width 13 height 13
click at [858, 610] on link "4" at bounding box center [849, 605] width 30 height 29
type input "2025-11-04"
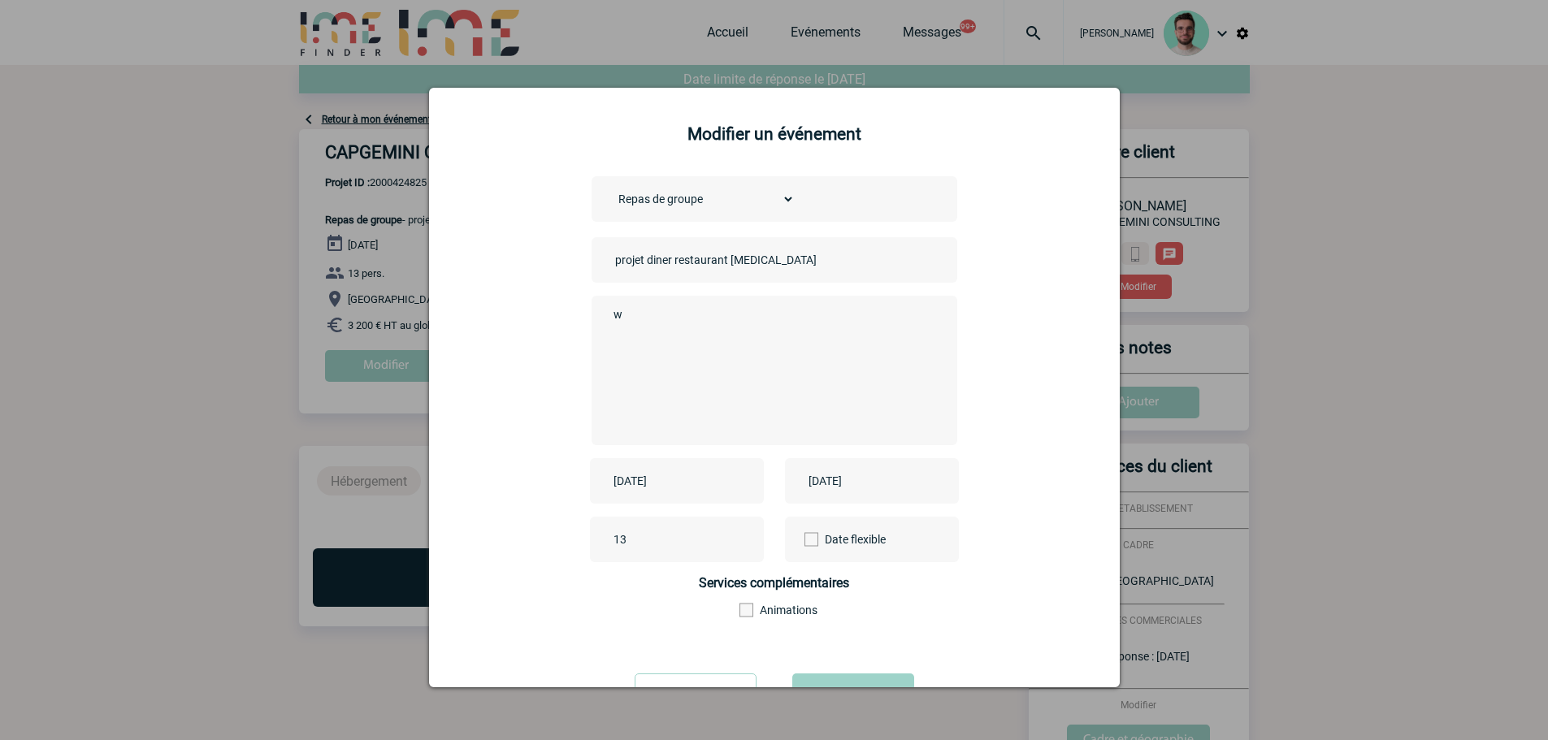
scroll to position [70, 0]
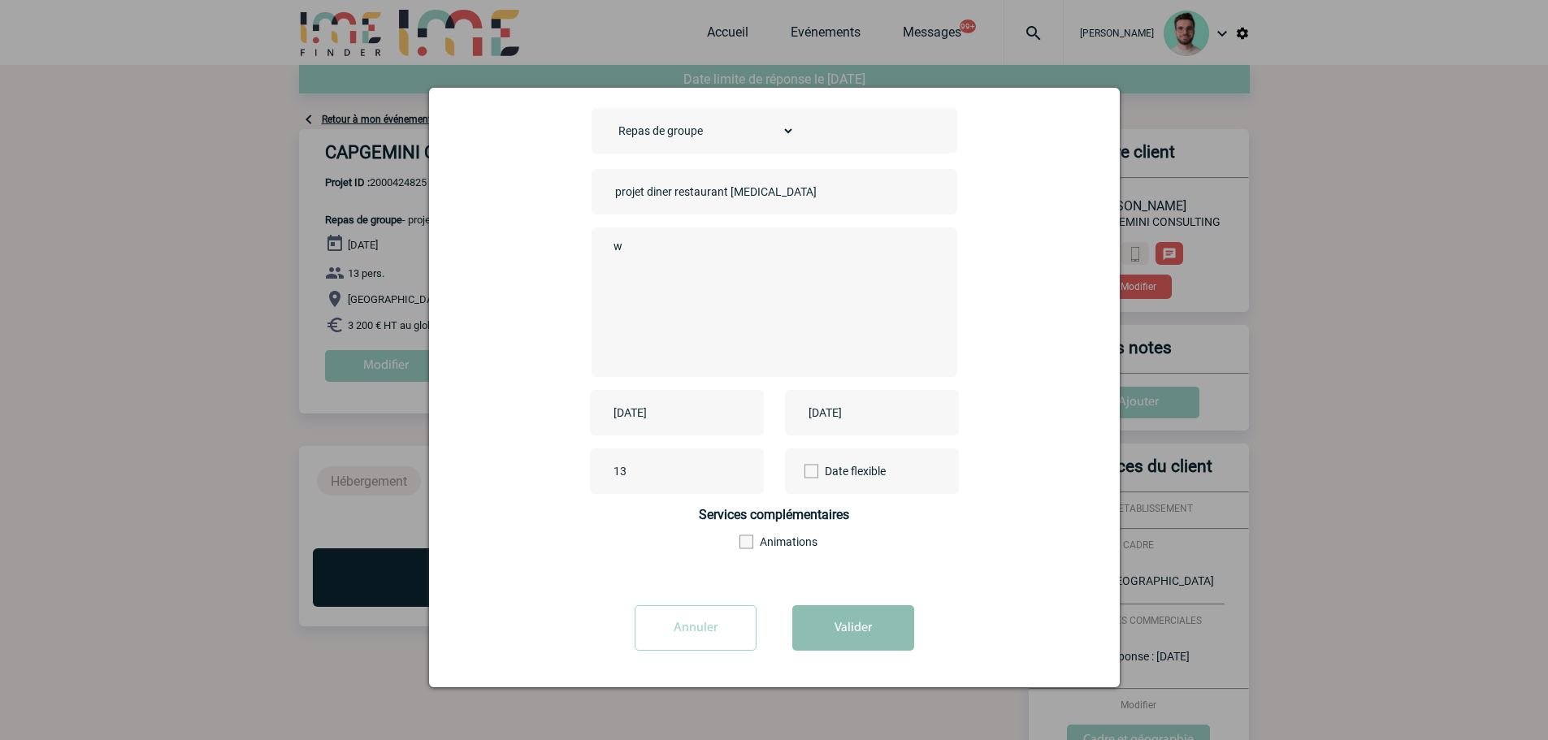
click at [839, 611] on button "Valider" at bounding box center [854, 629] width 122 height 46
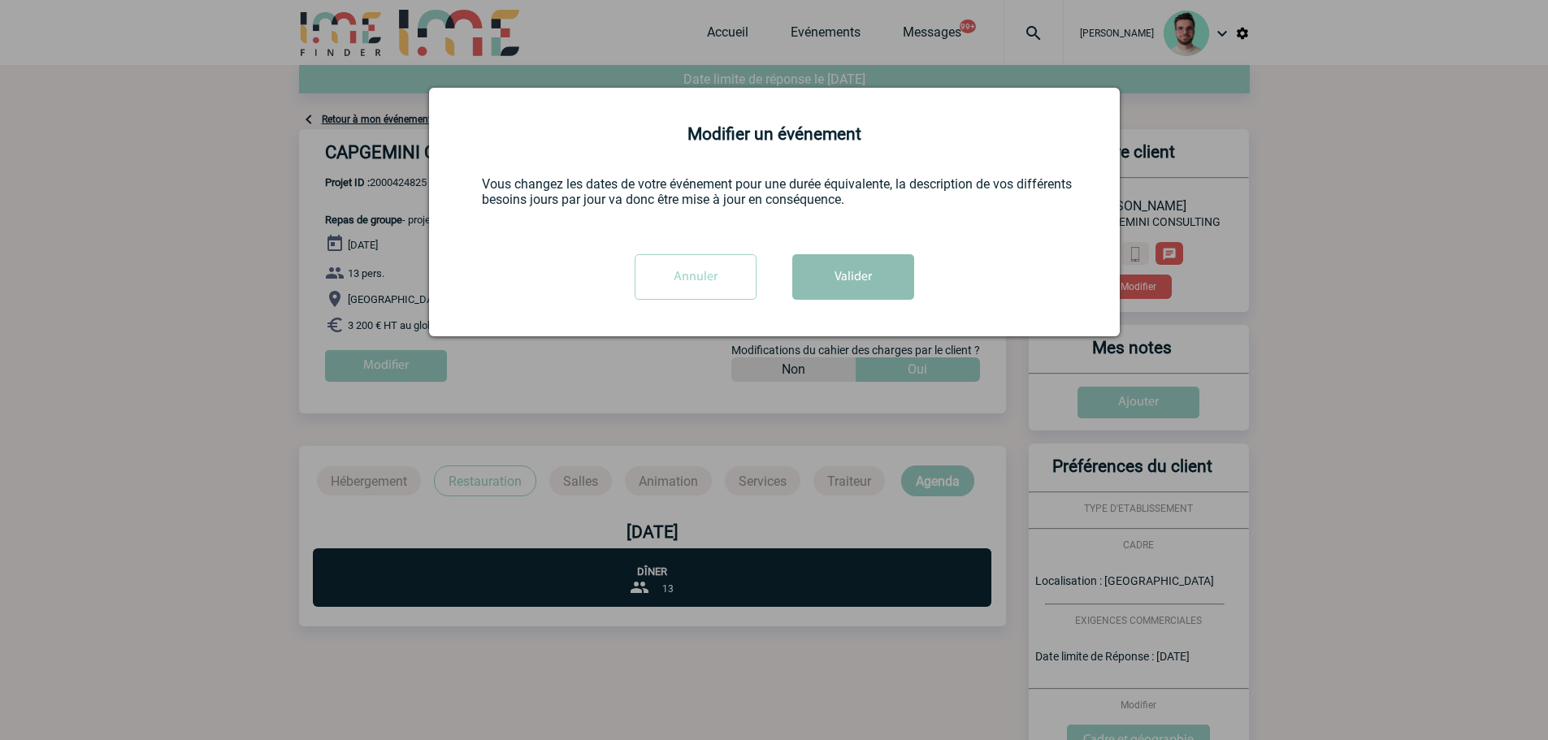
click at [877, 285] on button "Valider" at bounding box center [854, 277] width 122 height 46
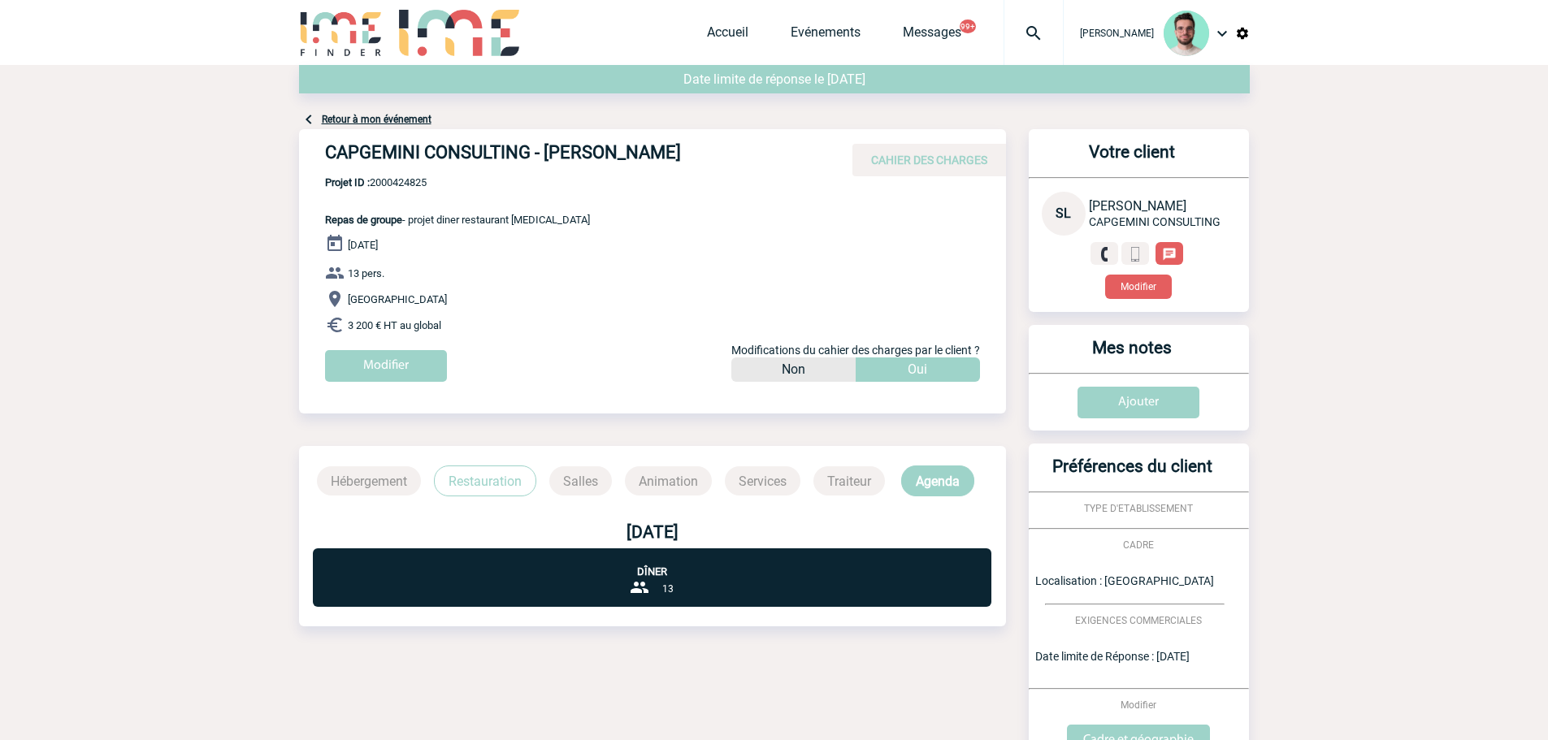
click at [360, 119] on link "Retour à mon événement" at bounding box center [377, 119] width 110 height 11
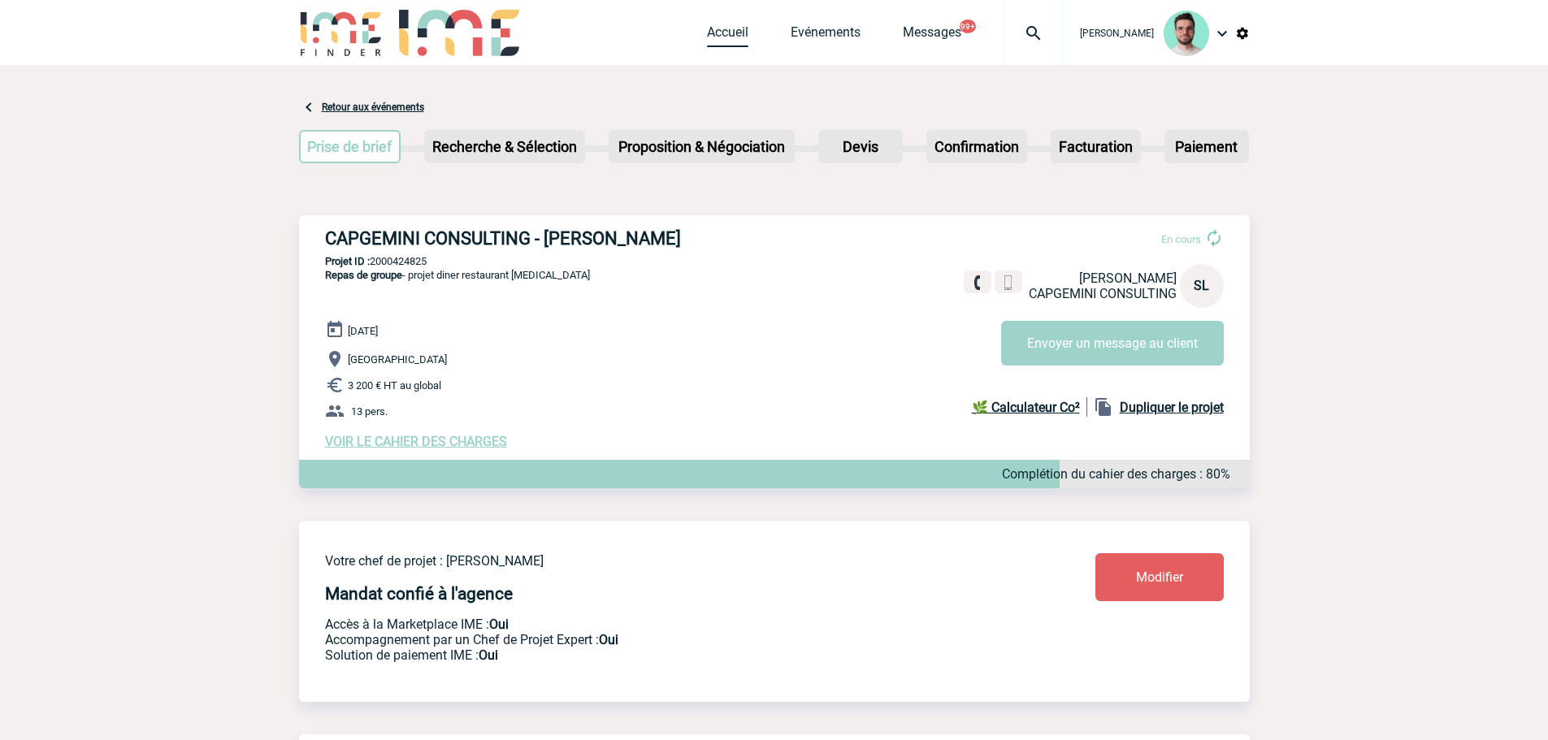
click at [722, 27] on link "Accueil" at bounding box center [727, 35] width 41 height 23
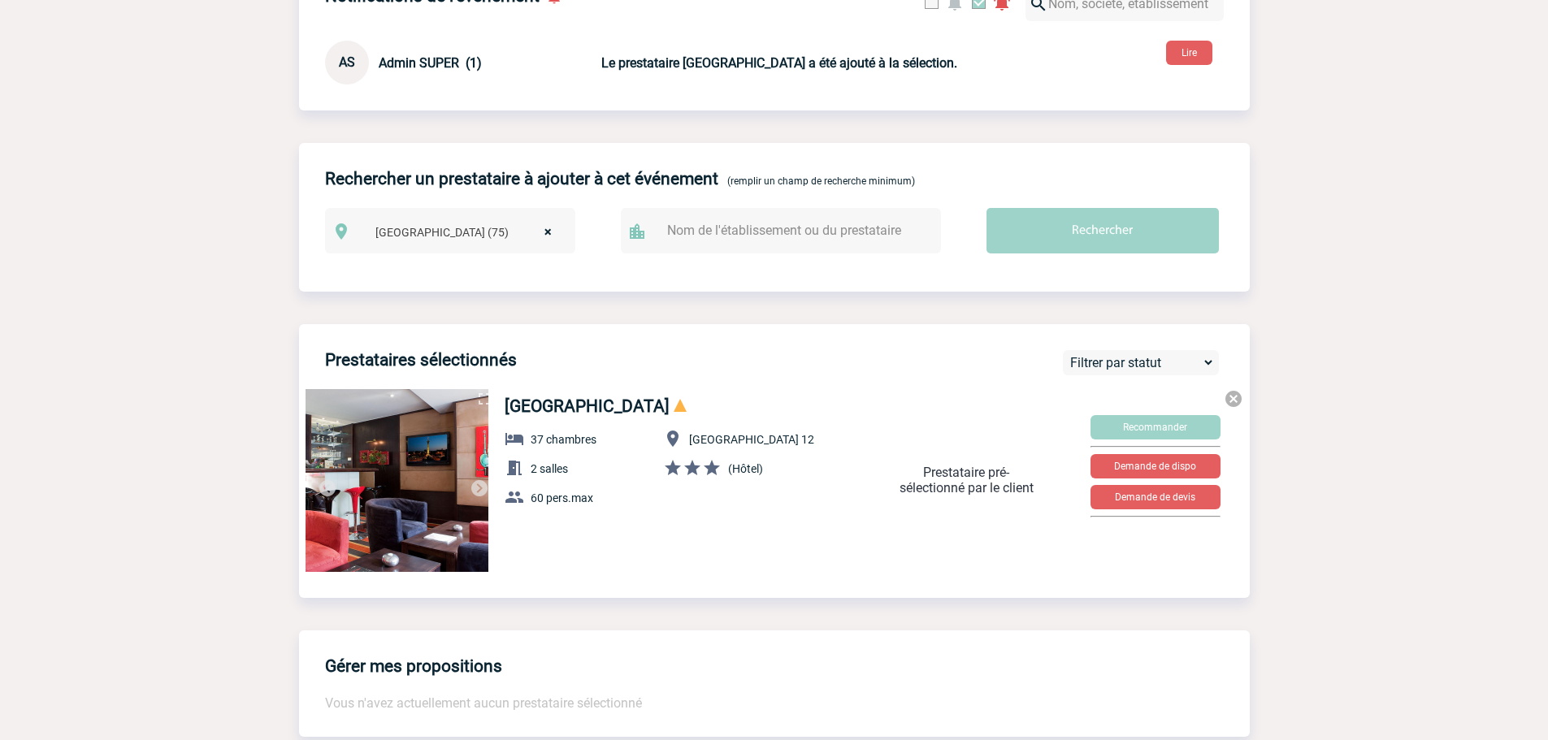
scroll to position [975, 0]
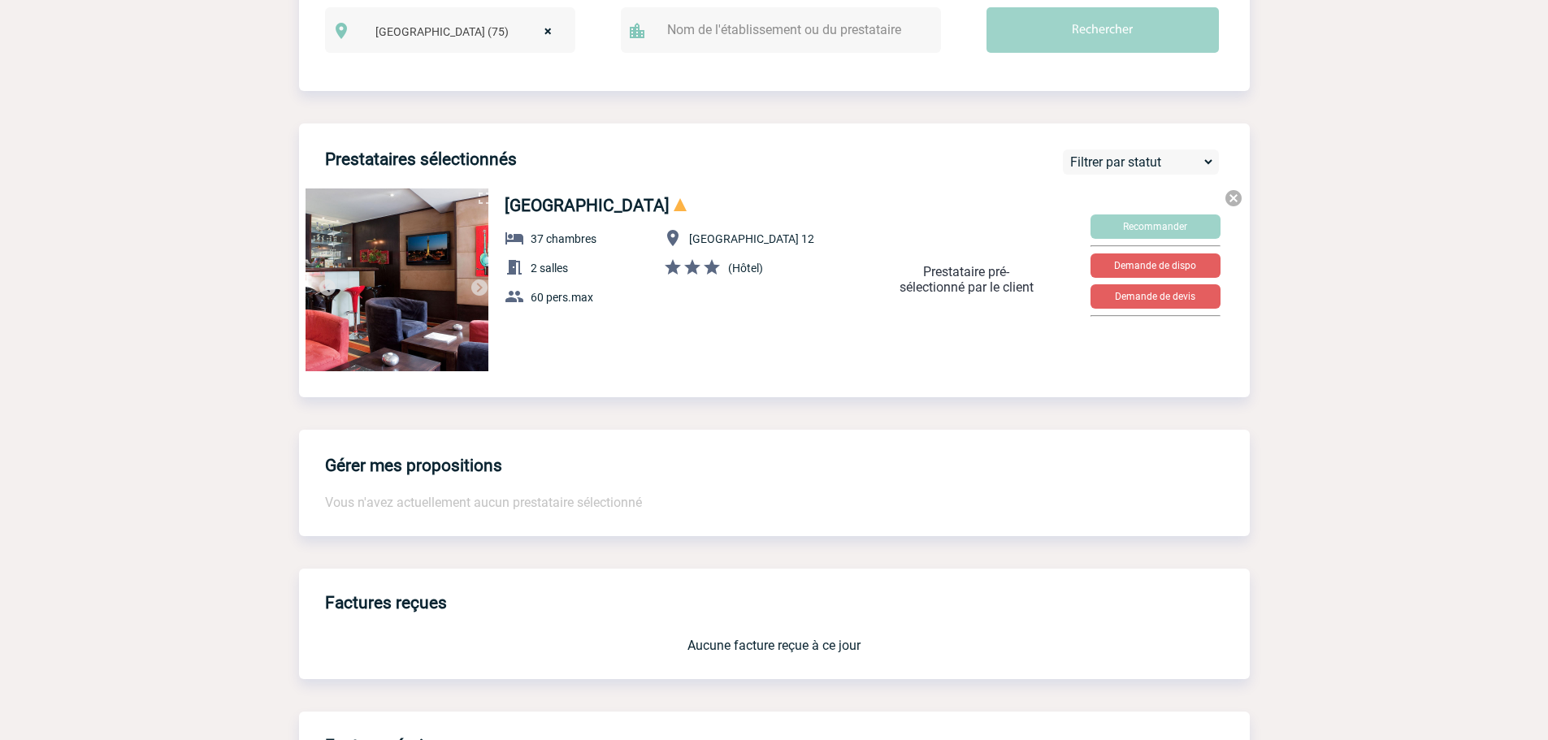
click at [476, 297] on img at bounding box center [480, 288] width 20 height 20
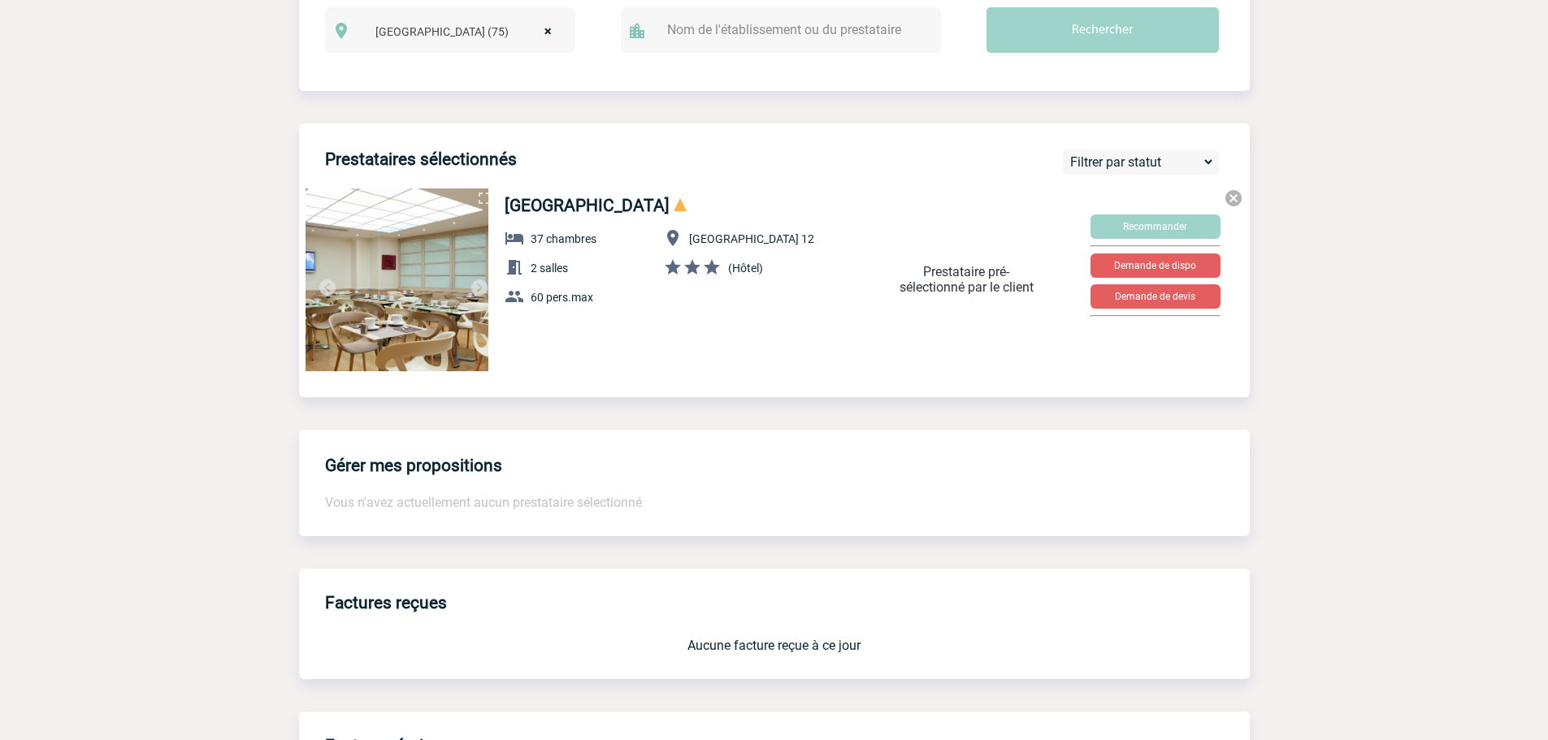
click at [476, 297] on img at bounding box center [480, 288] width 20 height 20
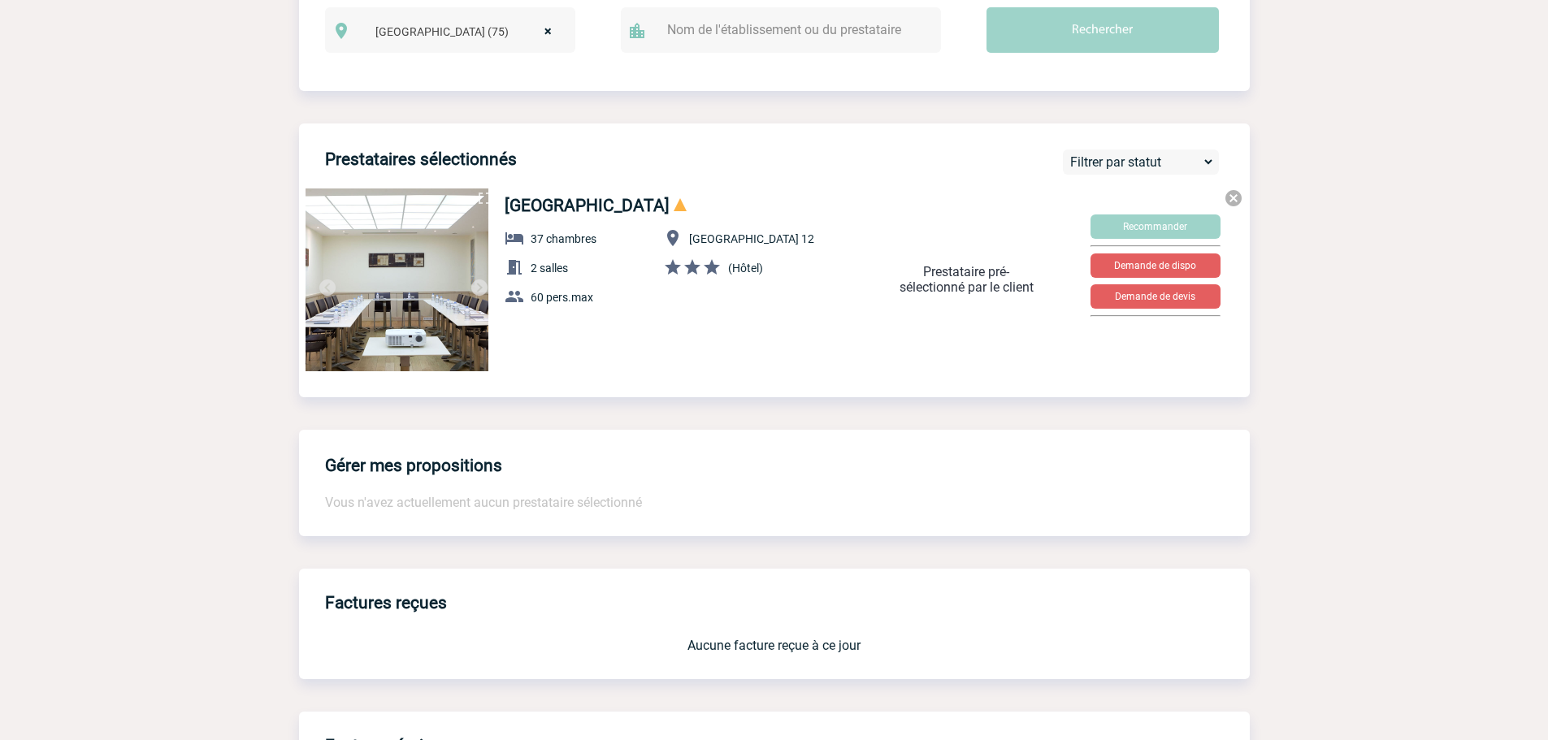
click at [476, 297] on img at bounding box center [480, 288] width 20 height 20
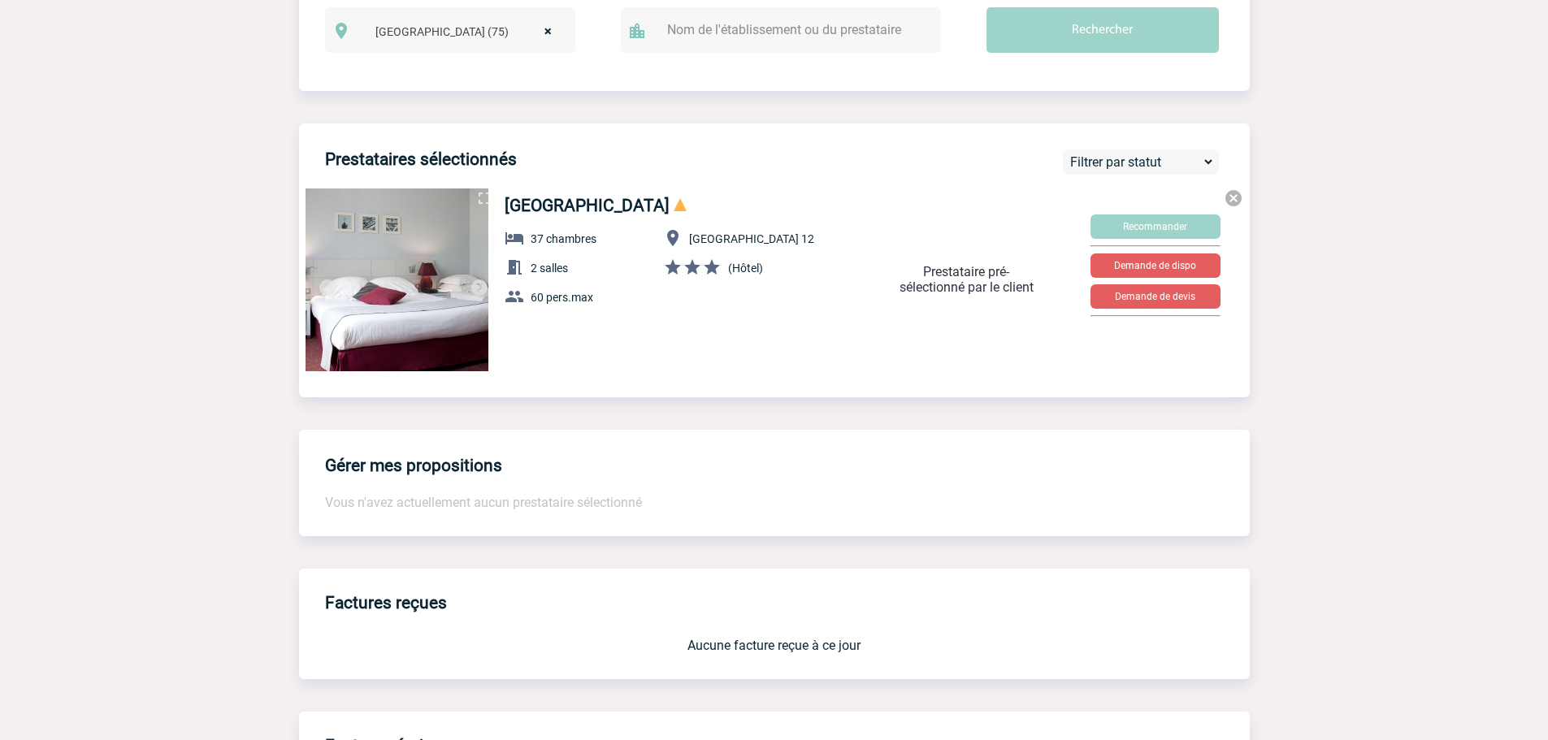
click at [476, 297] on img at bounding box center [480, 288] width 20 height 20
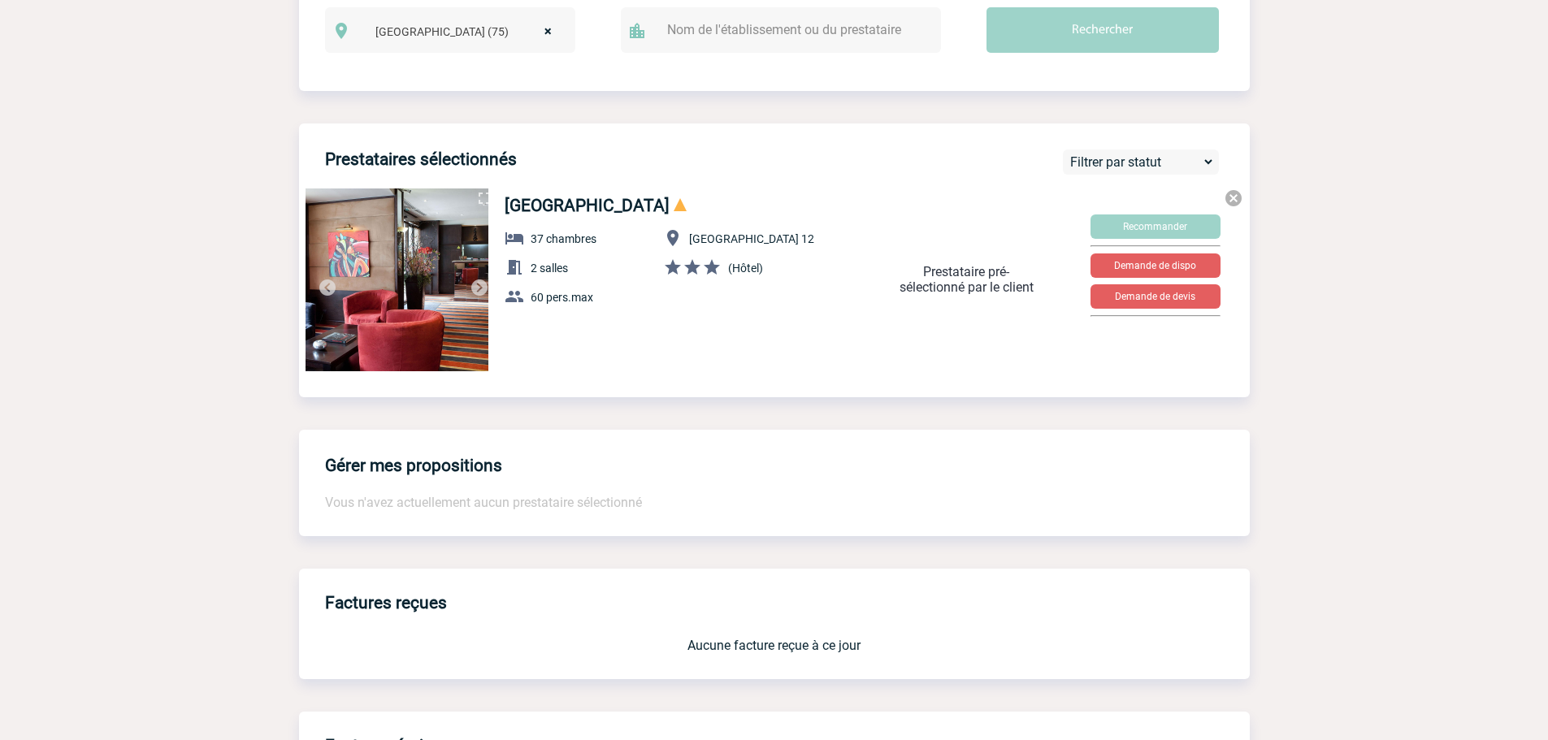
click at [476, 297] on img at bounding box center [480, 288] width 20 height 20
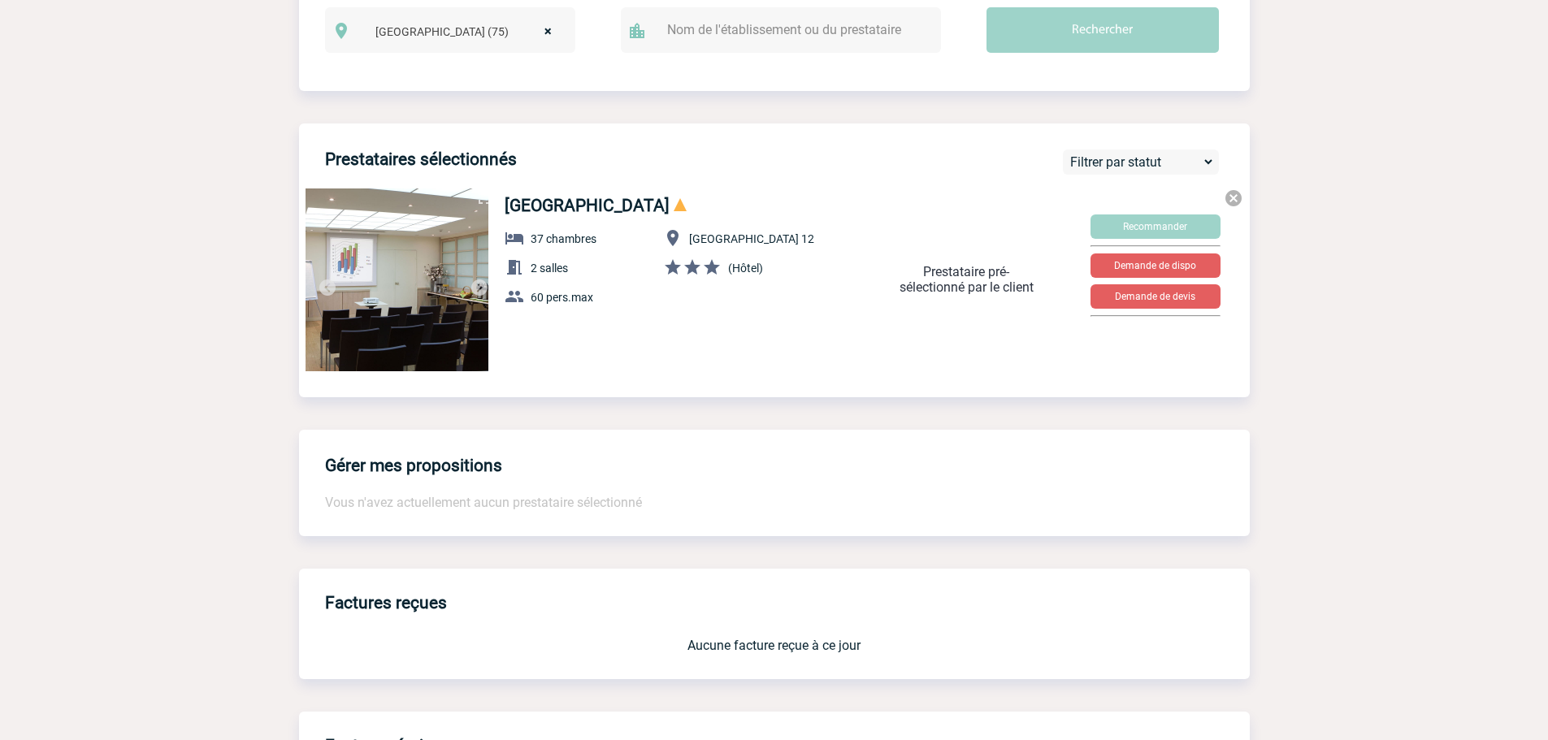
click at [476, 297] on img at bounding box center [480, 288] width 20 height 20
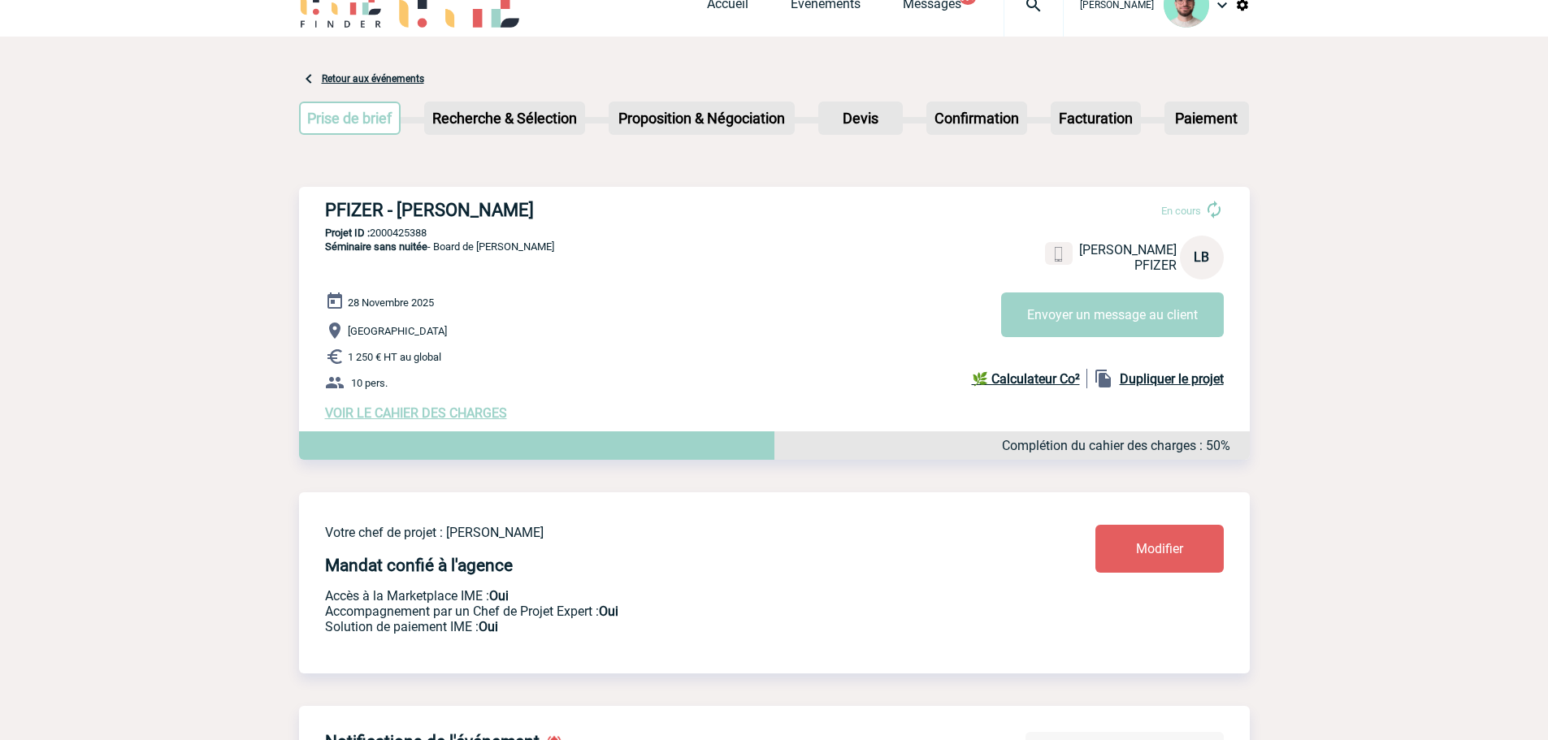
scroll to position [0, 0]
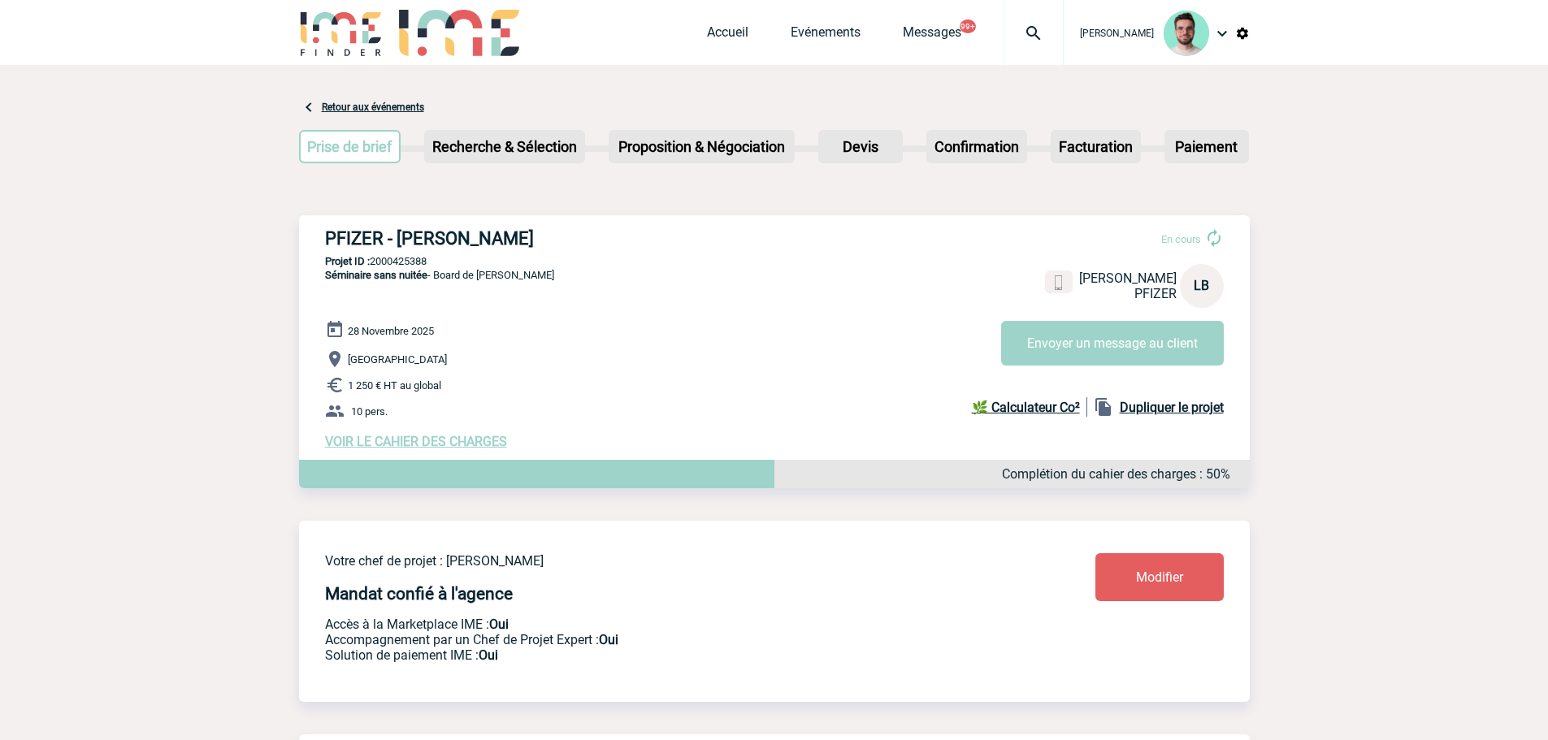
click at [1048, 34] on img at bounding box center [1034, 34] width 59 height 20
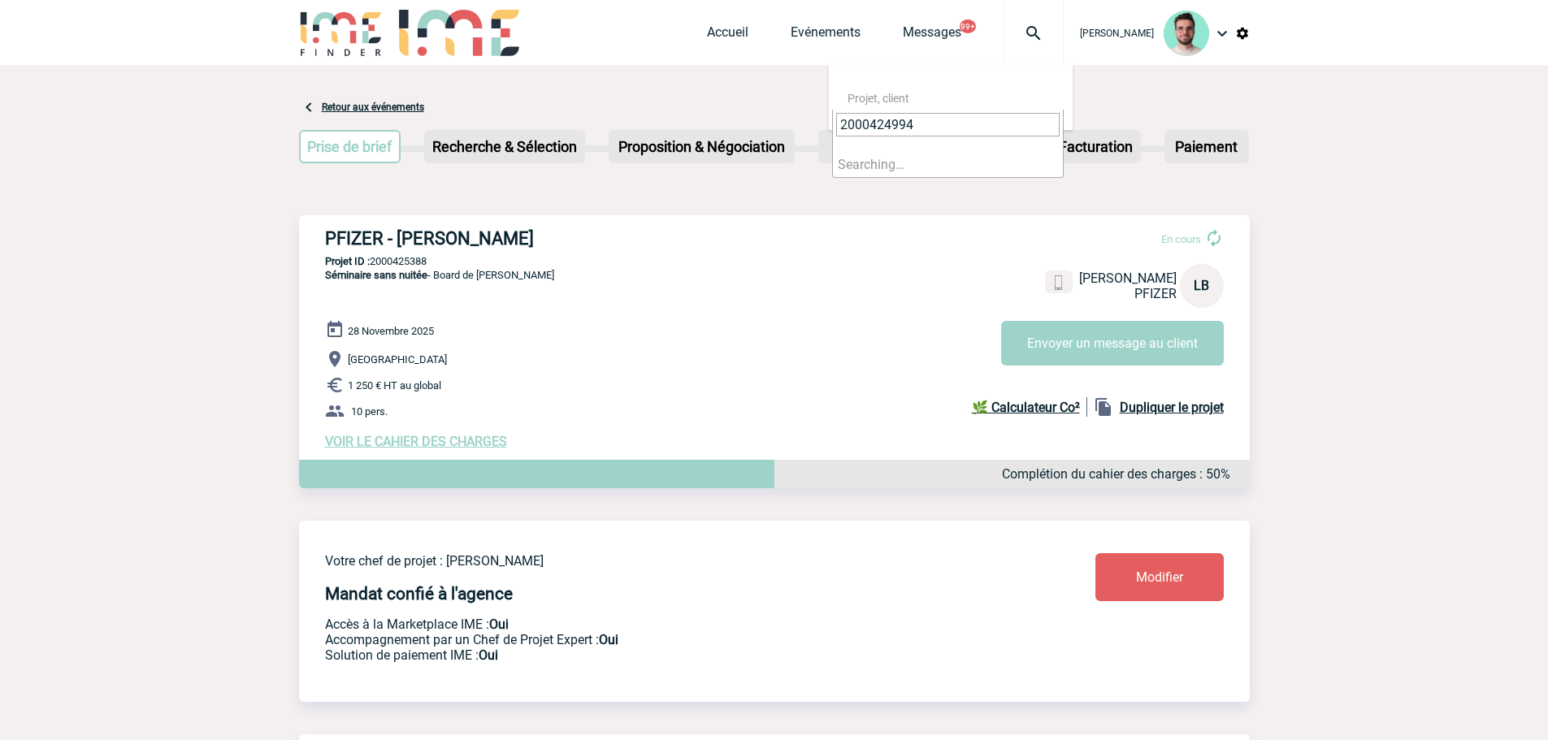
type input "2000424994"
select select "24495"
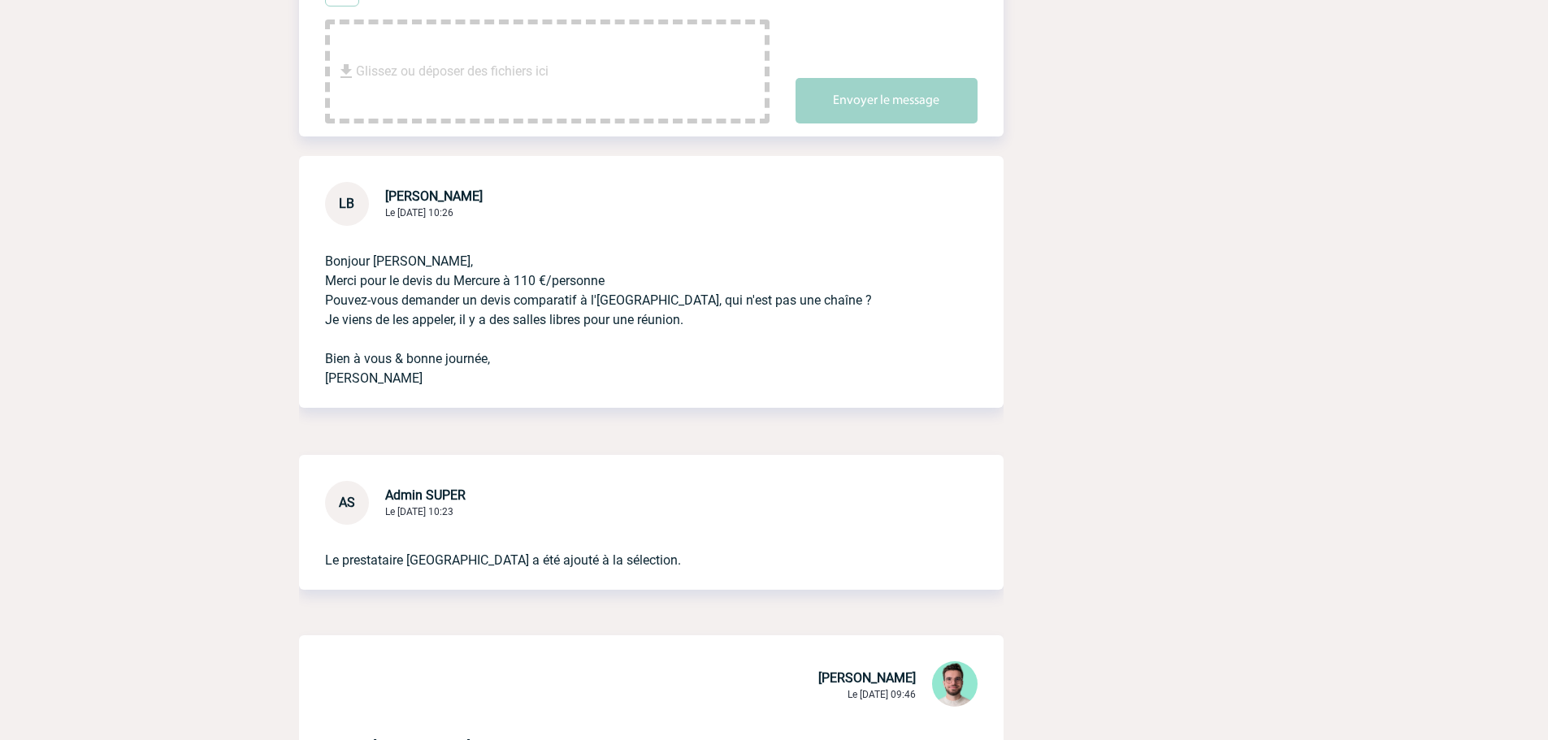
scroll to position [163, 0]
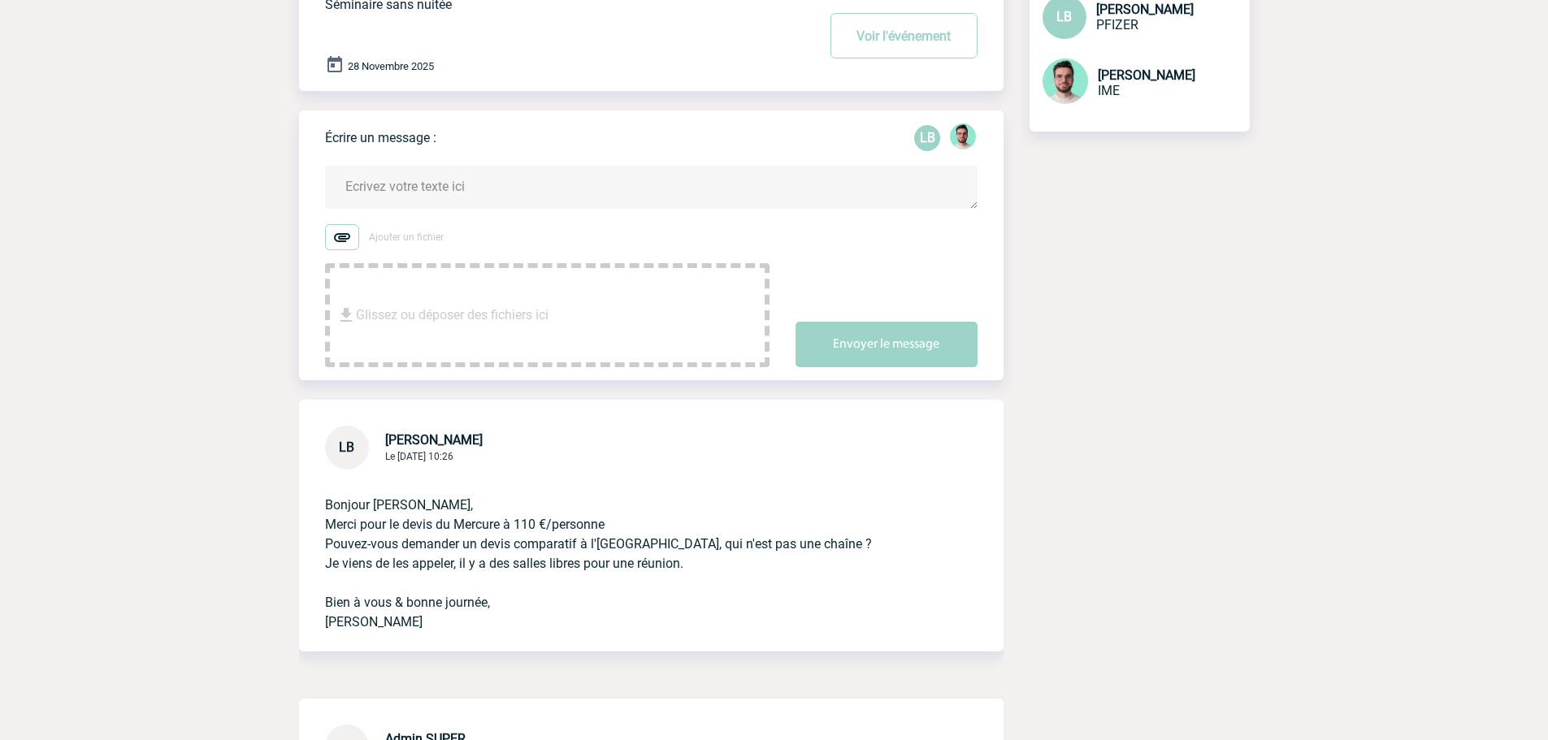
click at [423, 202] on textarea at bounding box center [651, 187] width 653 height 43
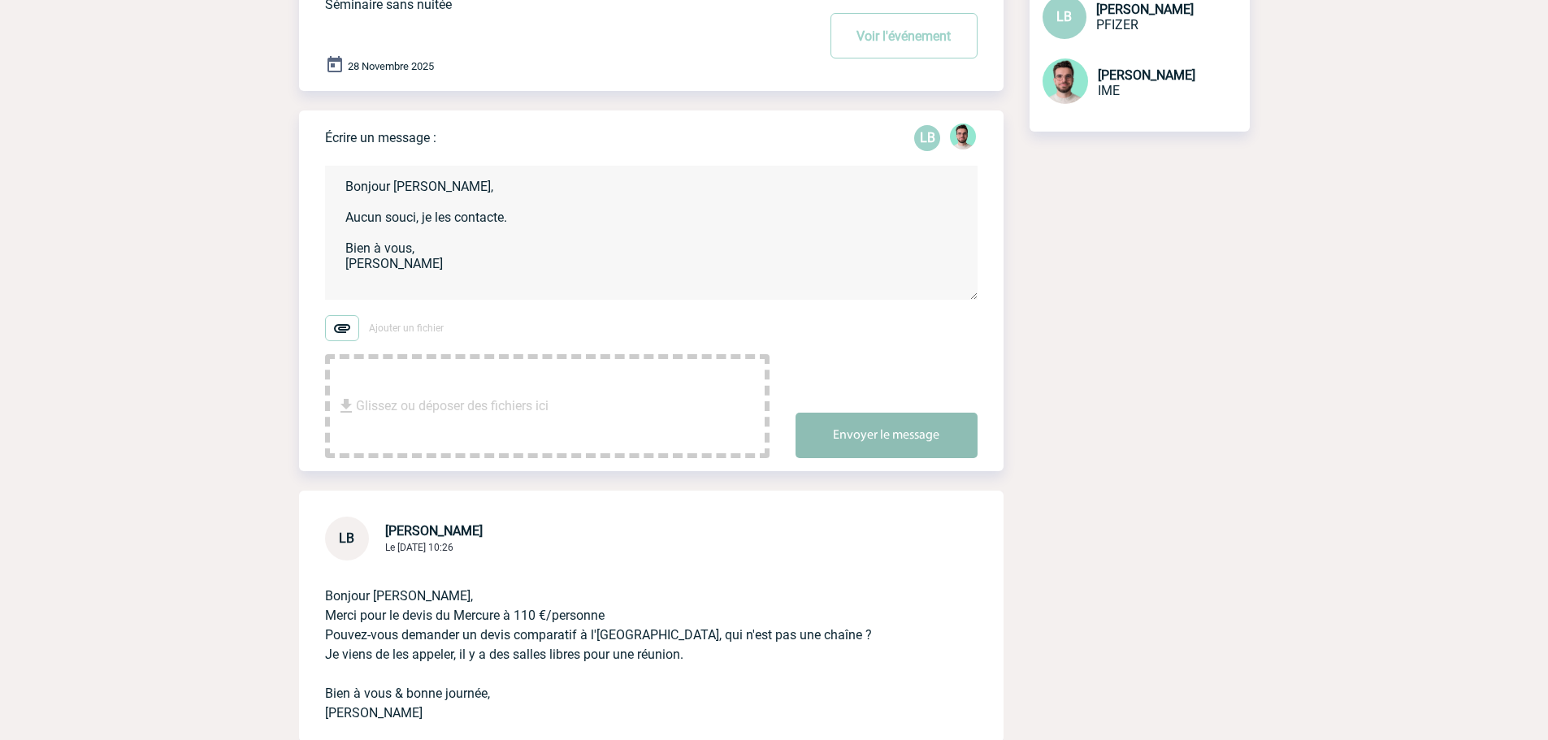
type textarea "Bonjour [PERSON_NAME], Aucun souci, je les contacte. Bien à vous, [PERSON_NAME]"
click at [884, 443] on button "Envoyer le message" at bounding box center [887, 436] width 182 height 46
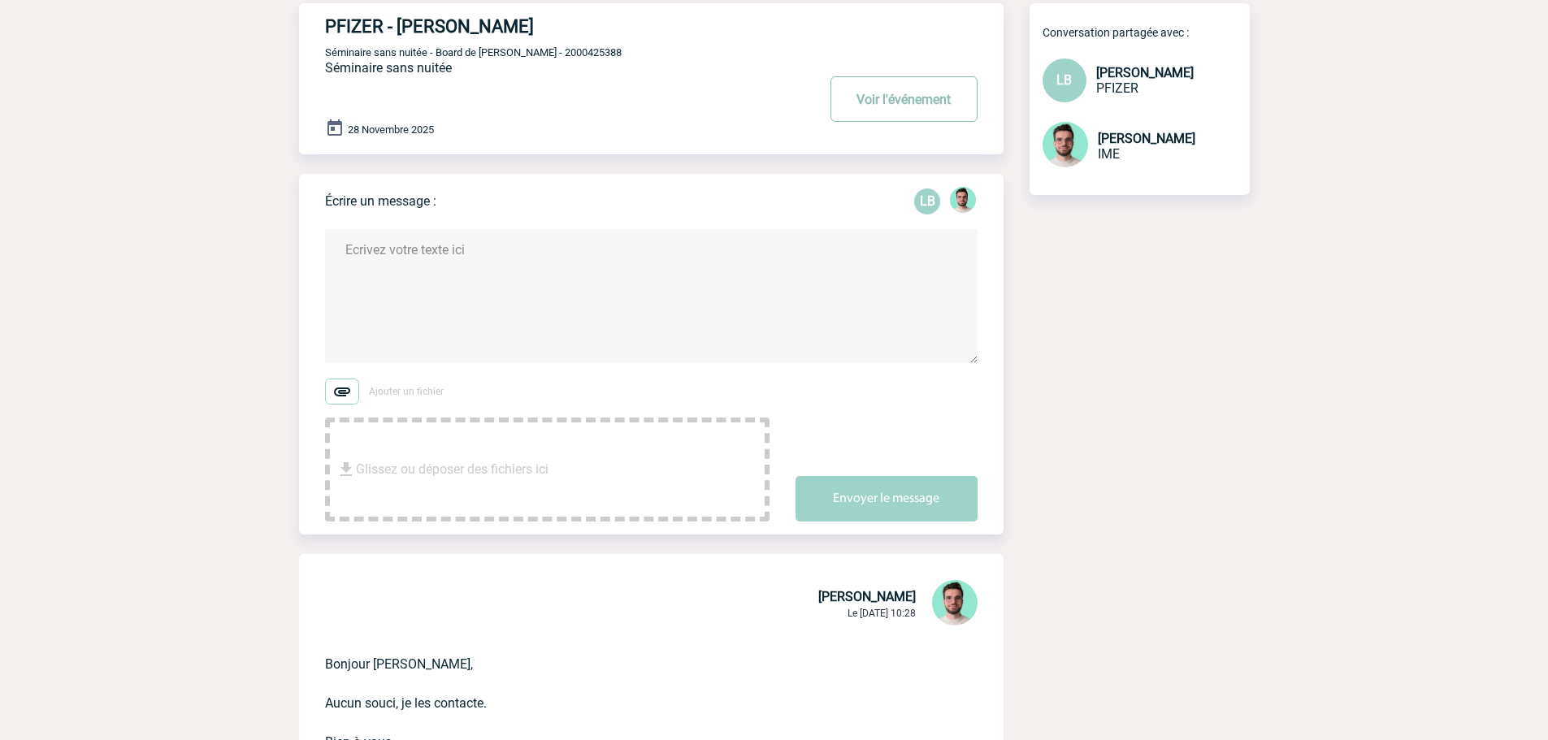
scroll to position [0, 0]
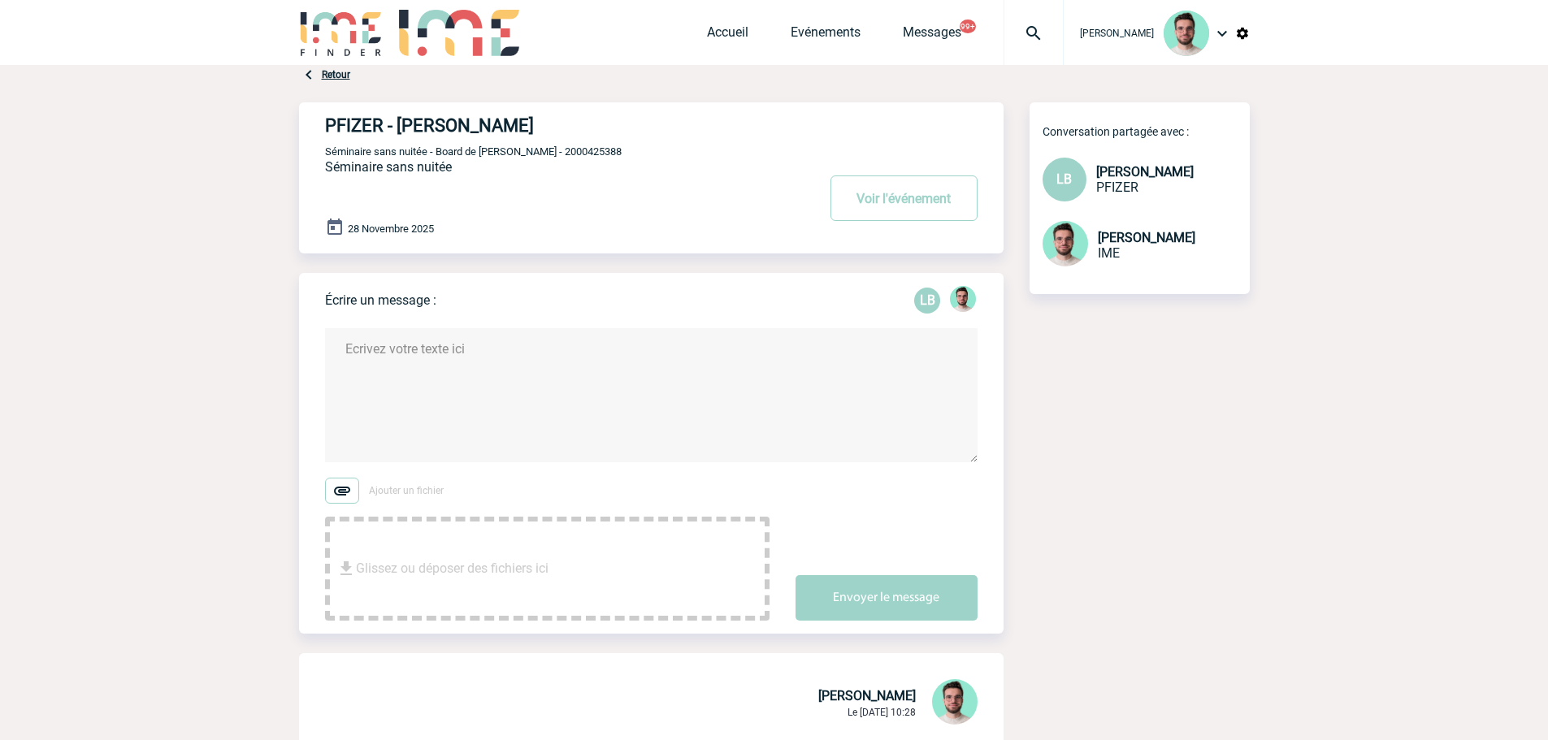
click at [1049, 41] on img at bounding box center [1034, 34] width 59 height 20
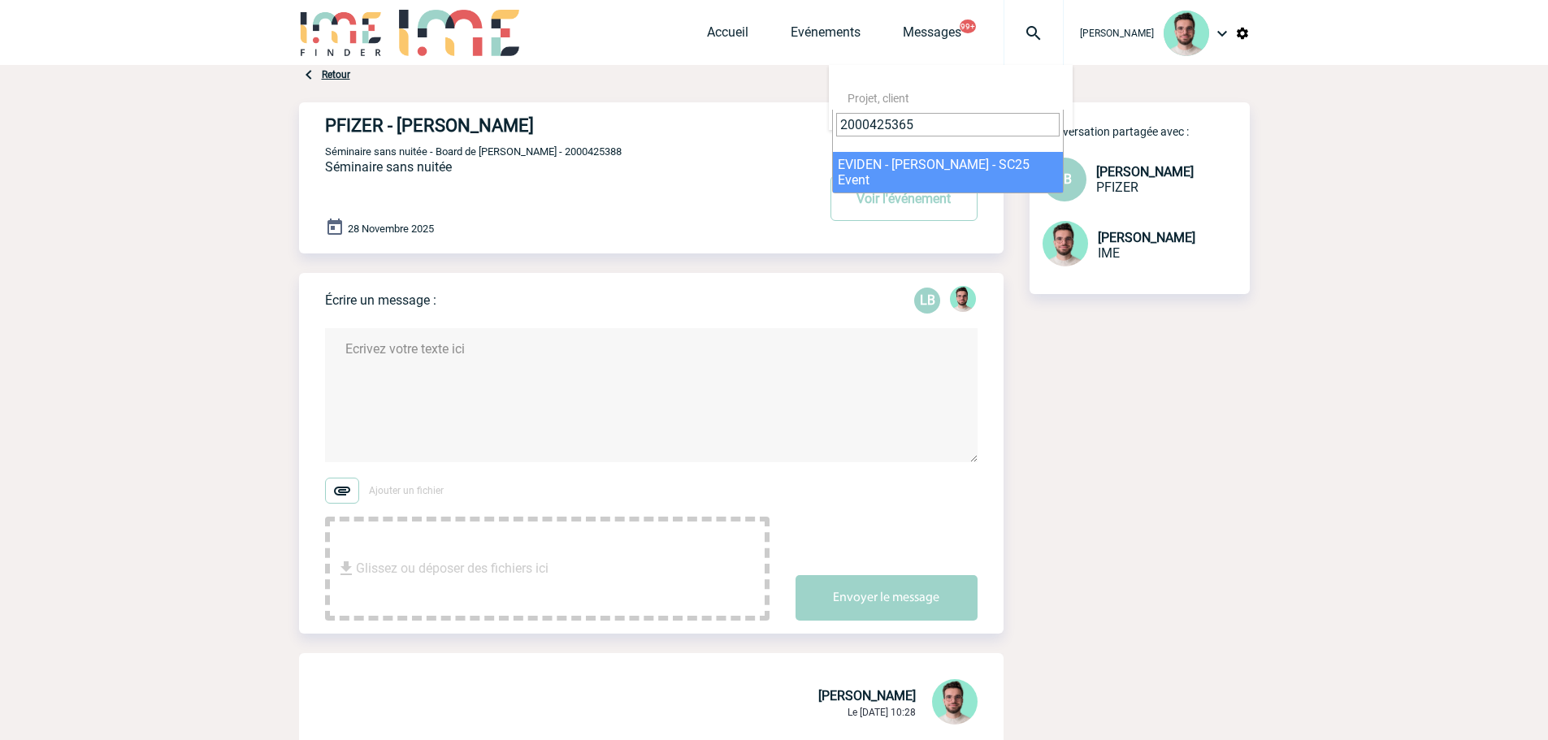
type input "2000425365"
select select "24866"
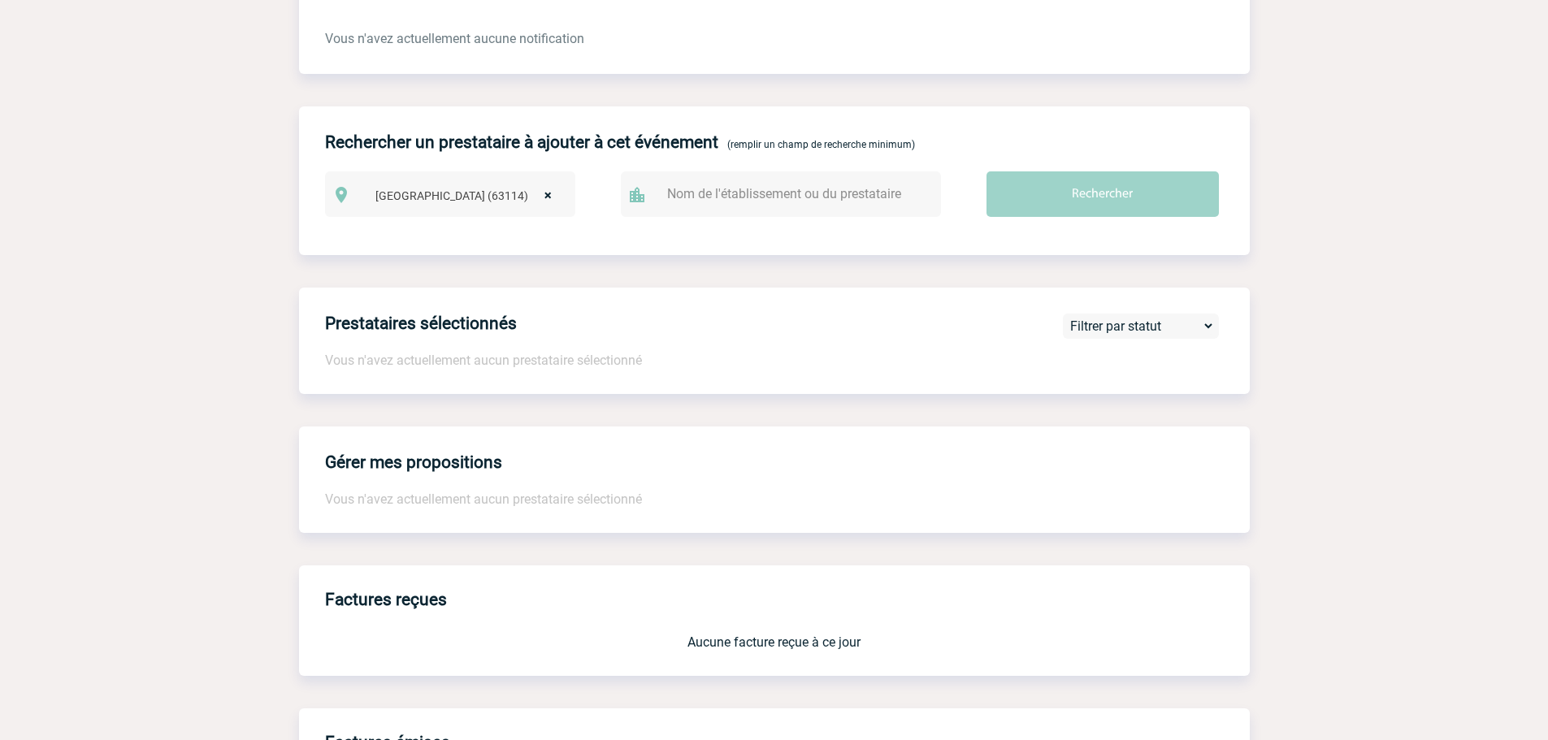
scroll to position [1057, 0]
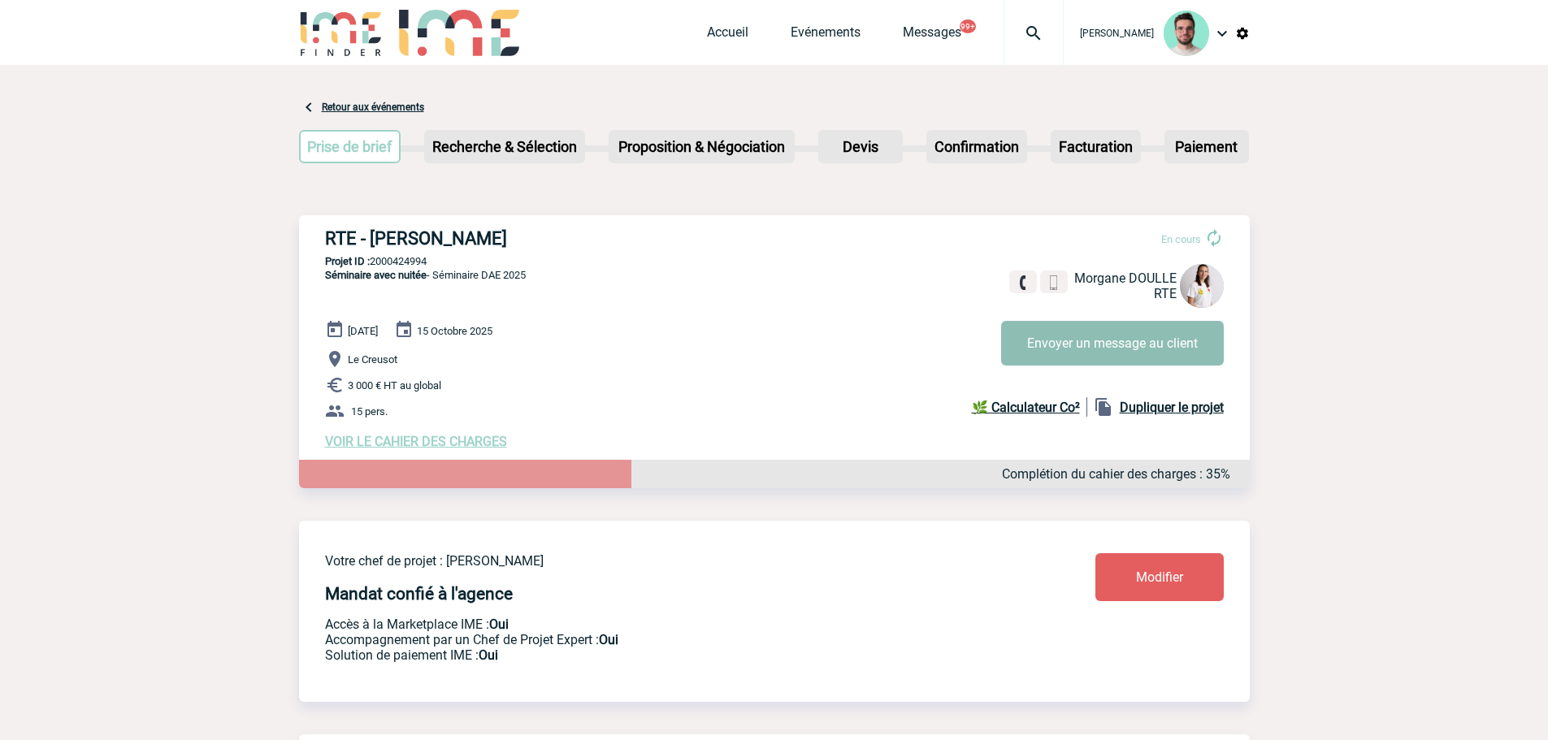
click at [1070, 355] on button "Envoyer un message au client" at bounding box center [1112, 343] width 223 height 45
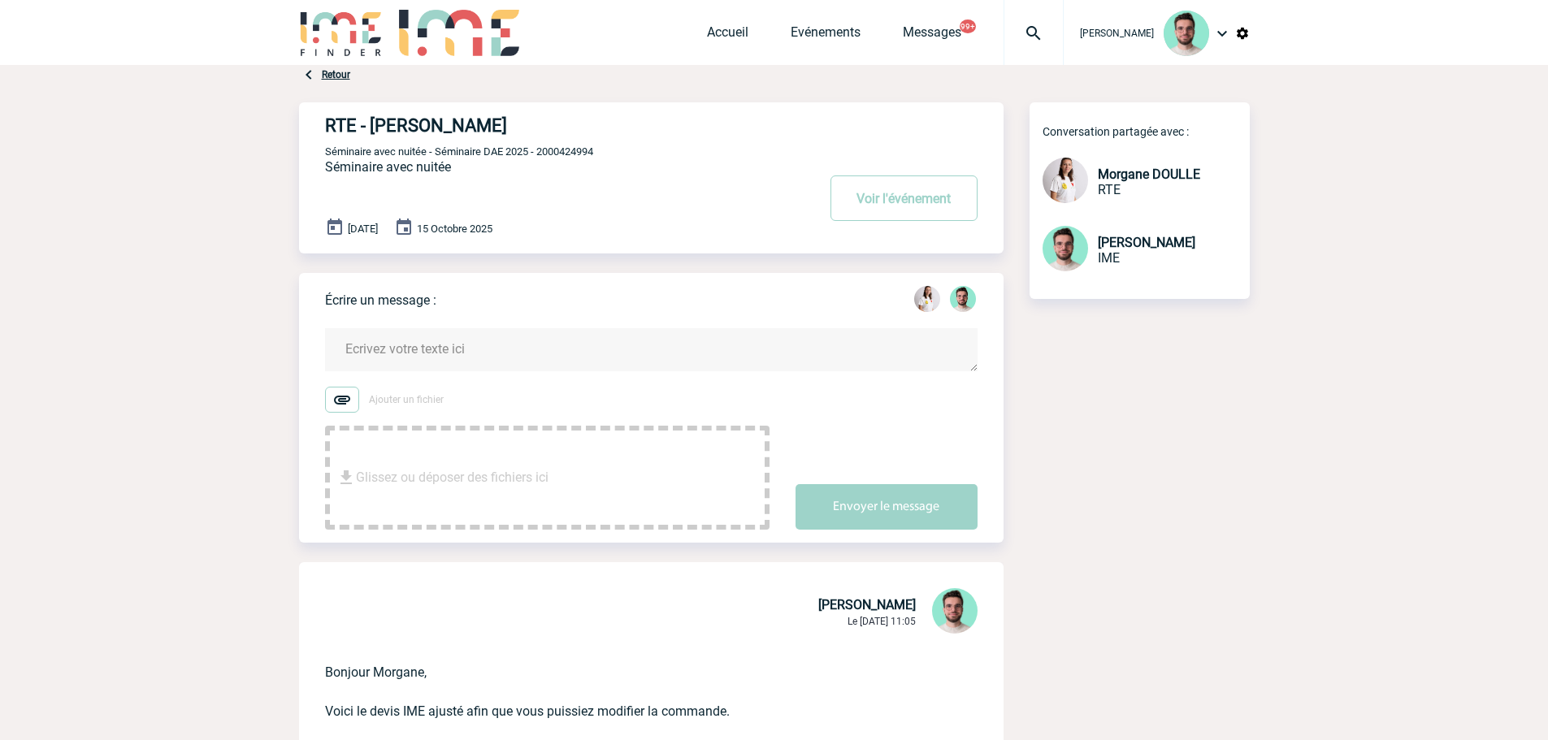
click at [488, 359] on textarea at bounding box center [651, 349] width 653 height 43
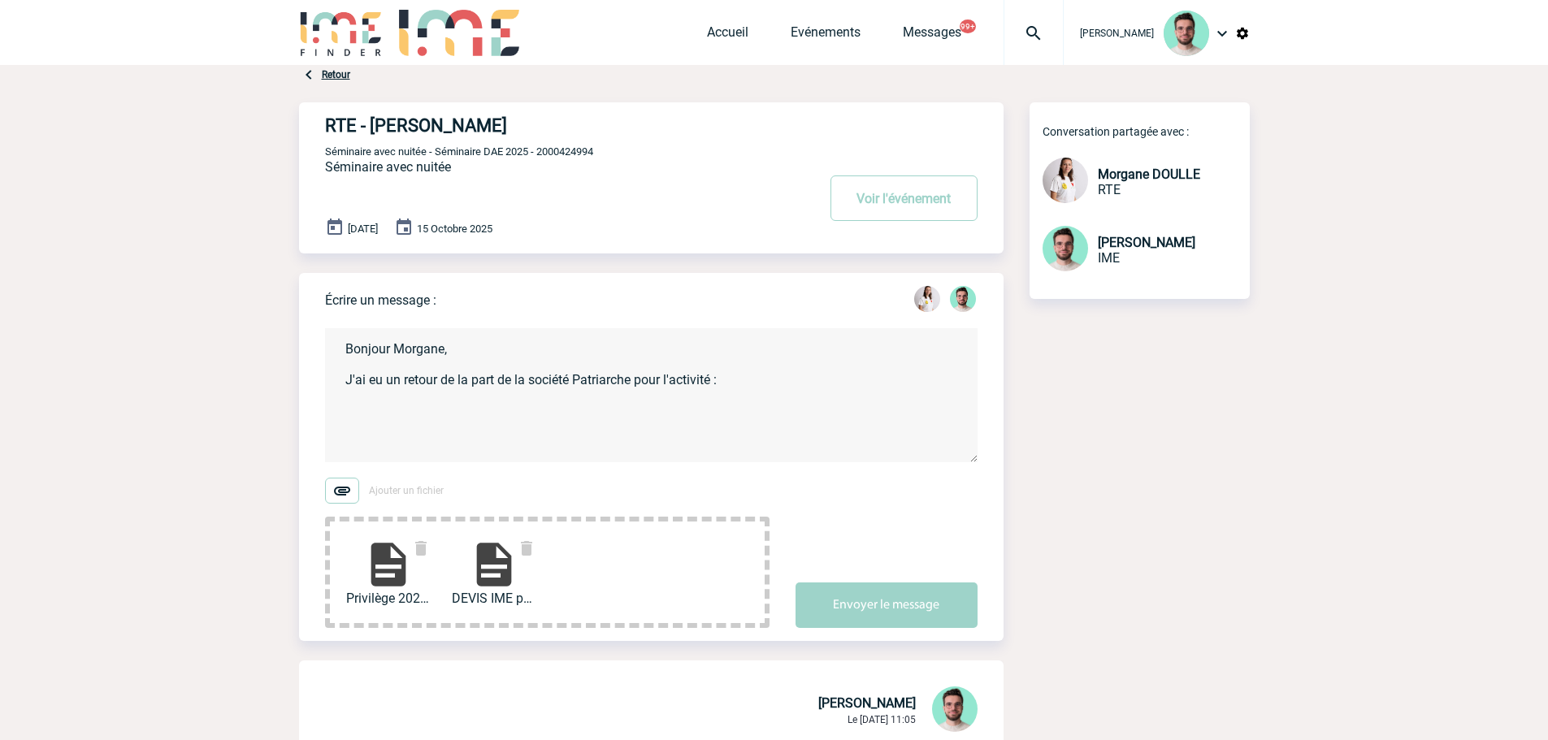
click at [383, 439] on textarea "Bonjour Morgane, J'ai eu un retour de la part de la société Patriarche pour l'a…" at bounding box center [651, 395] width 653 height 134
paste textarea "- Visite privilège (descriptif ci-joint) : prestation de 2h environ, entièremen…"
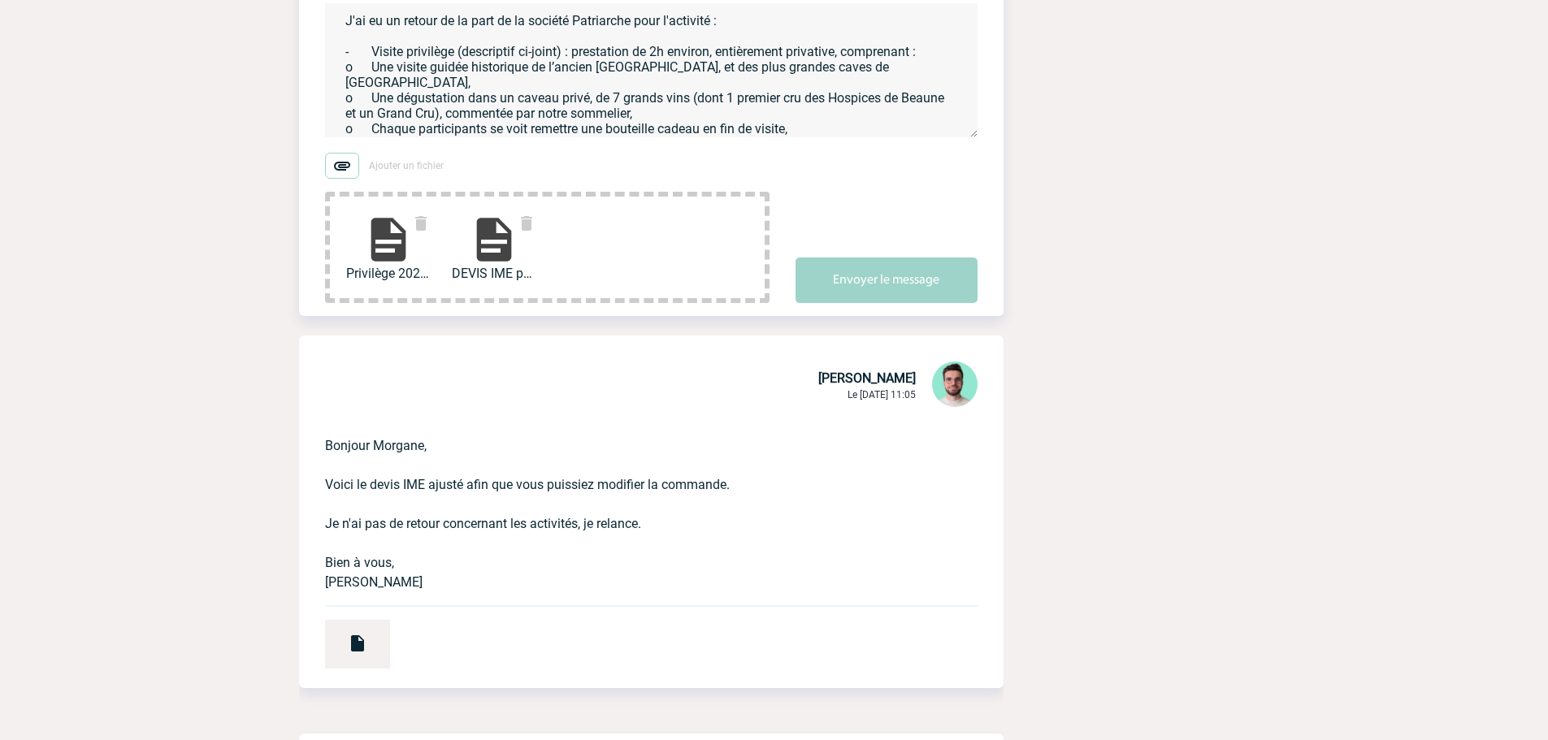
scroll to position [84, 0]
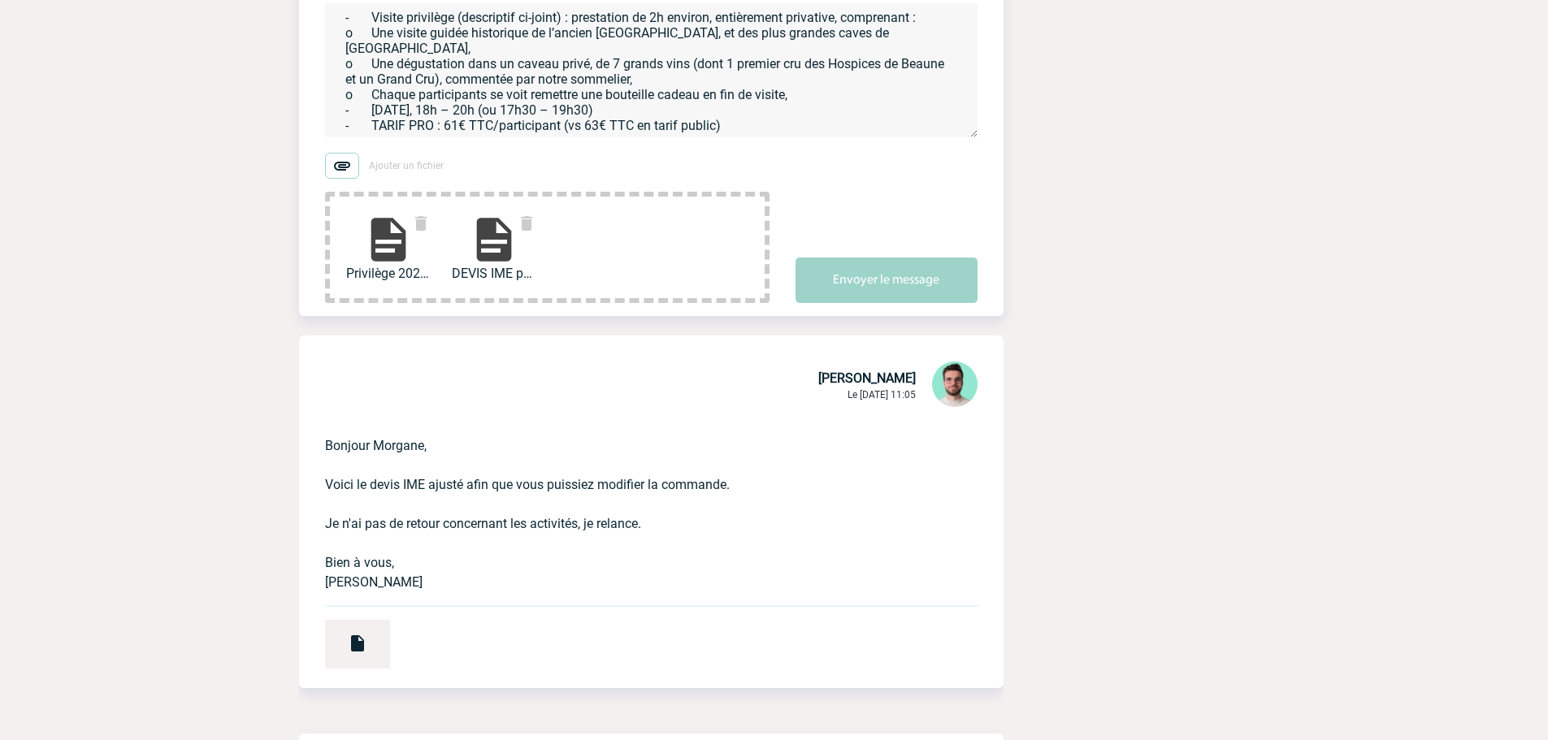
drag, startPoint x: 584, startPoint y: 115, endPoint x: 571, endPoint y: 115, distance: 13.0
click at [571, 115] on textarea "Bonjour Morgane, J'ai eu un retour de la part de la société Patriarche pour l'a…" at bounding box center [651, 70] width 653 height 134
click at [588, 111] on textarea "Bonjour Morgane, J'ai eu un retour de la part de la société Patriarche pour l'a…" at bounding box center [651, 70] width 653 height 134
click at [582, 111] on textarea "Bonjour Morgane, J'ai eu un retour de la part de la société Patriarche pour l'a…" at bounding box center [651, 70] width 653 height 134
drag, startPoint x: 718, startPoint y: 113, endPoint x: 751, endPoint y: 111, distance: 33.4
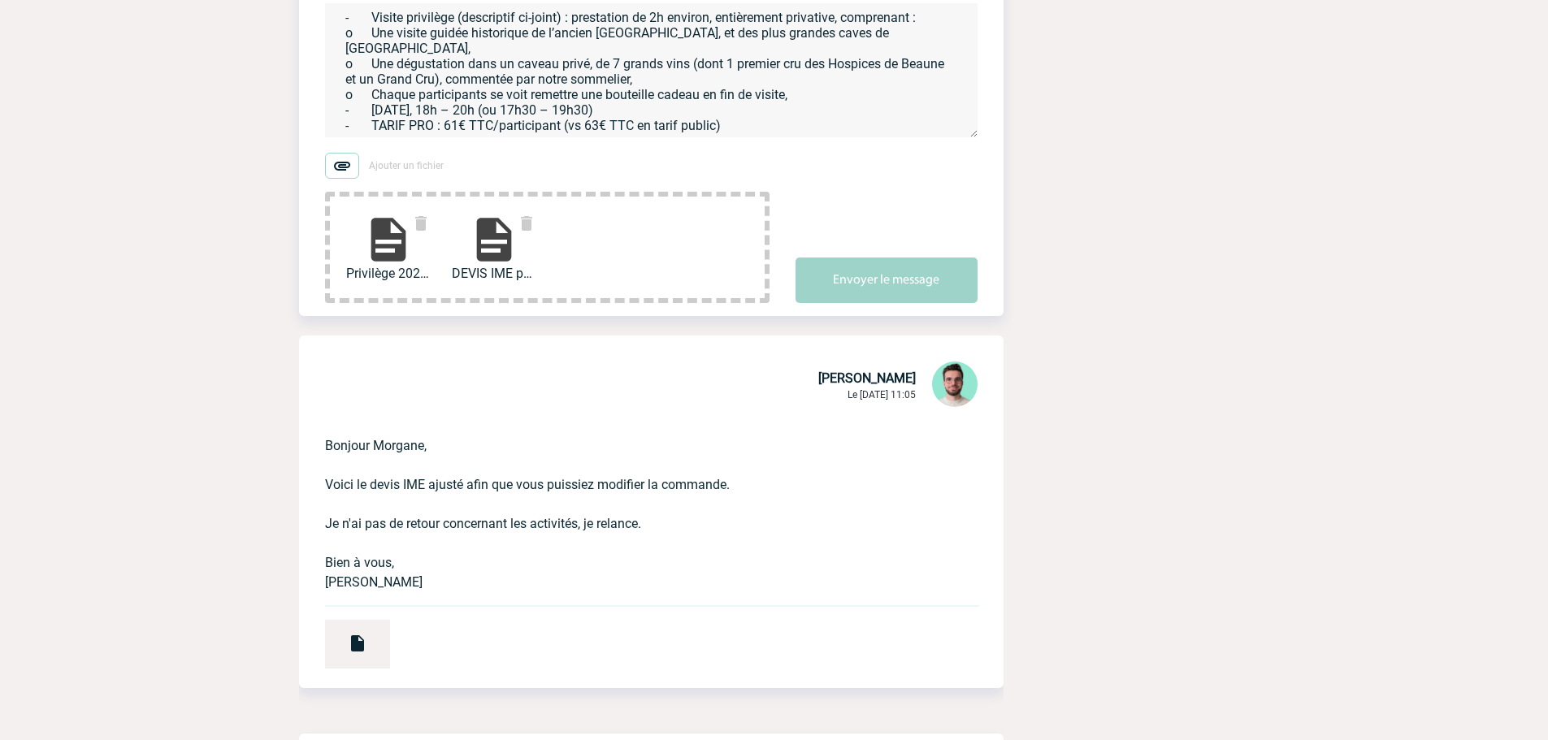
click at [719, 113] on textarea "Bonjour Morgane, J'ai eu un retour de la part de la société Patriarche pour l'a…" at bounding box center [651, 70] width 653 height 134
drag, startPoint x: 751, startPoint y: 111, endPoint x: 564, endPoint y: 111, distance: 187.0
click at [564, 111] on textarea "Bonjour Morgane, J'ai eu un retour de la part de la société Patriarche pour l'a…" at bounding box center [651, 70] width 653 height 134
click at [459, 112] on textarea "Bonjour Morgane, J'ai eu un retour de la part de la société Patriarche pour l'a…" at bounding box center [651, 70] width 653 height 134
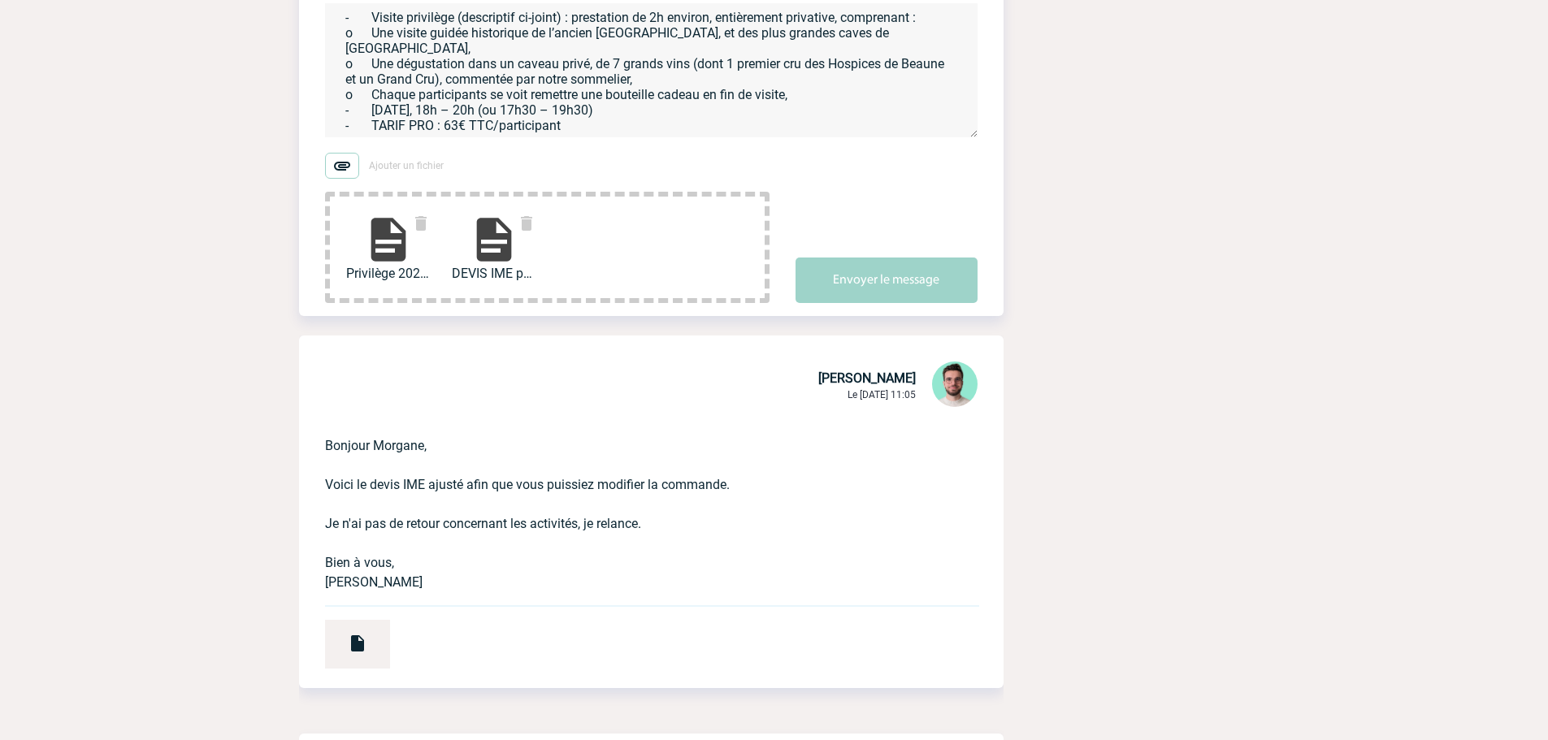
click at [650, 122] on textarea "Bonjour Morgane, J'ai eu un retour de la part de la société Patriarche pour l'a…" at bounding box center [651, 70] width 653 height 134
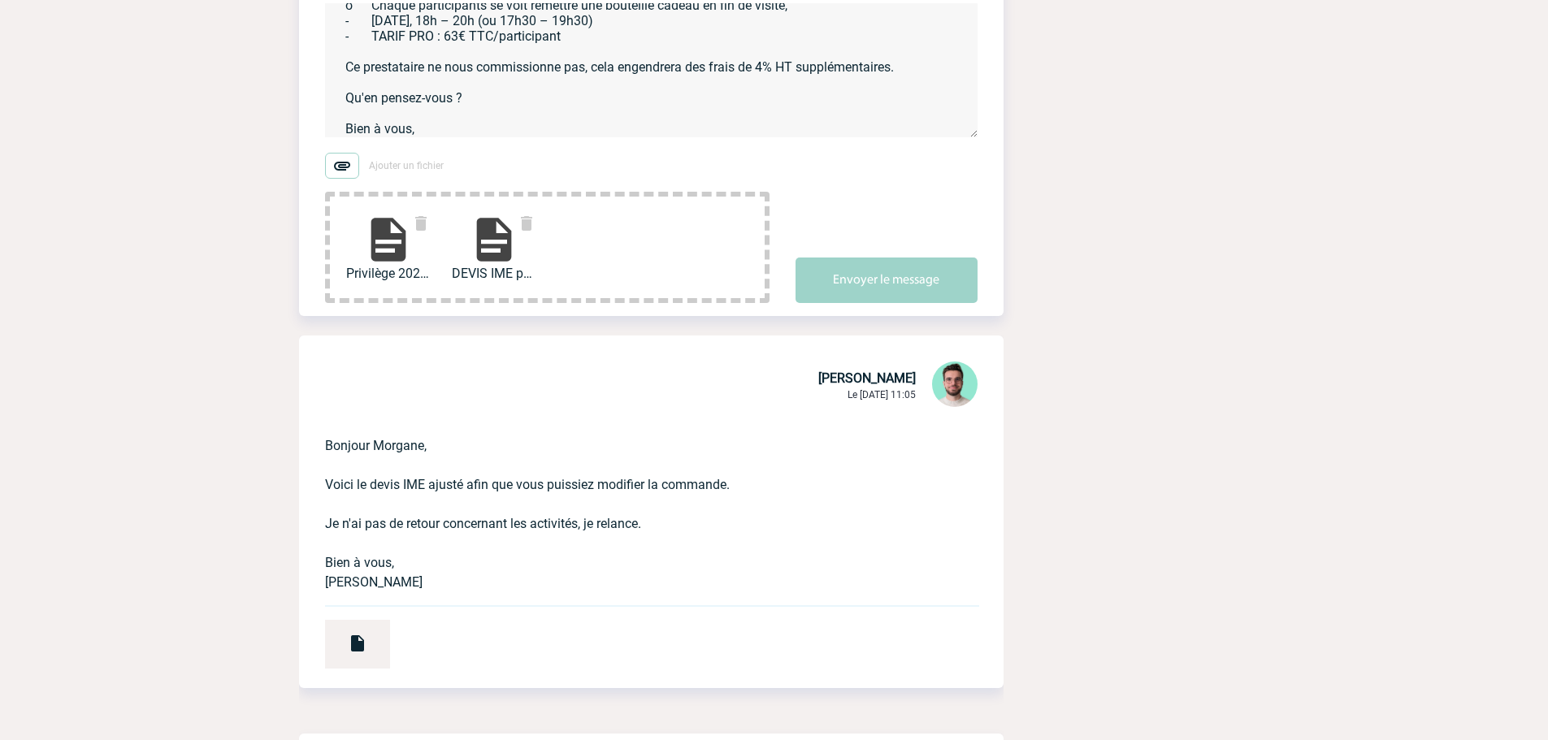
scroll to position [173, 0]
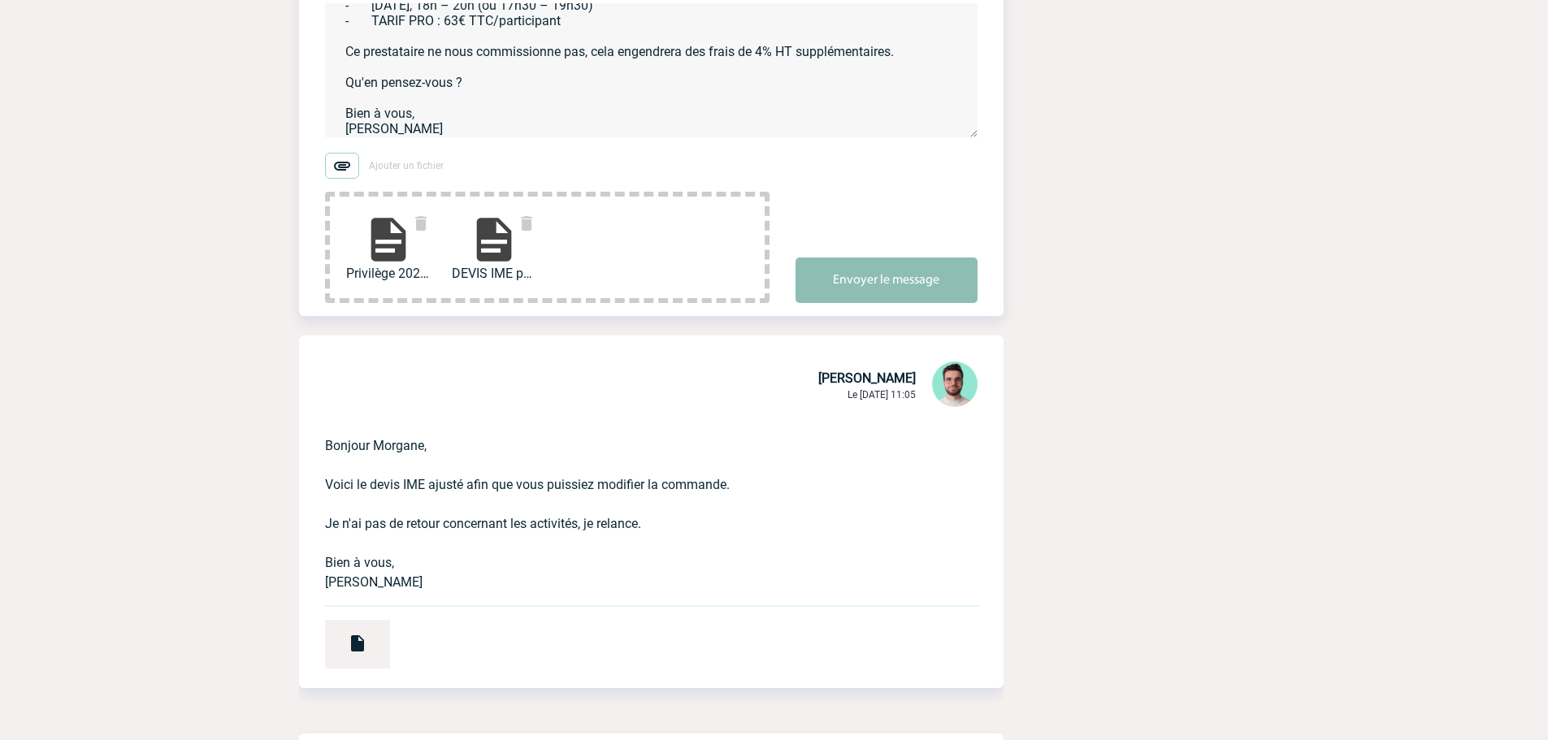
type textarea "Bonjour Morgane, J'ai eu un retour de la part de la société Patriarche pour l'a…"
click at [899, 297] on button "Envoyer le message" at bounding box center [887, 281] width 182 height 46
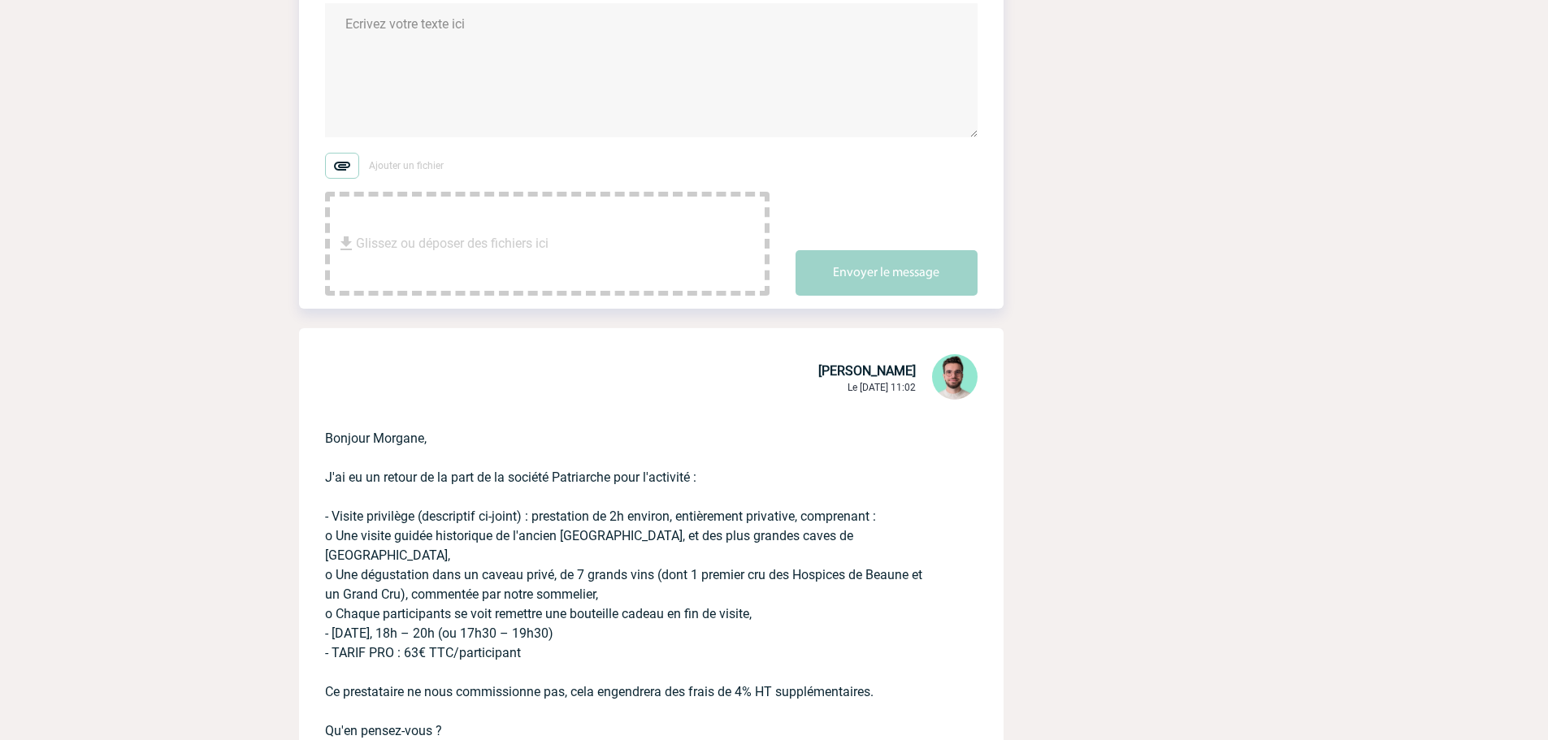
scroll to position [0, 0]
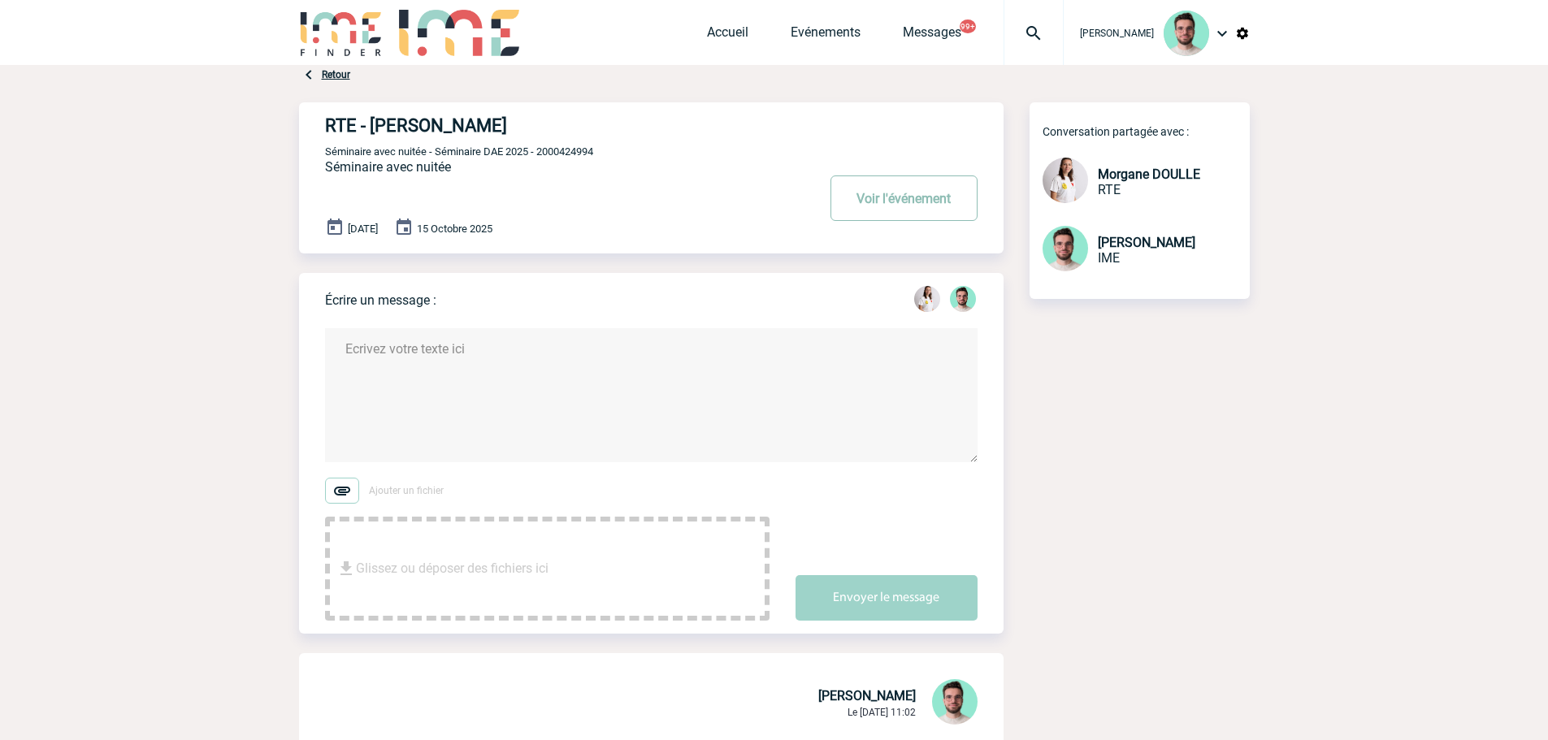
click at [866, 198] on button "Voir l'événement" at bounding box center [904, 199] width 147 height 46
click at [549, 154] on span "Séminaire avec nuitée - Séminaire DAE 2025 - 2000424994" at bounding box center [459, 151] width 268 height 12
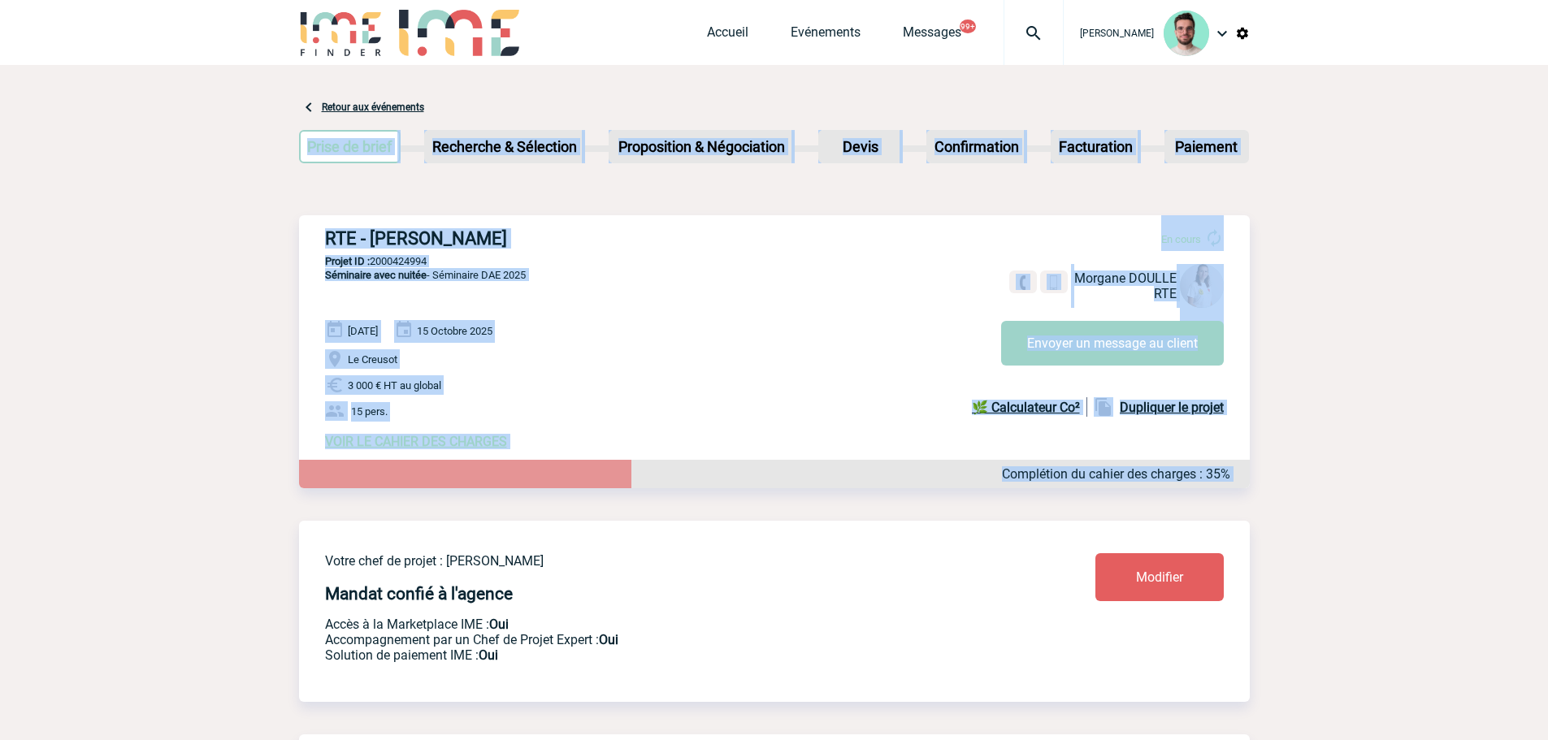
click at [398, 257] on div "RTE - [PERSON_NAME] En cours Morgane DOULLE RTE Envoyer un message au client RT…" at bounding box center [774, 338] width 951 height 247
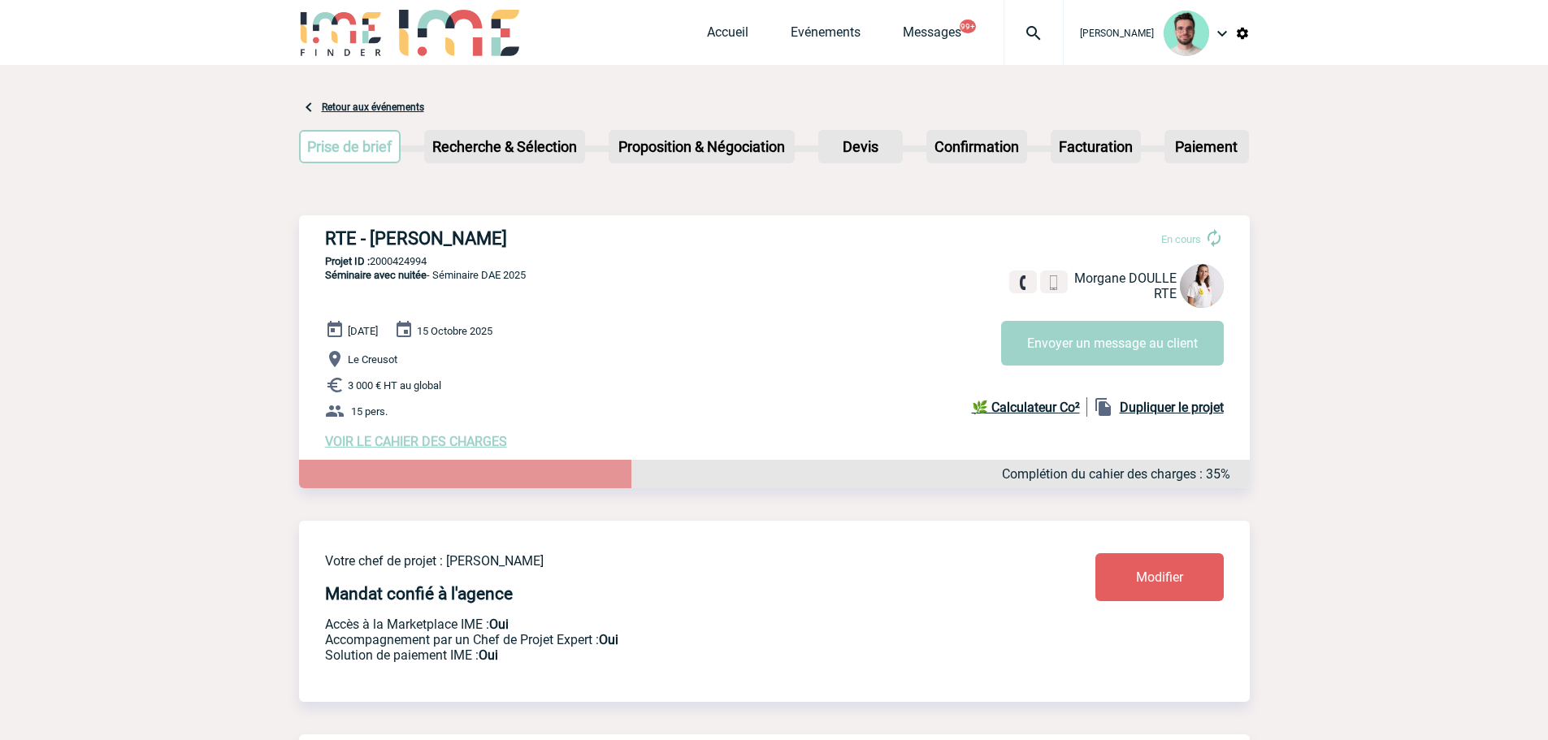
click at [398, 257] on div "RTE - [PERSON_NAME] En cours Morgane DOULLE RTE Envoyer un message au client RT…" at bounding box center [774, 338] width 951 height 247
click at [1028, 39] on img at bounding box center [1034, 34] width 59 height 20
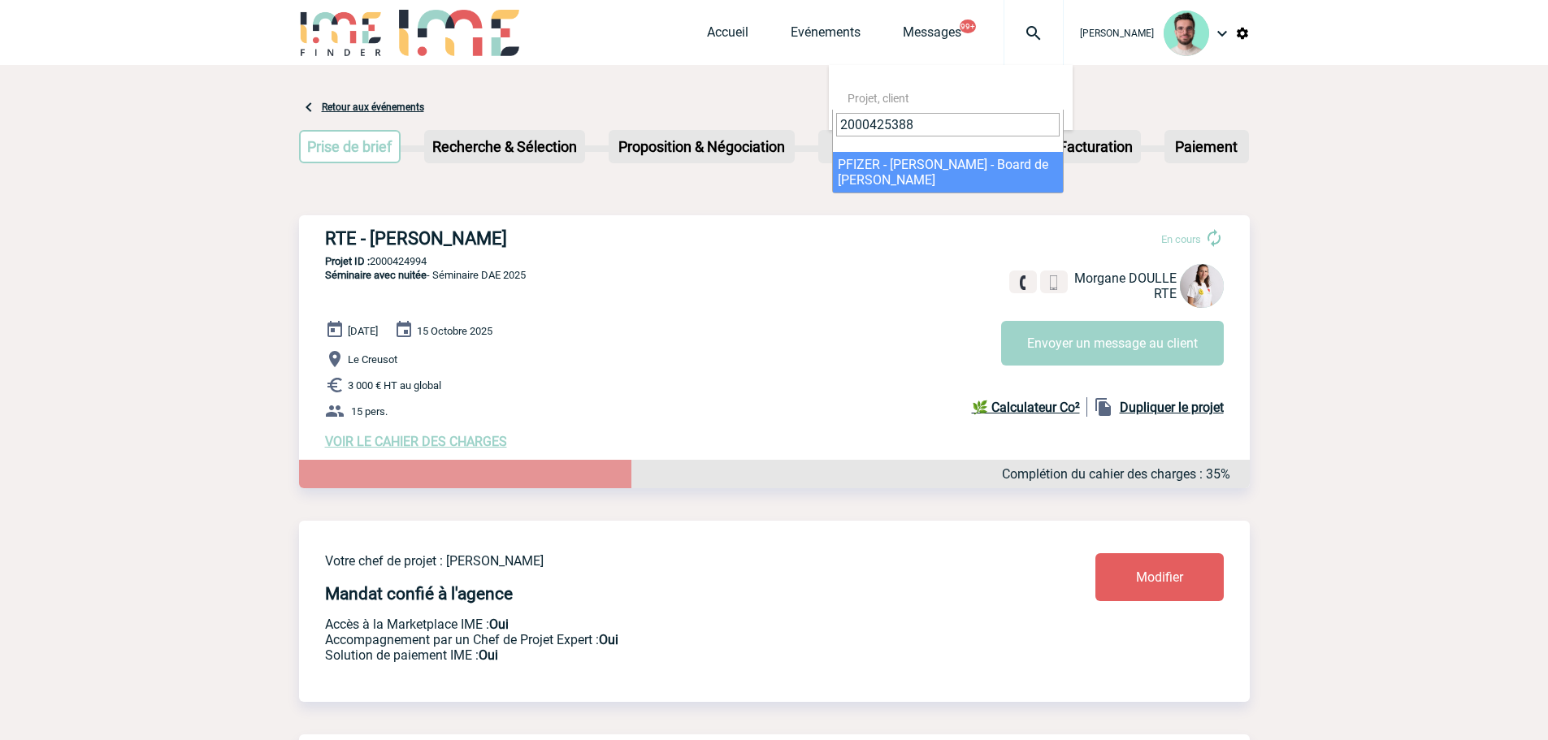
type input "2000425388"
select select "24889"
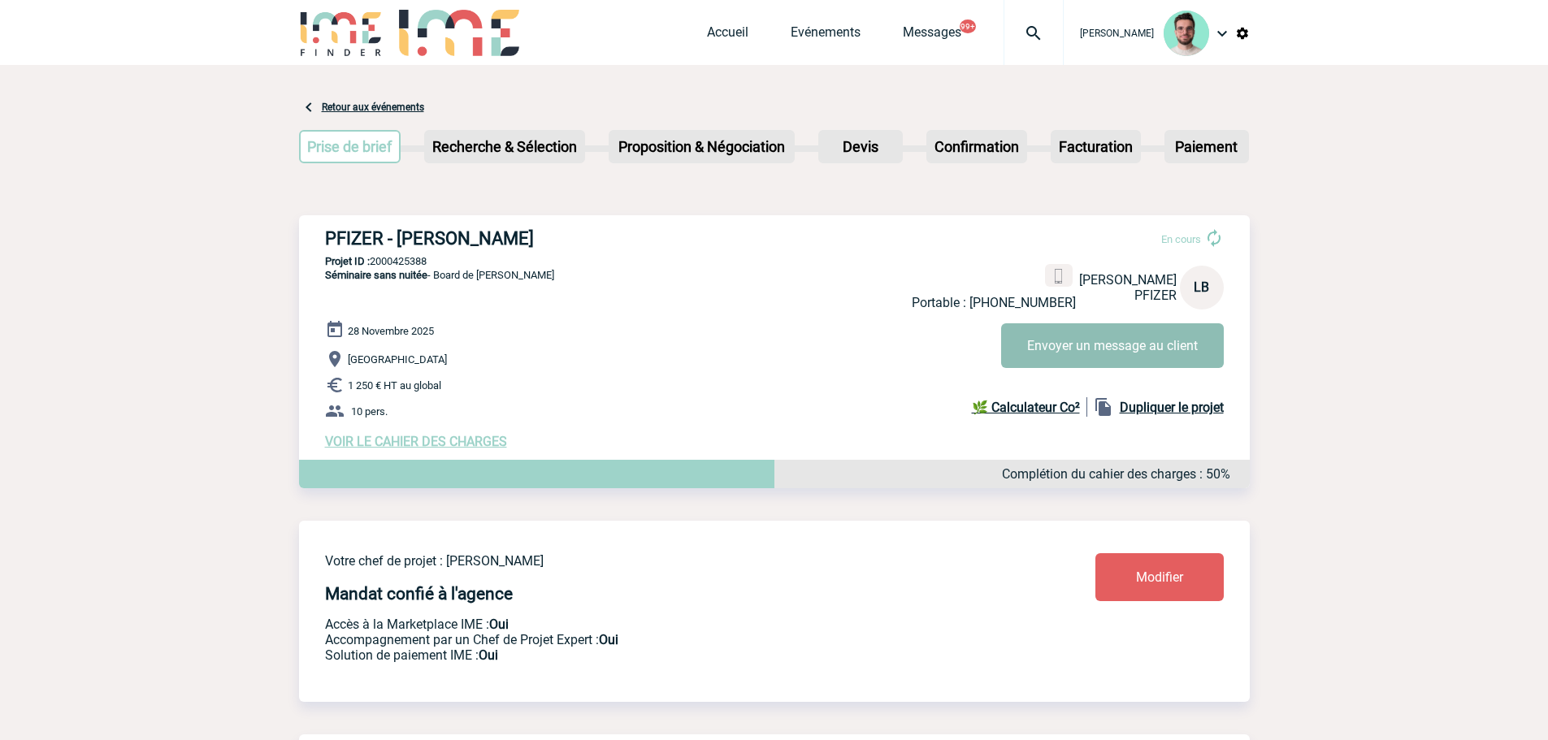
click at [1085, 346] on button "Envoyer un message au client" at bounding box center [1112, 346] width 223 height 45
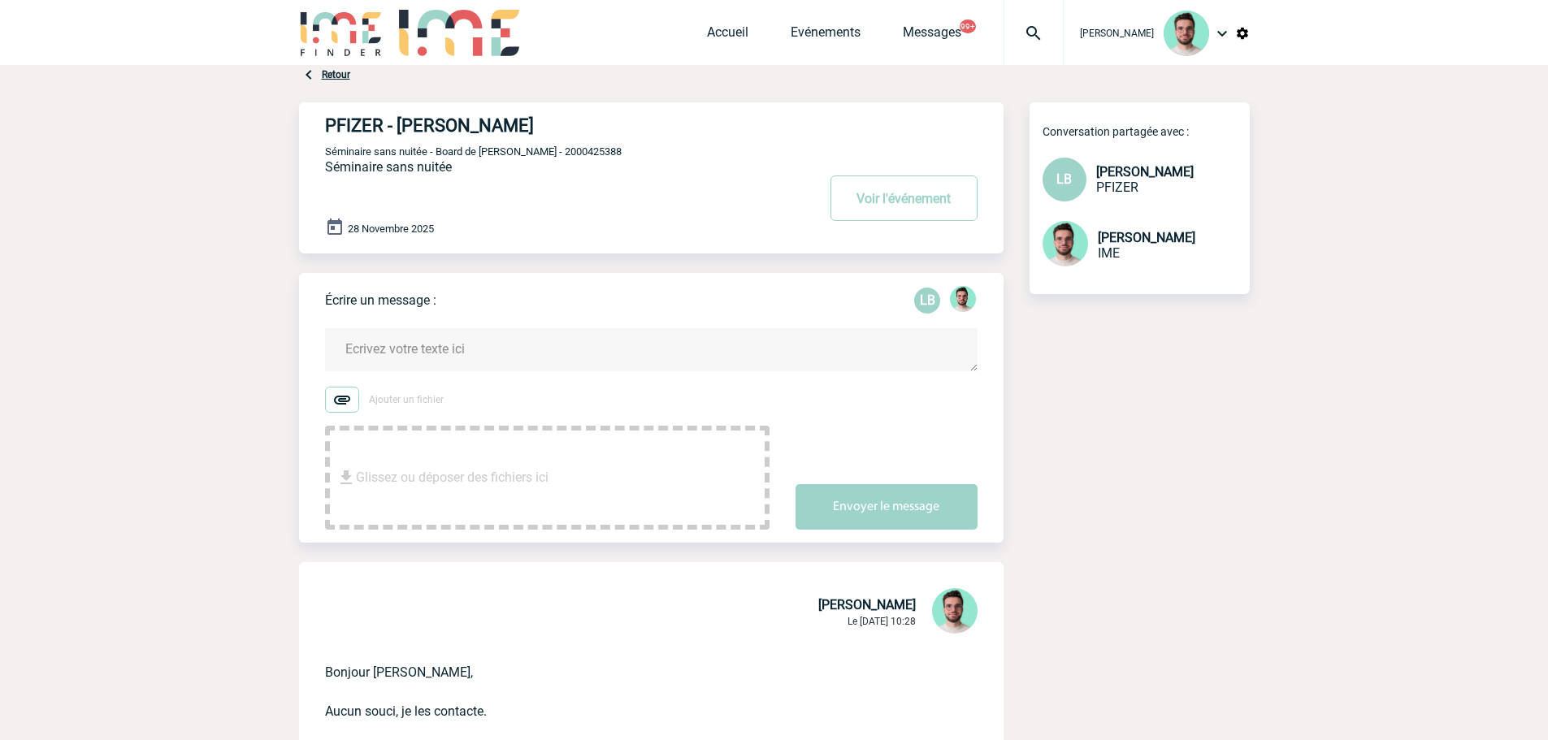
click at [475, 345] on textarea at bounding box center [651, 349] width 653 height 43
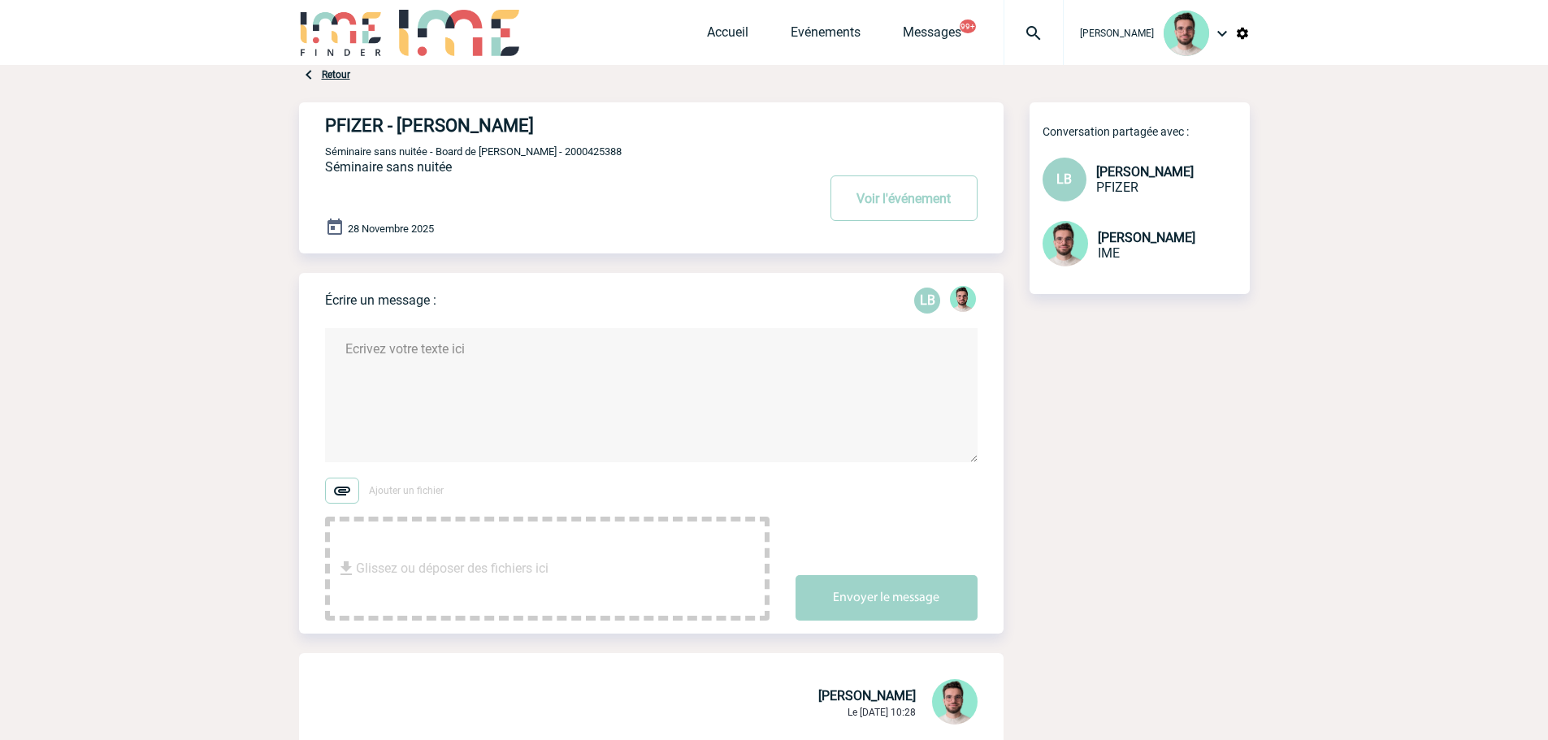
click at [576, 370] on textarea at bounding box center [651, 395] width 653 height 134
paste textarea "• Loremips do si ametc ad elitseddo ei temp-incidid : 765,64 € UT (557,04 € LAB…"
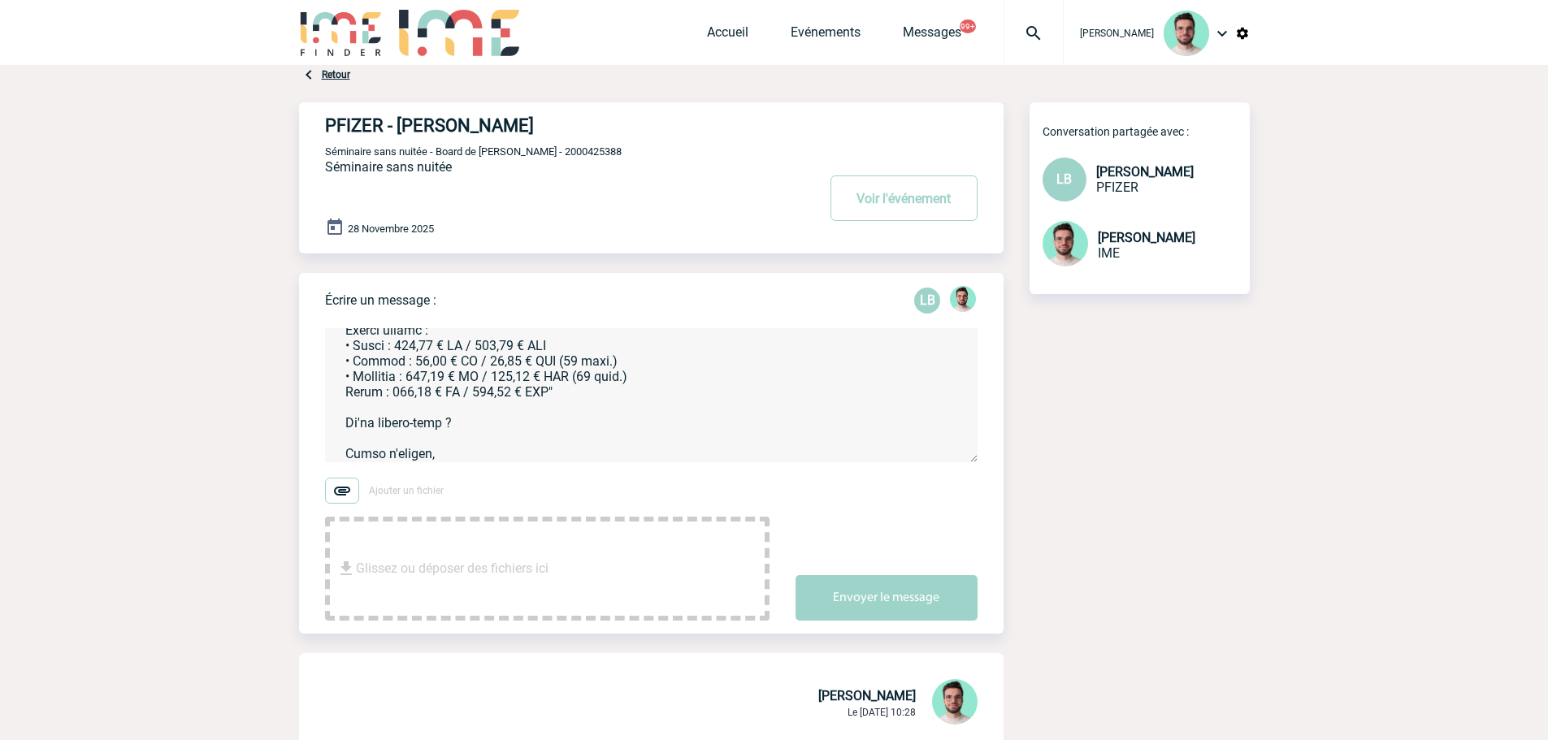
scroll to position [297, 0]
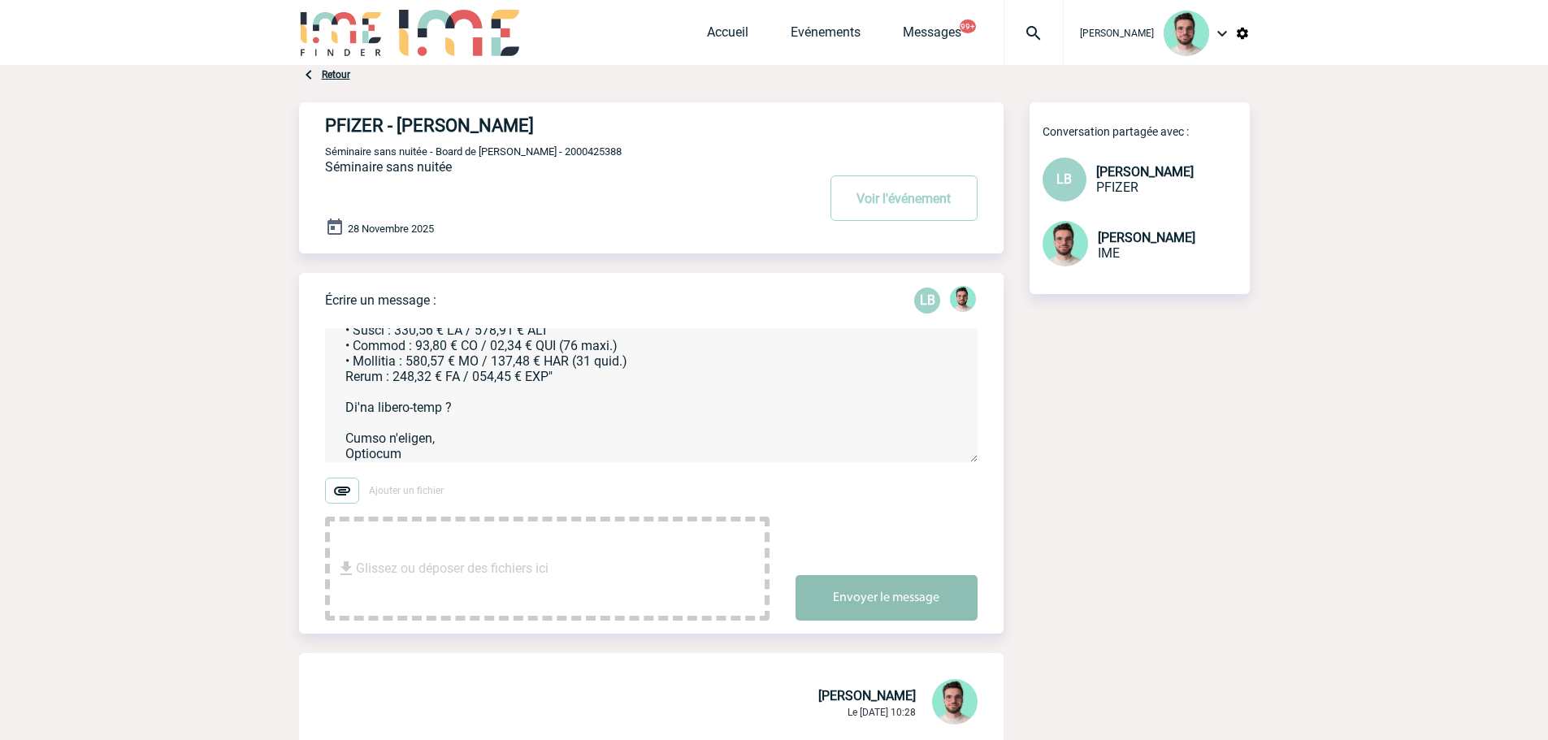
type textarea "Loremips, Dolor si ametco ad e'seddo Eiusm Temporin : "• Utlabore et do magna a…"
click at [851, 591] on button "Envoyer le message" at bounding box center [887, 598] width 182 height 46
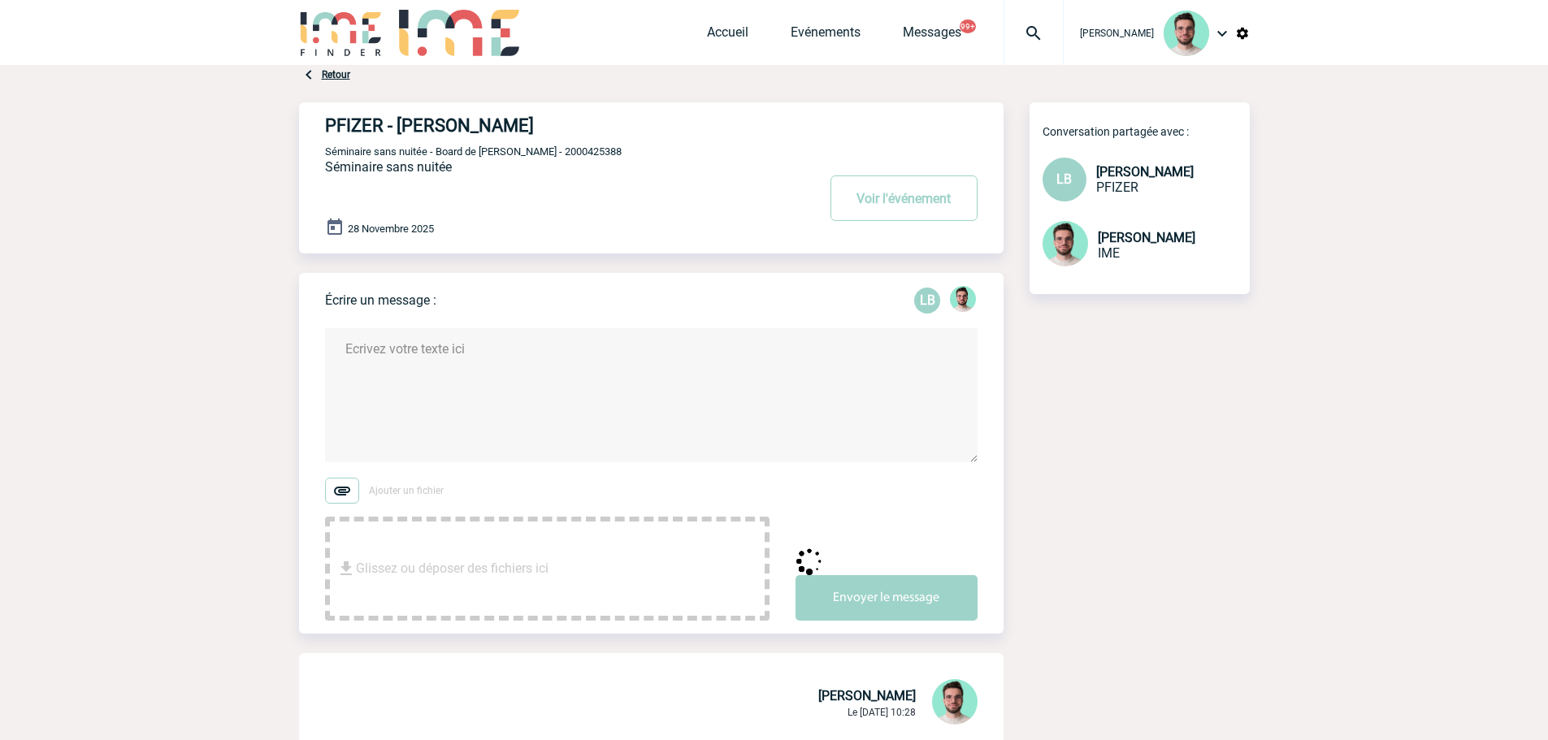
scroll to position [0, 0]
click at [578, 151] on p "Séminaire sans nuitée - Board de [PERSON_NAME] - 2000425388" at bounding box center [569, 151] width 488 height 13
click at [565, 151] on span "Séminaire sans nuitée - Board de [PERSON_NAME] - 2000425388" at bounding box center [473, 151] width 297 height 12
copy span "2000425388"
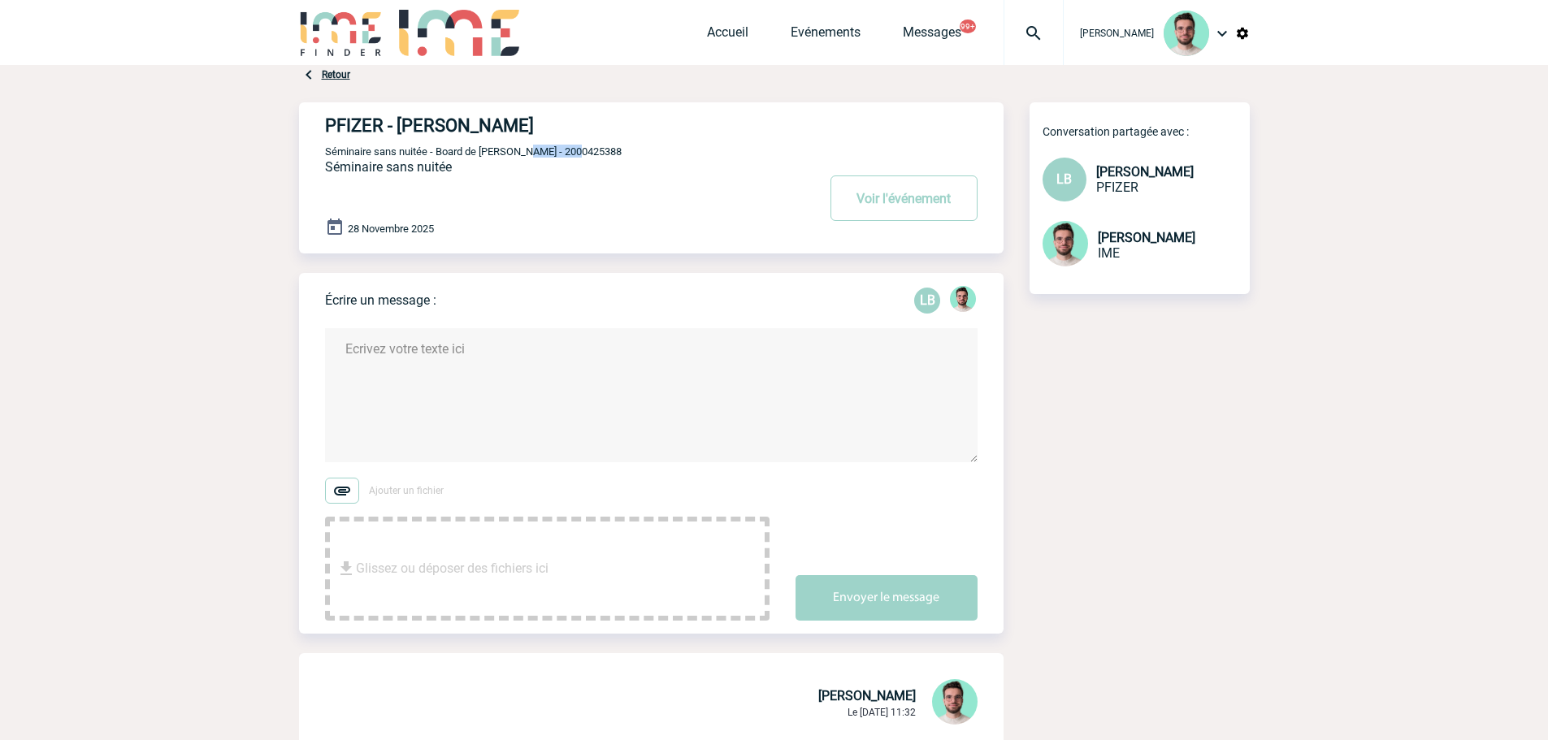
click at [550, 144] on div "PFIZER - [PERSON_NAME] Voir l'événement Séminaire sans nuitée - Board de [PERSO…" at bounding box center [664, 171] width 679 height 138
click at [547, 153] on span "Séminaire sans nuitée - Board de [PERSON_NAME] - 2000425388" at bounding box center [473, 151] width 297 height 12
copy span "2000425388"
click at [893, 193] on button "Voir l'événement" at bounding box center [904, 199] width 147 height 46
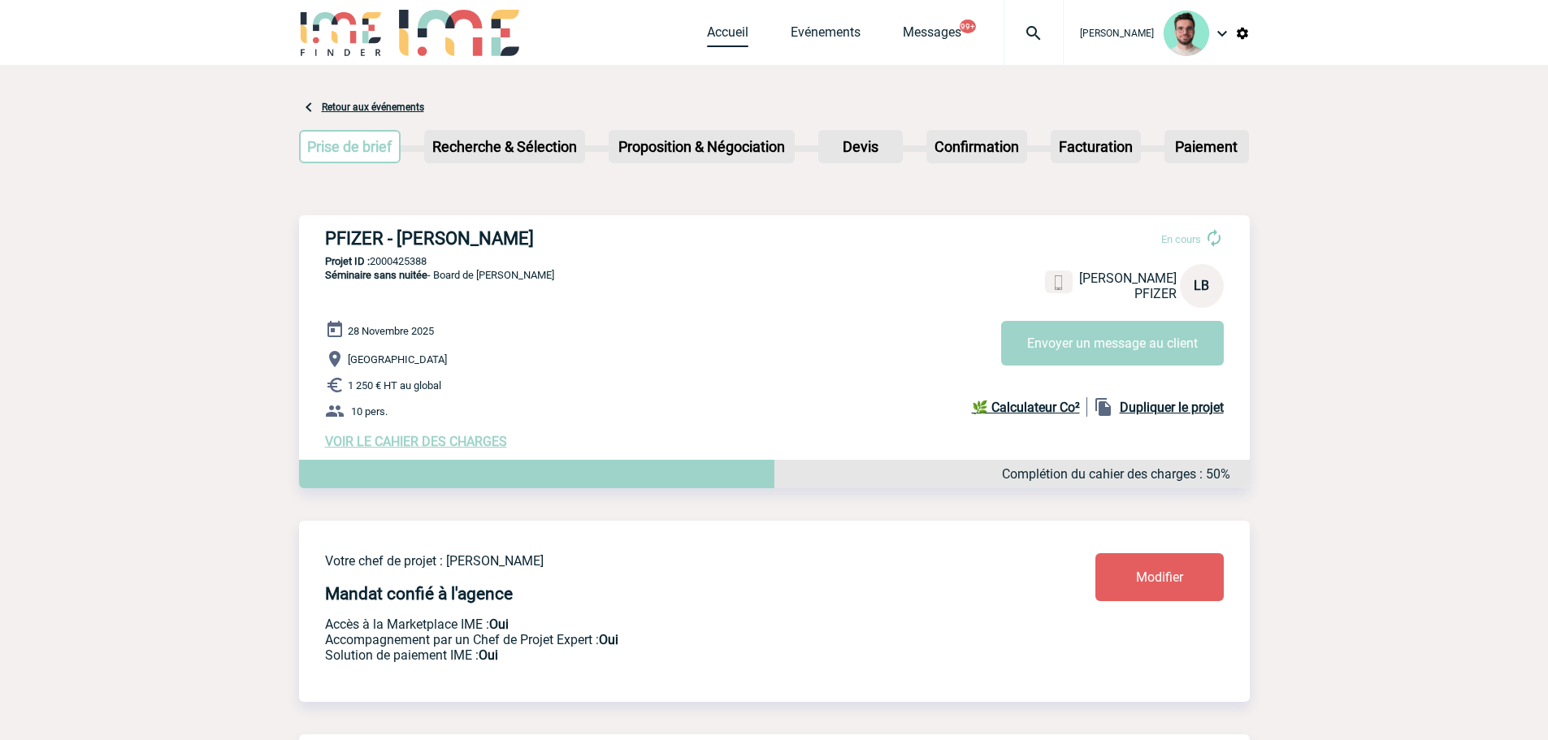
click at [720, 28] on link "Accueil" at bounding box center [727, 35] width 41 height 23
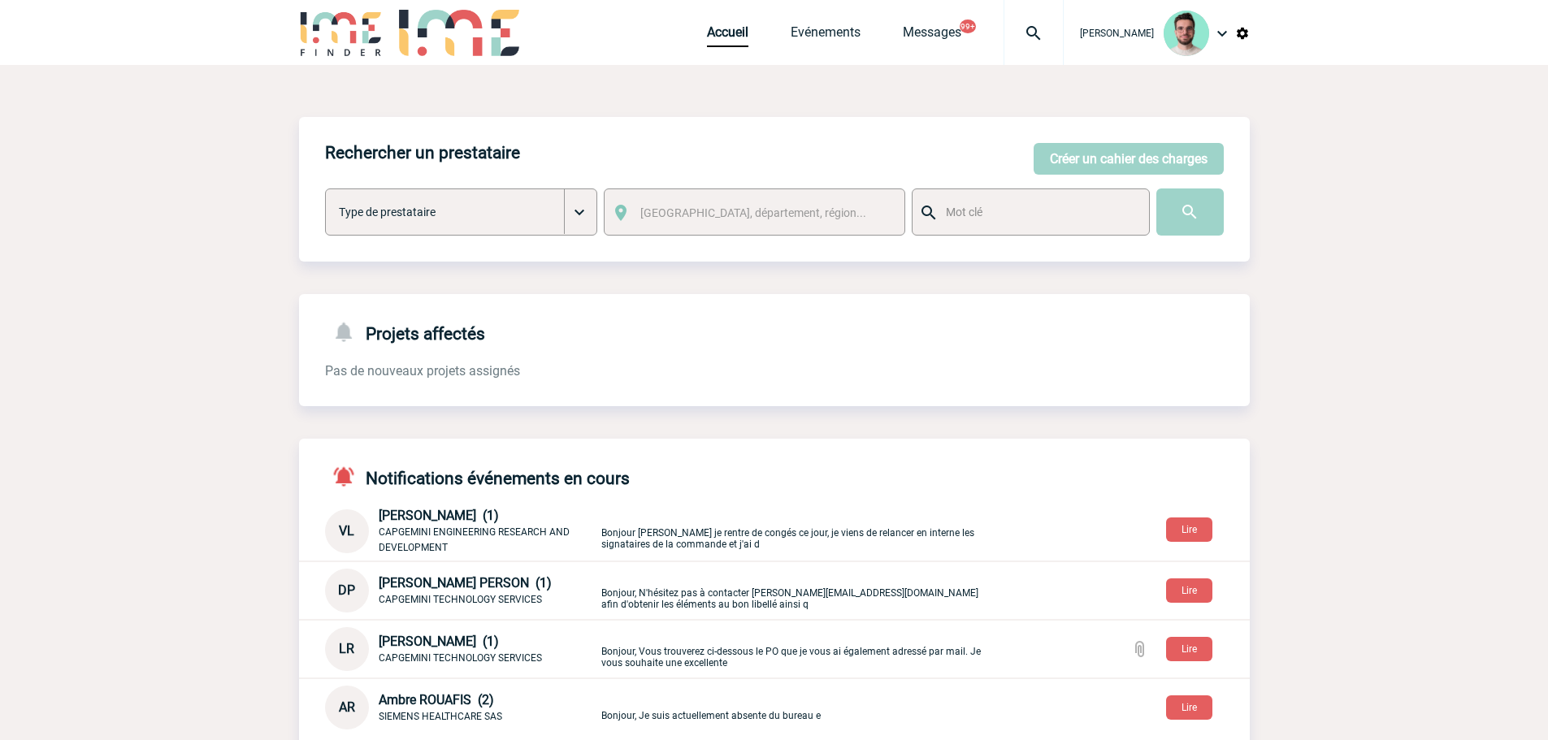
click at [1017, 29] on img at bounding box center [1034, 34] width 59 height 20
type input "2000425366"
select select "24867"
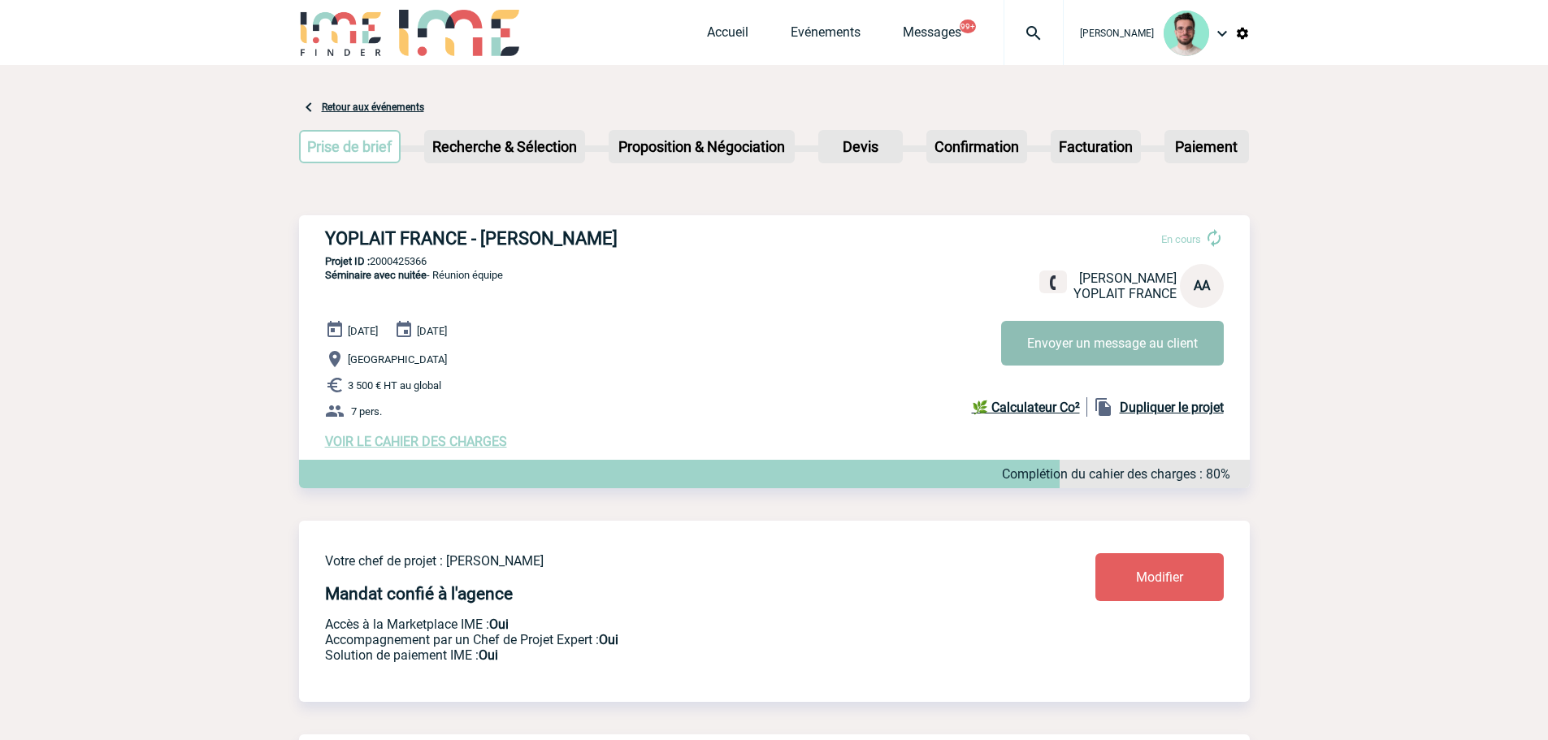
click at [1068, 350] on button "Envoyer un message au client" at bounding box center [1112, 343] width 223 height 45
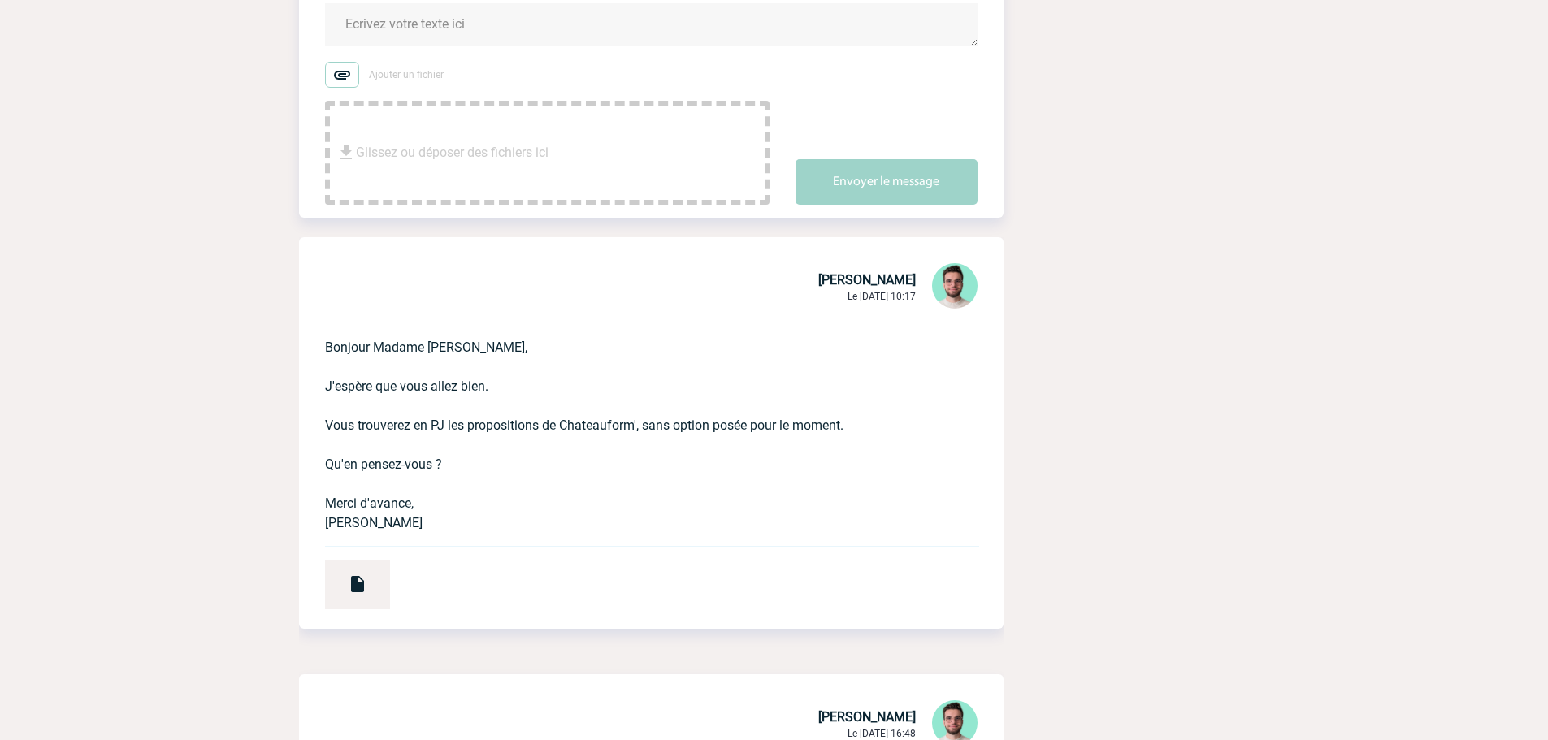
scroll to position [81, 0]
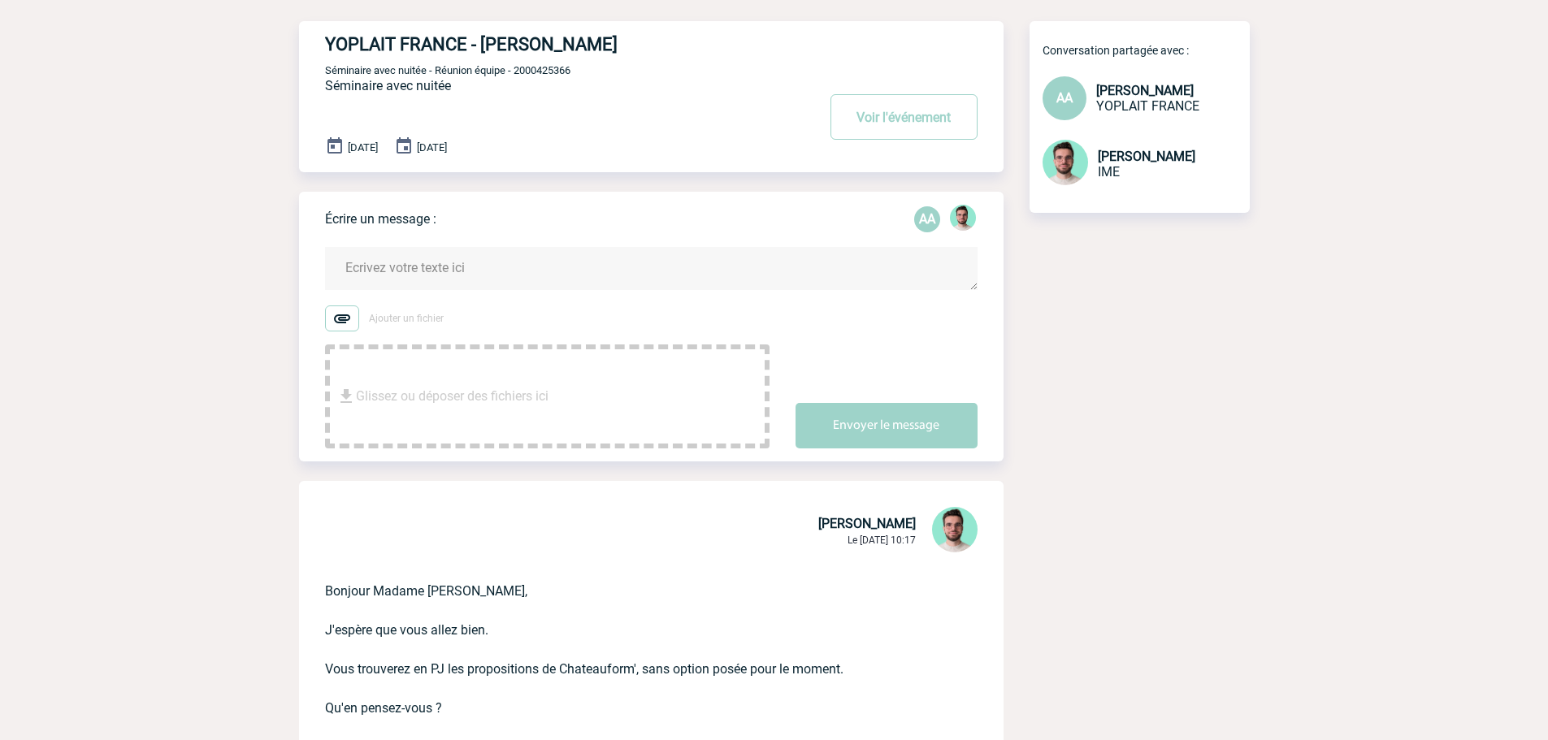
click at [509, 250] on textarea at bounding box center [651, 268] width 653 height 43
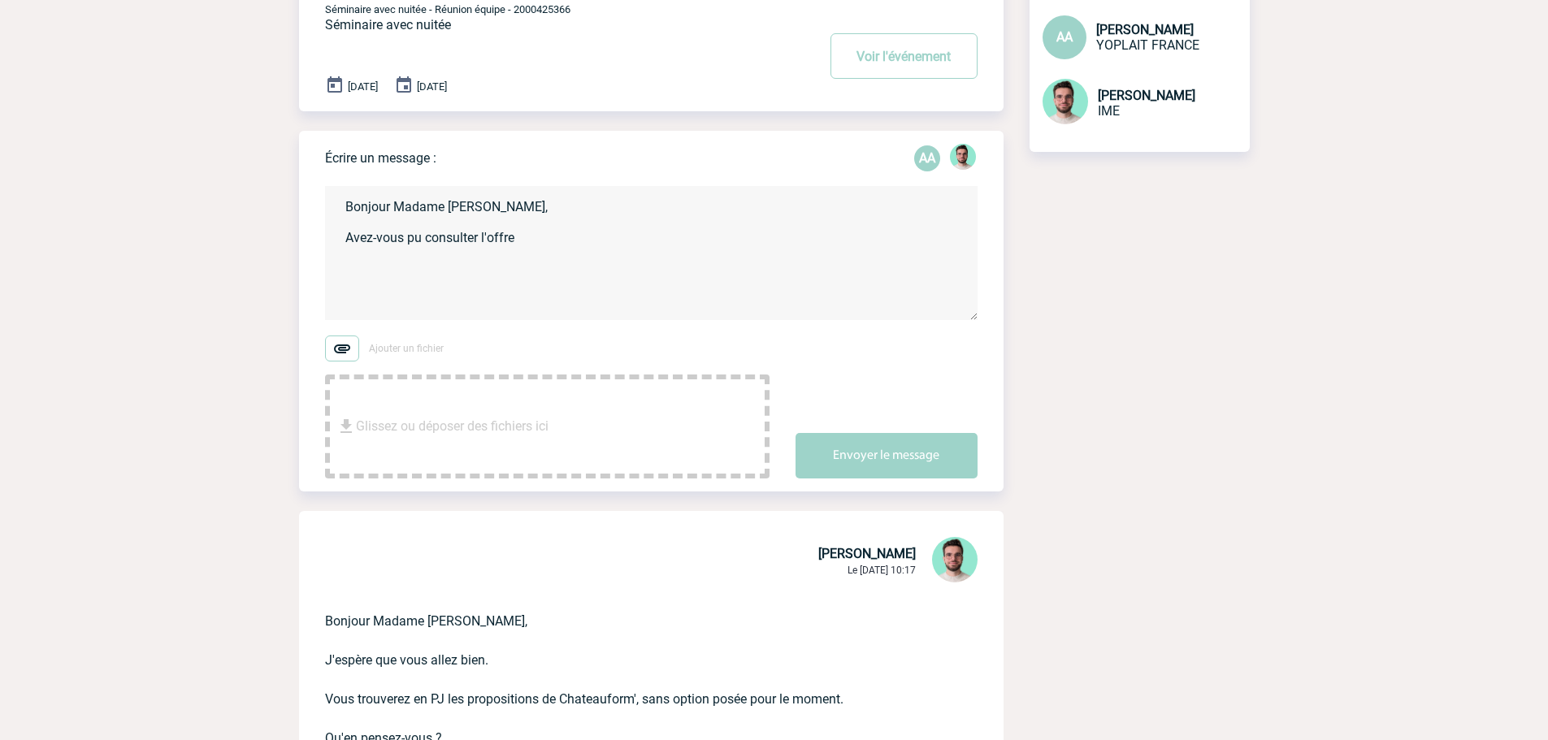
scroll to position [0, 0]
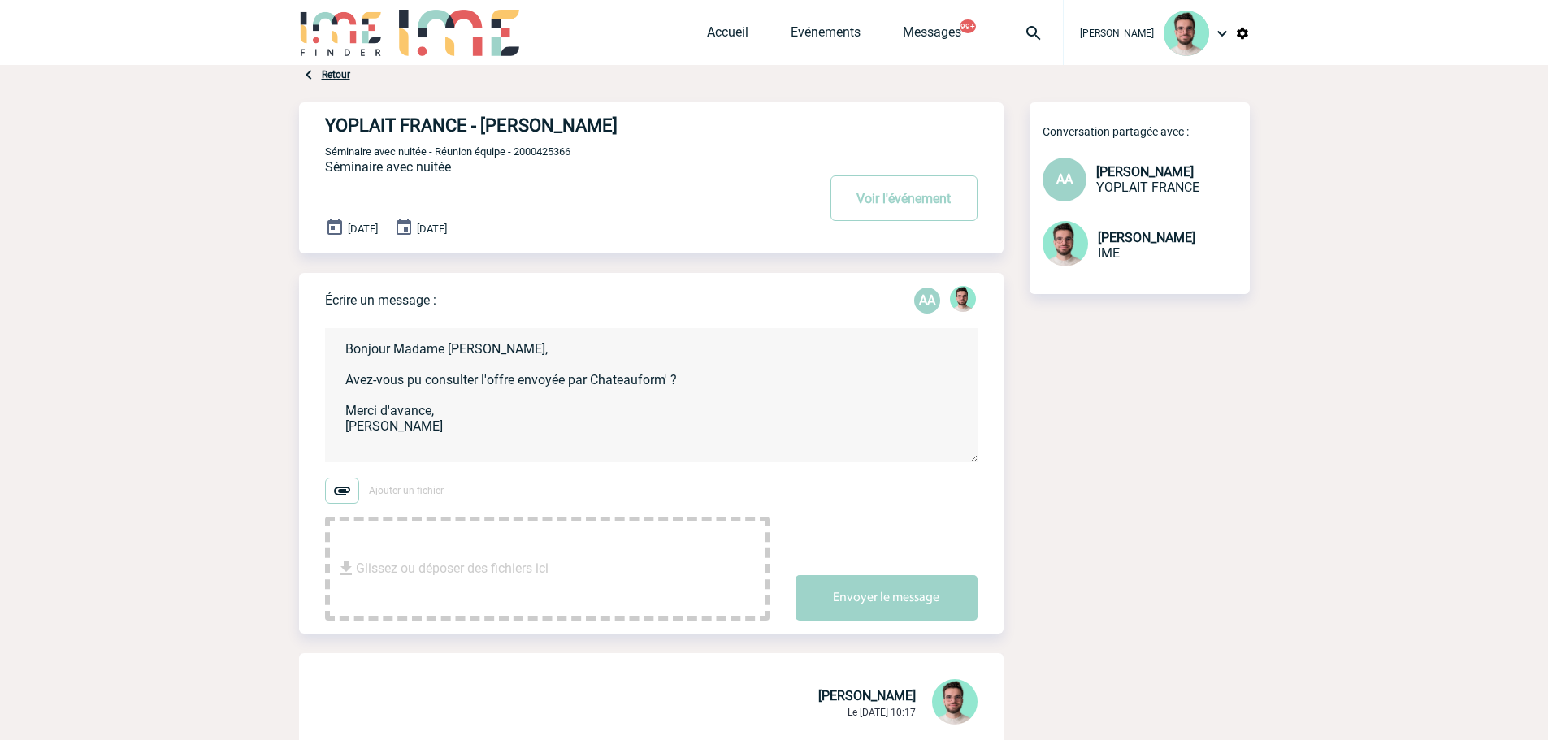
type textarea "Bonjour Madame [PERSON_NAME], Avez-vous pu consulter l'offre envoyée par Chatea…"
click at [901, 569] on div "Envoyer le message" at bounding box center [900, 584] width 208 height 73
click at [900, 592] on button "Envoyer le message" at bounding box center [887, 598] width 182 height 46
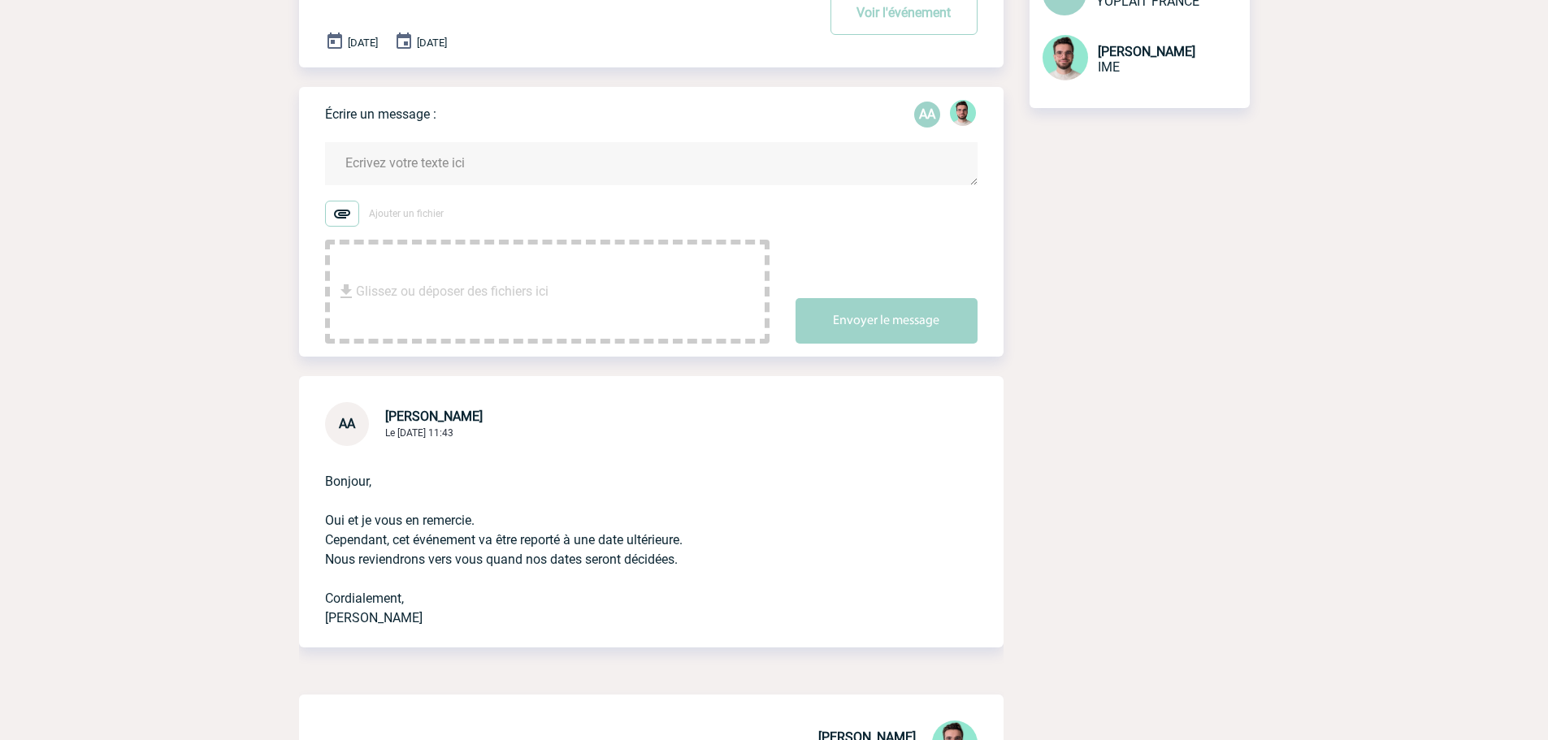
scroll to position [163, 0]
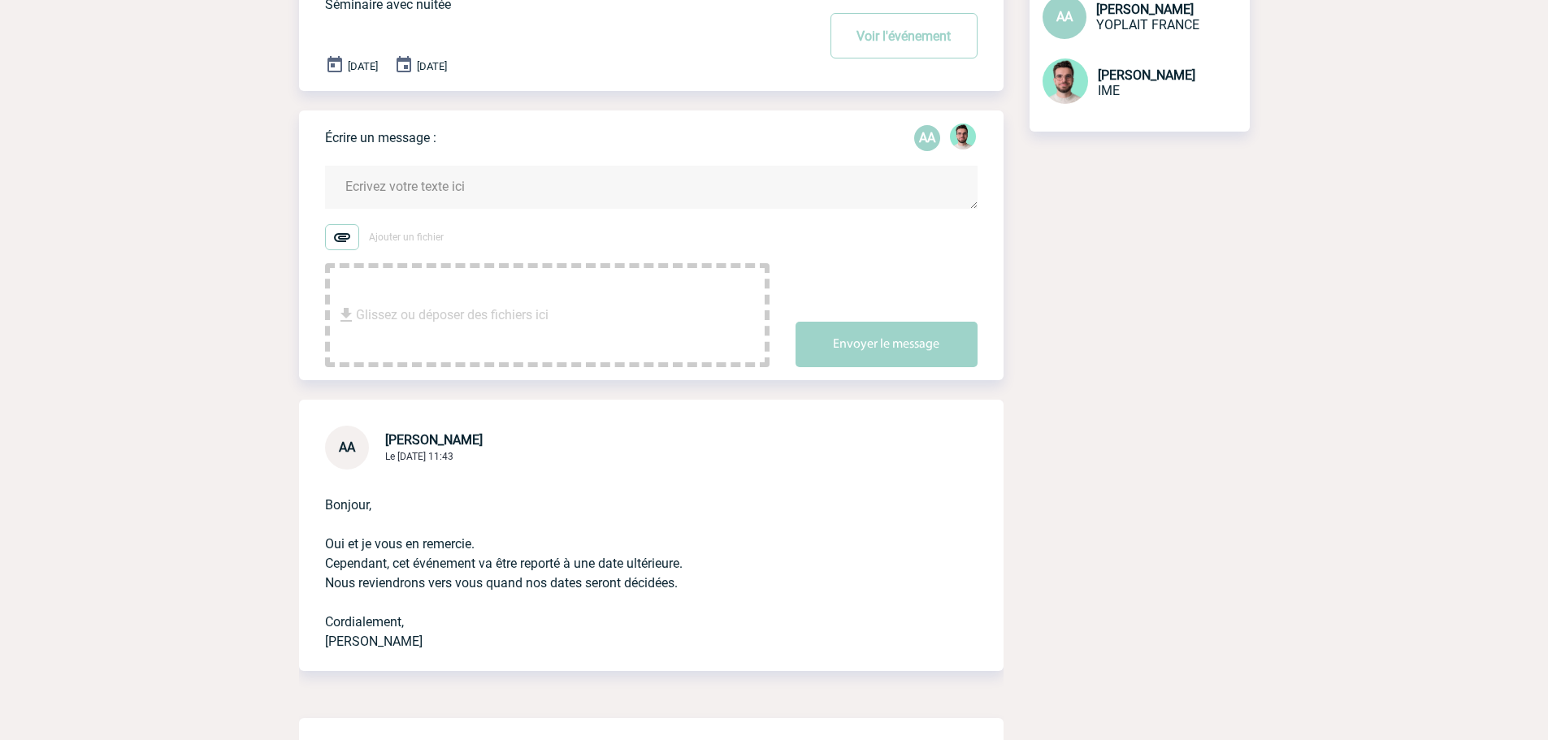
click at [476, 178] on textarea at bounding box center [651, 187] width 653 height 43
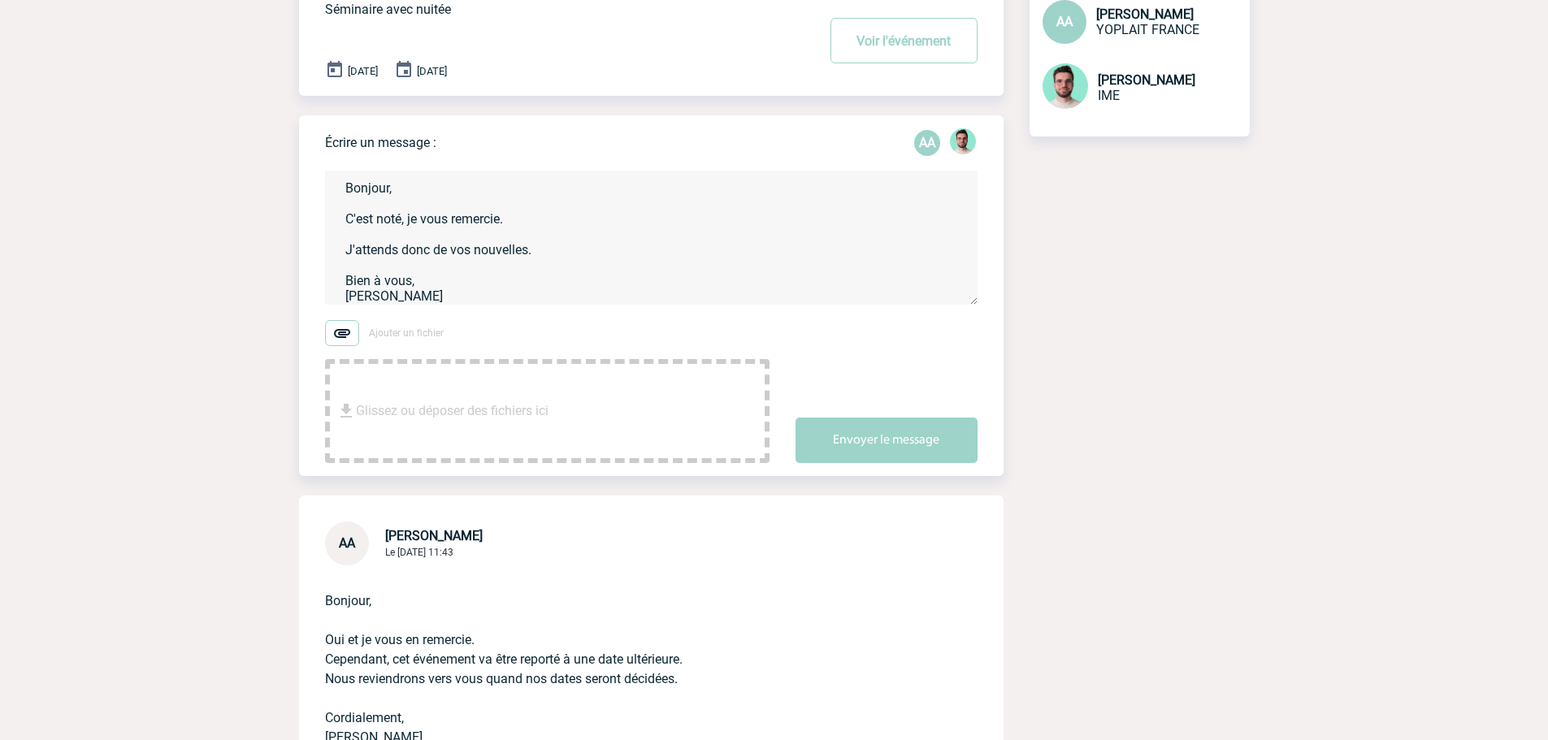
scroll to position [0, 0]
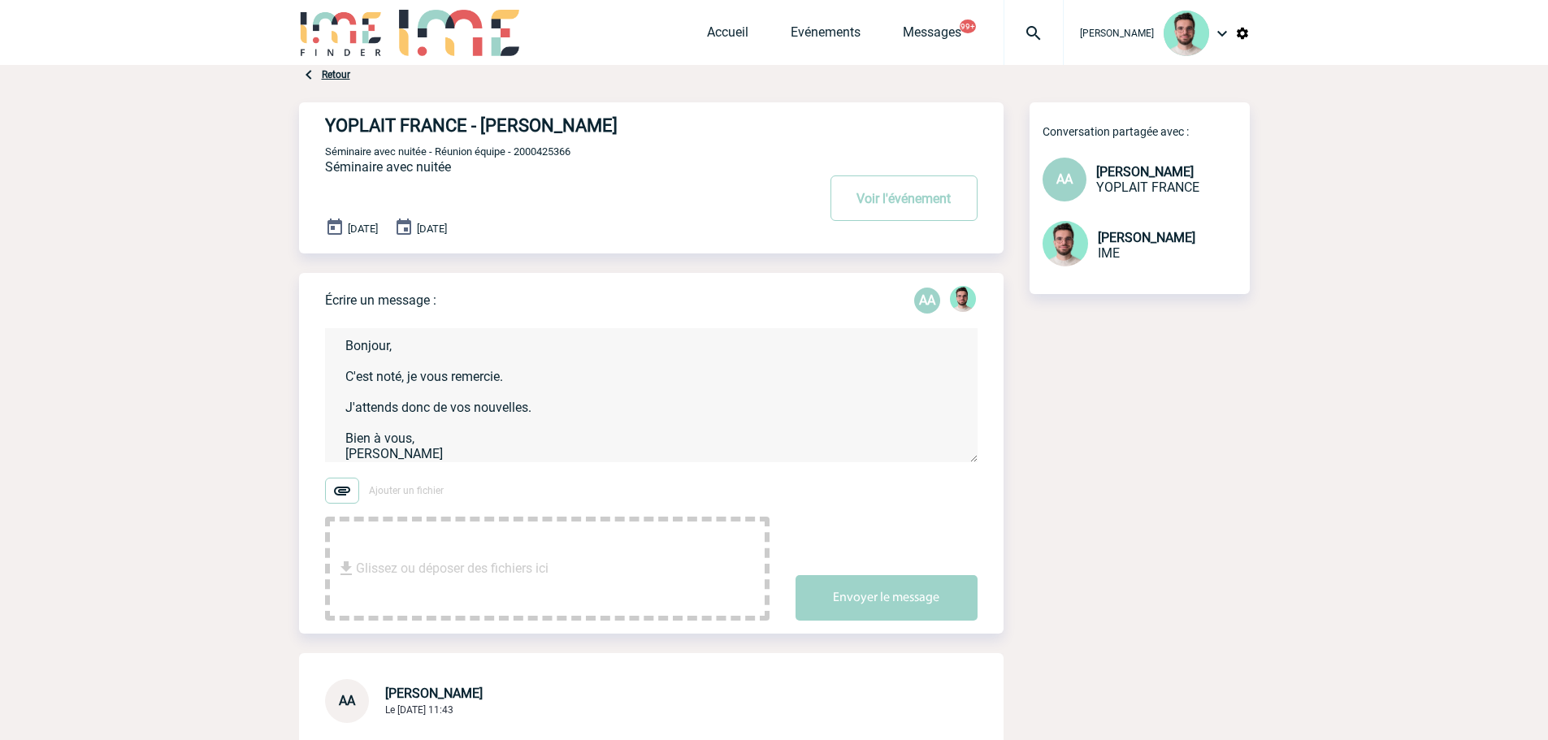
type textarea "Bonjour, C'est noté, je vous remercie. J'attends donc de vos nouvelles. Bien à …"
click at [533, 152] on span "Séminaire avec nuitée - Réunion équipe - 2000425366" at bounding box center [447, 151] width 245 height 12
copy span "2000425366"
click at [875, 588] on button "Envoyer le message" at bounding box center [887, 598] width 182 height 46
